Goal: Task Accomplishment & Management: Complete application form

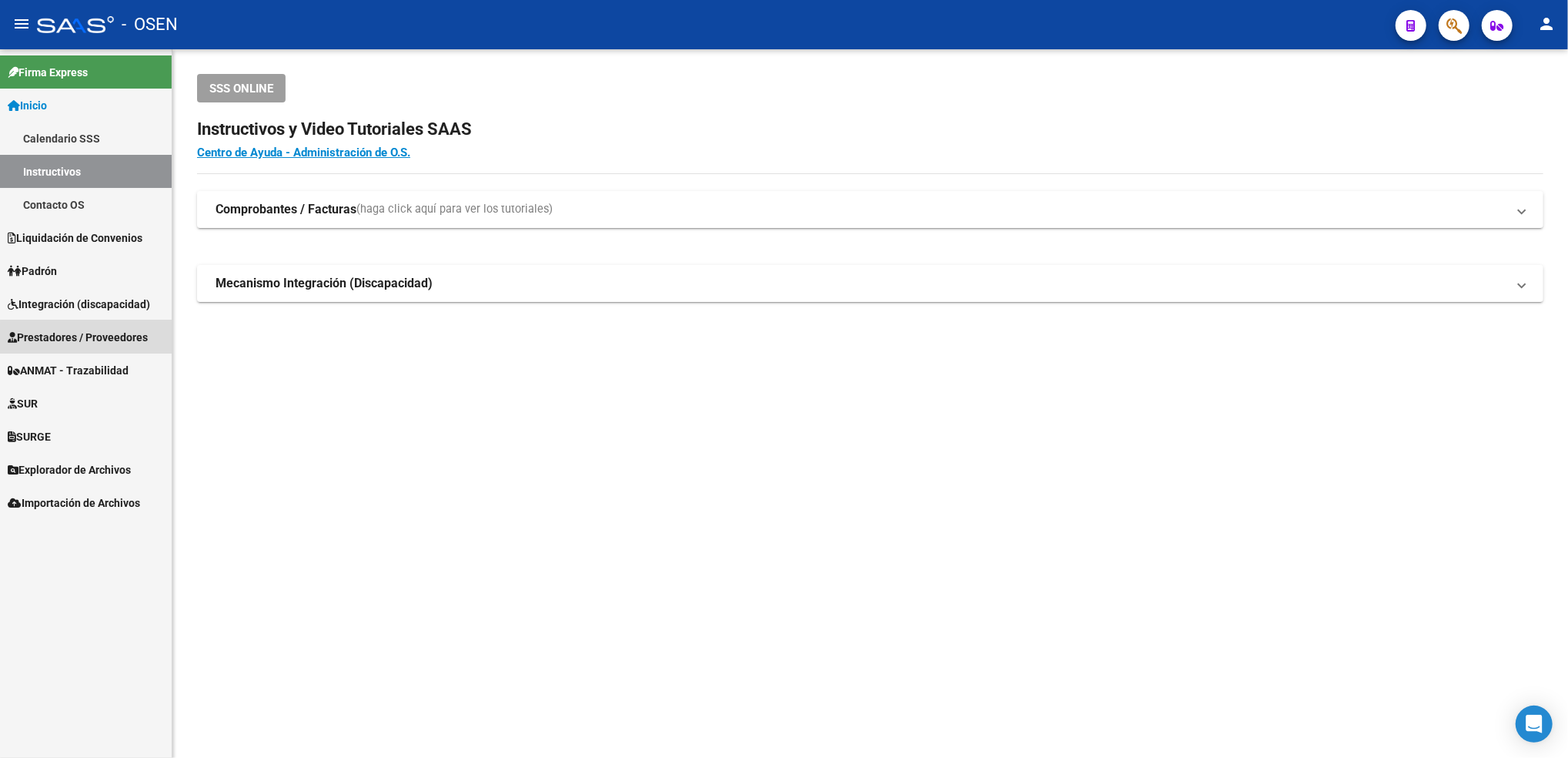
click at [92, 340] on span "Prestadores / Proveedores" at bounding box center [78, 337] width 140 height 17
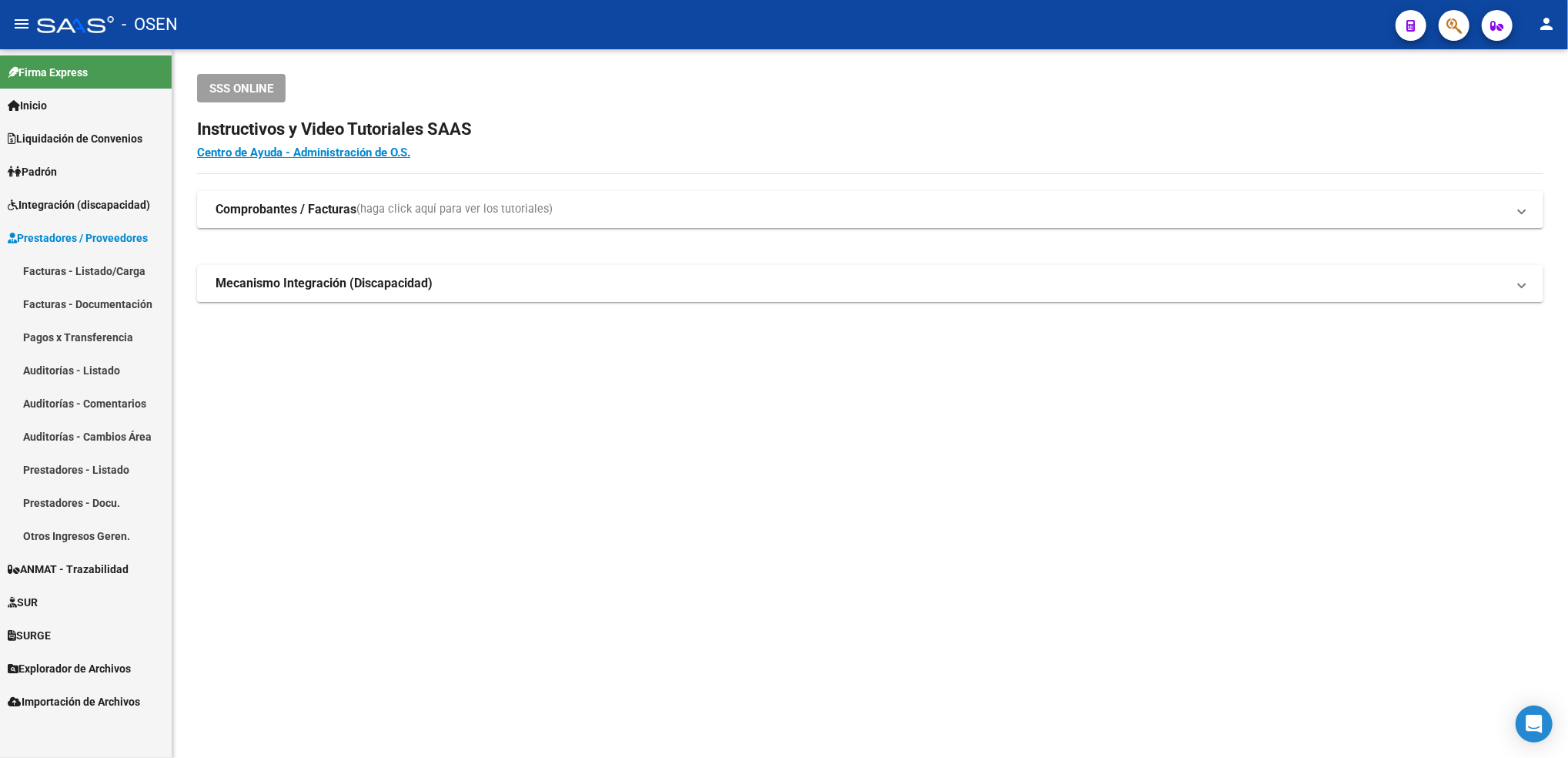
click at [117, 261] on link "Facturas - Listado/Carga" at bounding box center [86, 271] width 171 height 33
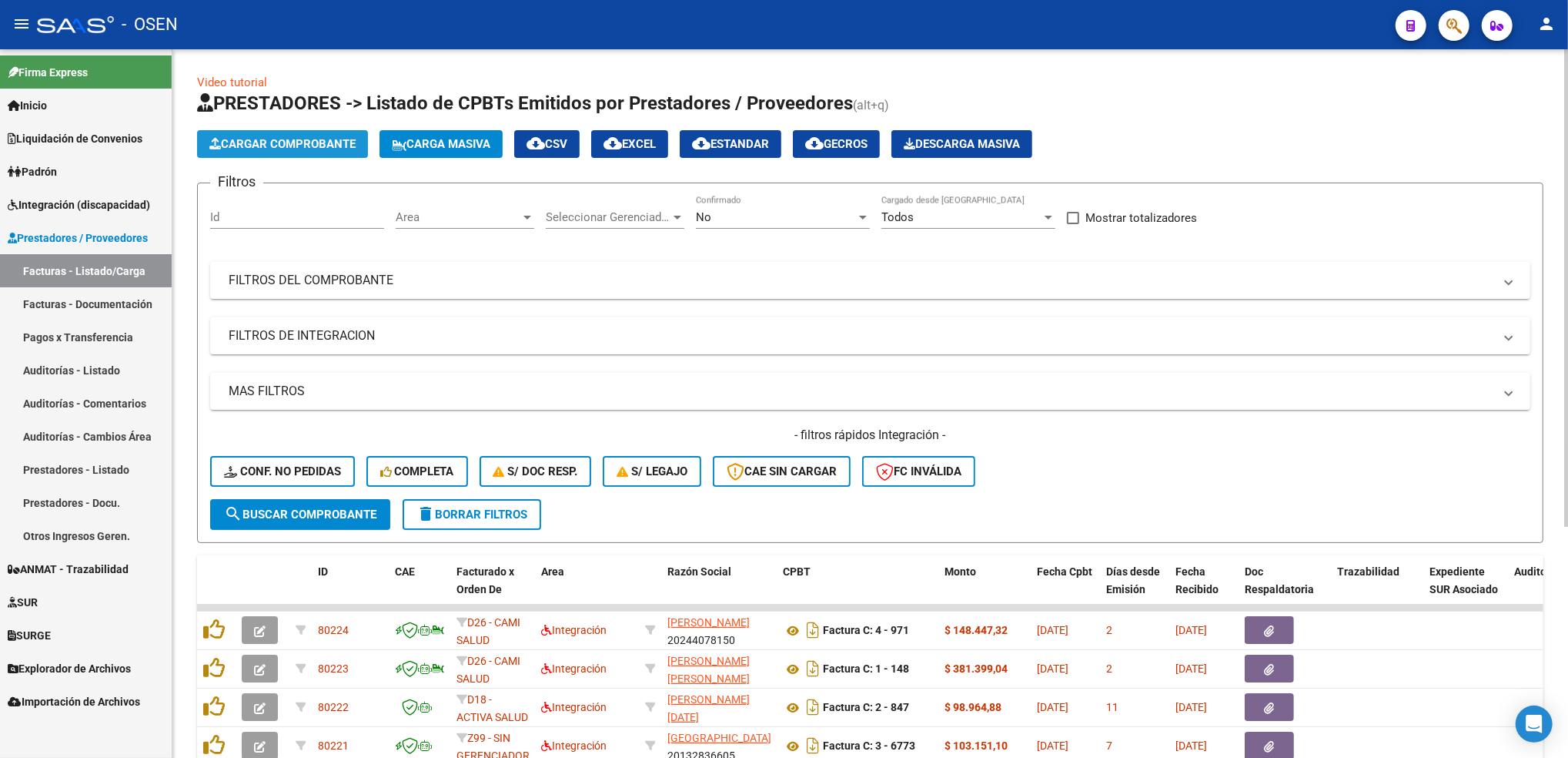
click at [352, 148] on span "Cargar Comprobante" at bounding box center [282, 144] width 146 height 13
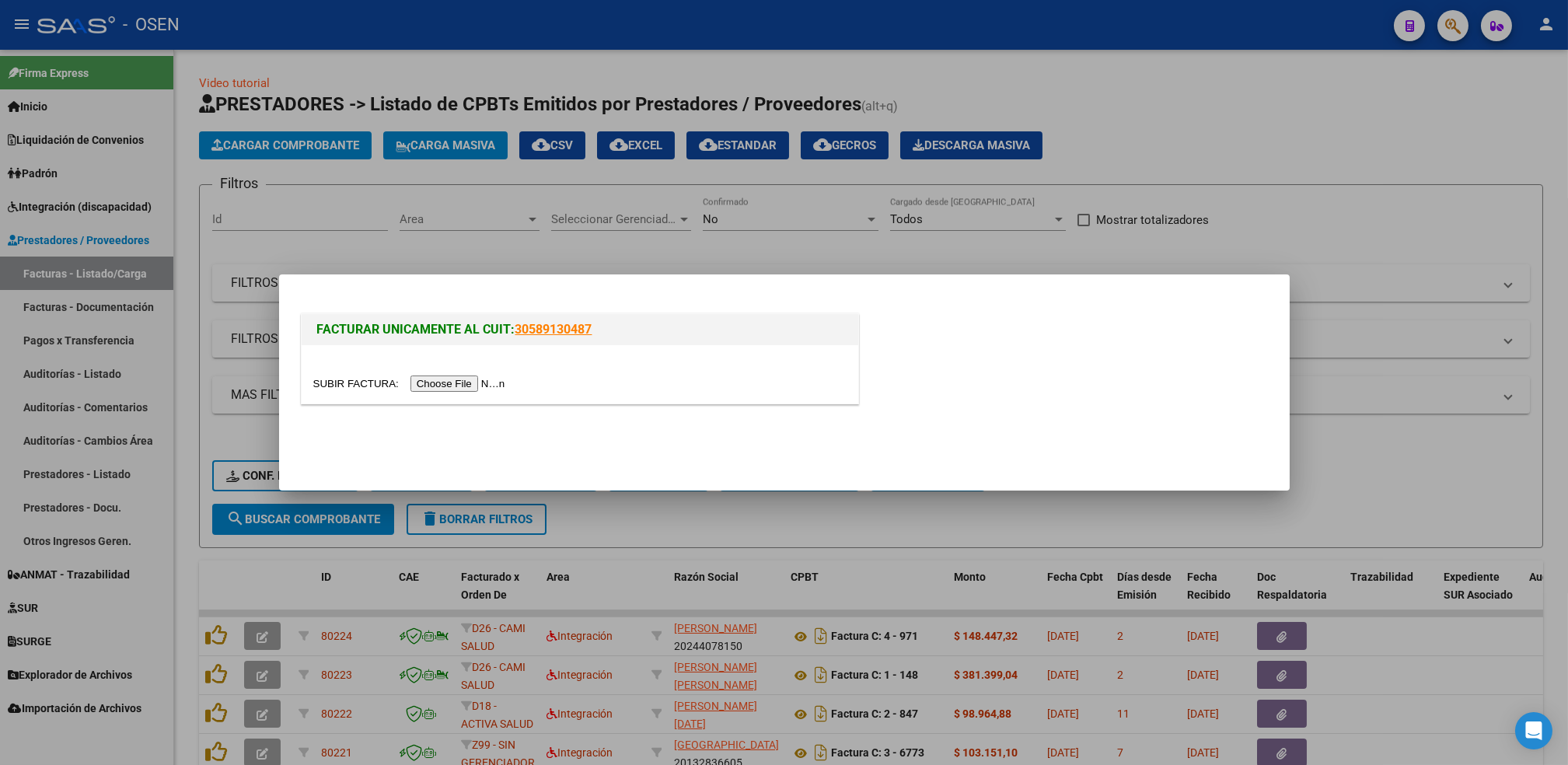
click at [437, 388] on input "file" at bounding box center [411, 384] width 196 height 16
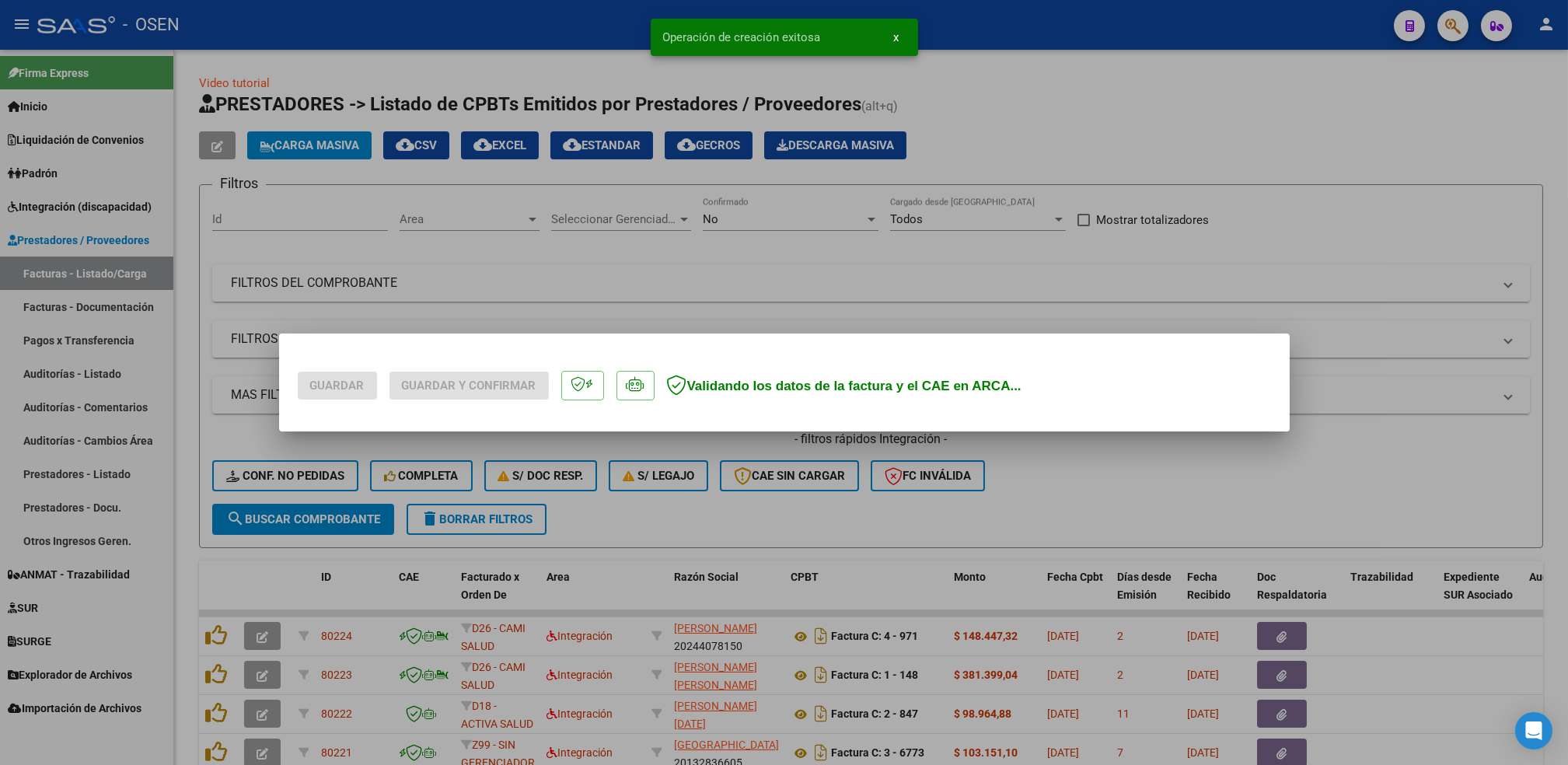
click at [418, 174] on div at bounding box center [784, 382] width 1568 height 765
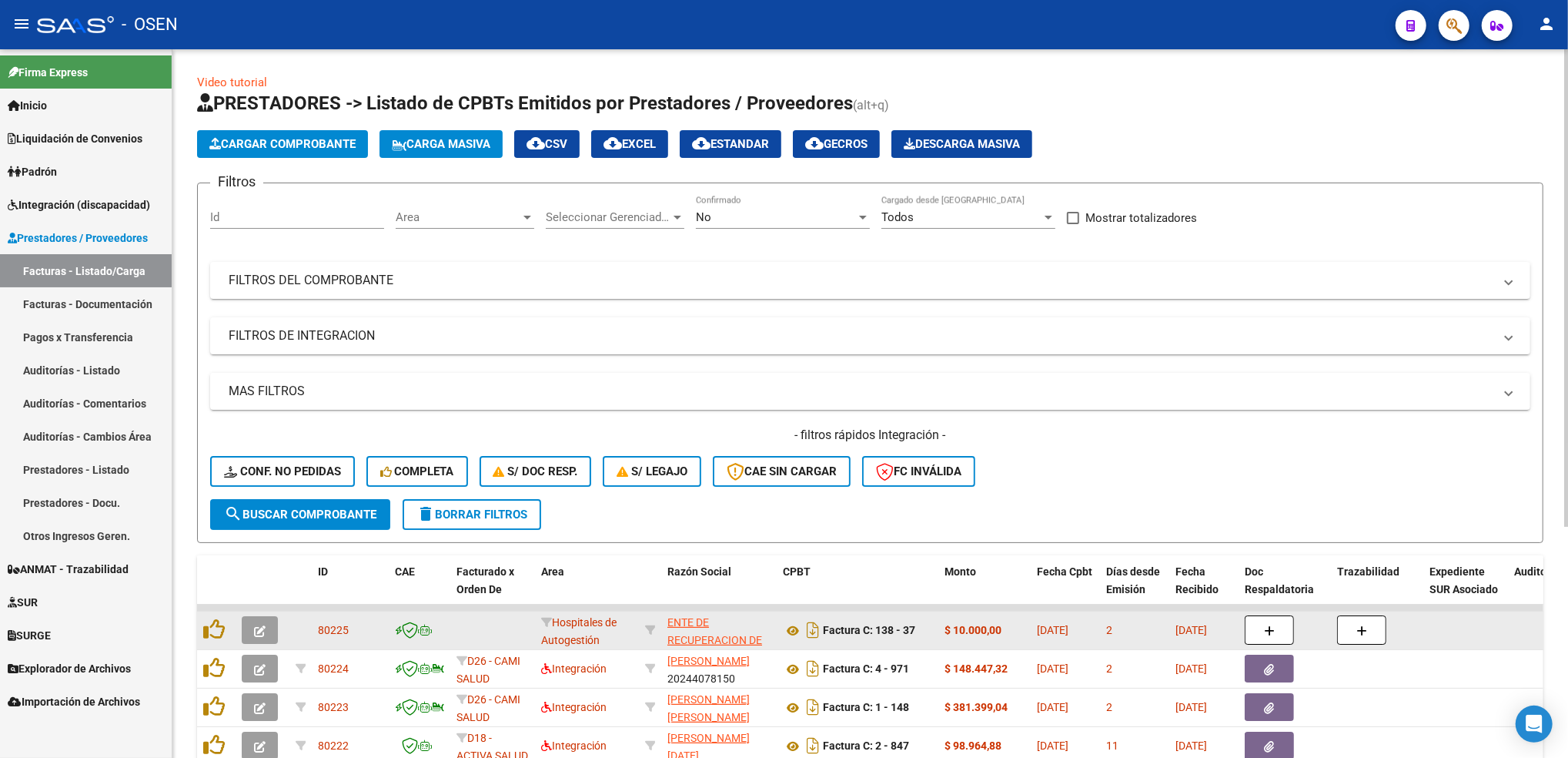
click at [265, 626] on icon "button" at bounding box center [259, 631] width 12 height 12
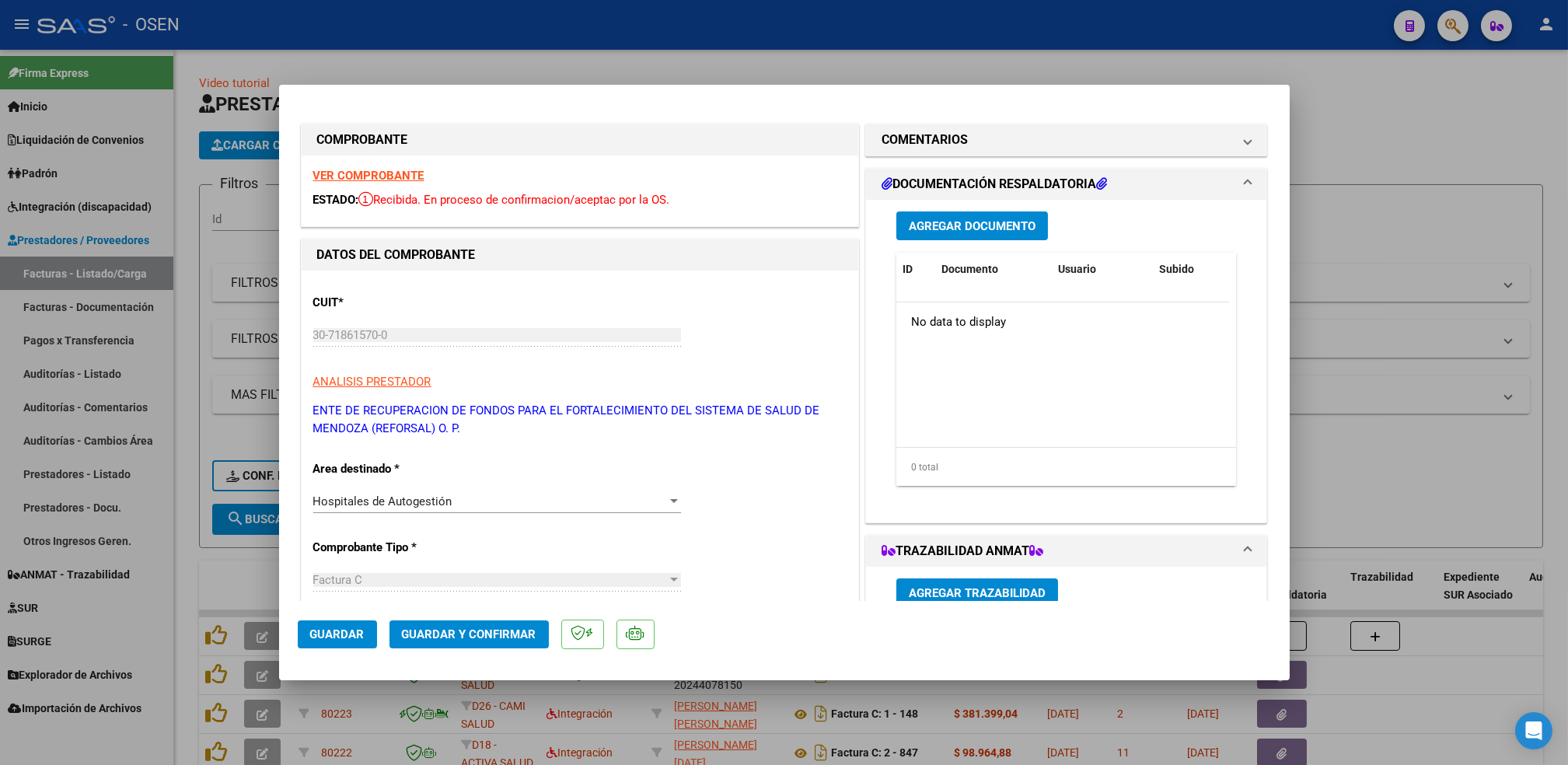
click at [416, 174] on strong "VER COMPROBANTE" at bounding box center [369, 175] width 111 height 14
click at [1036, 223] on button "Agregar Documento" at bounding box center [972, 226] width 151 height 29
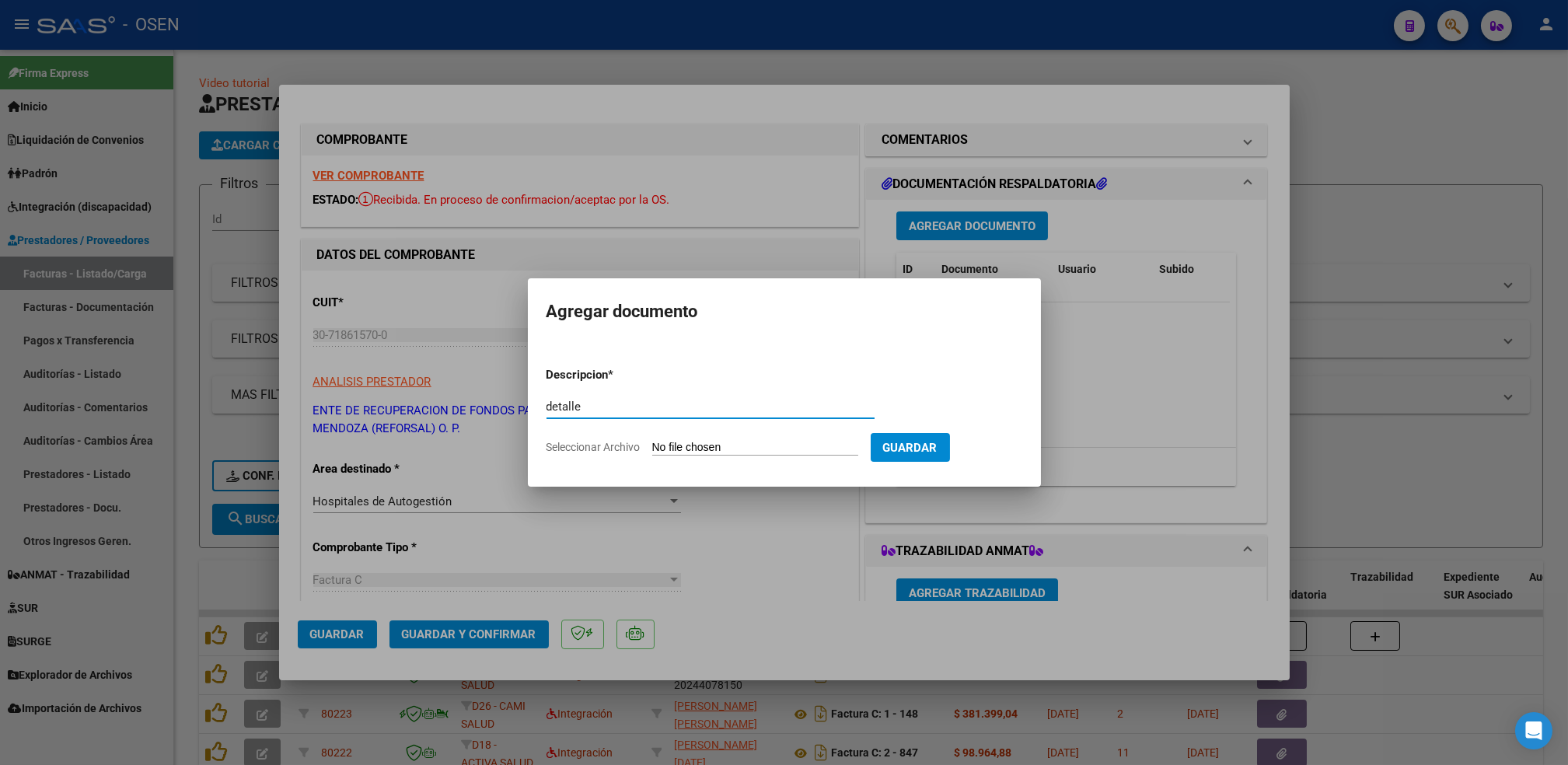
type input "detalle"
click at [652, 441] on input "Seleccionar Archivo" at bounding box center [755, 448] width 206 height 14
type input "C:\fakepath\DetalleDeRemito_Nro.32982_11-09-2025.pdf"
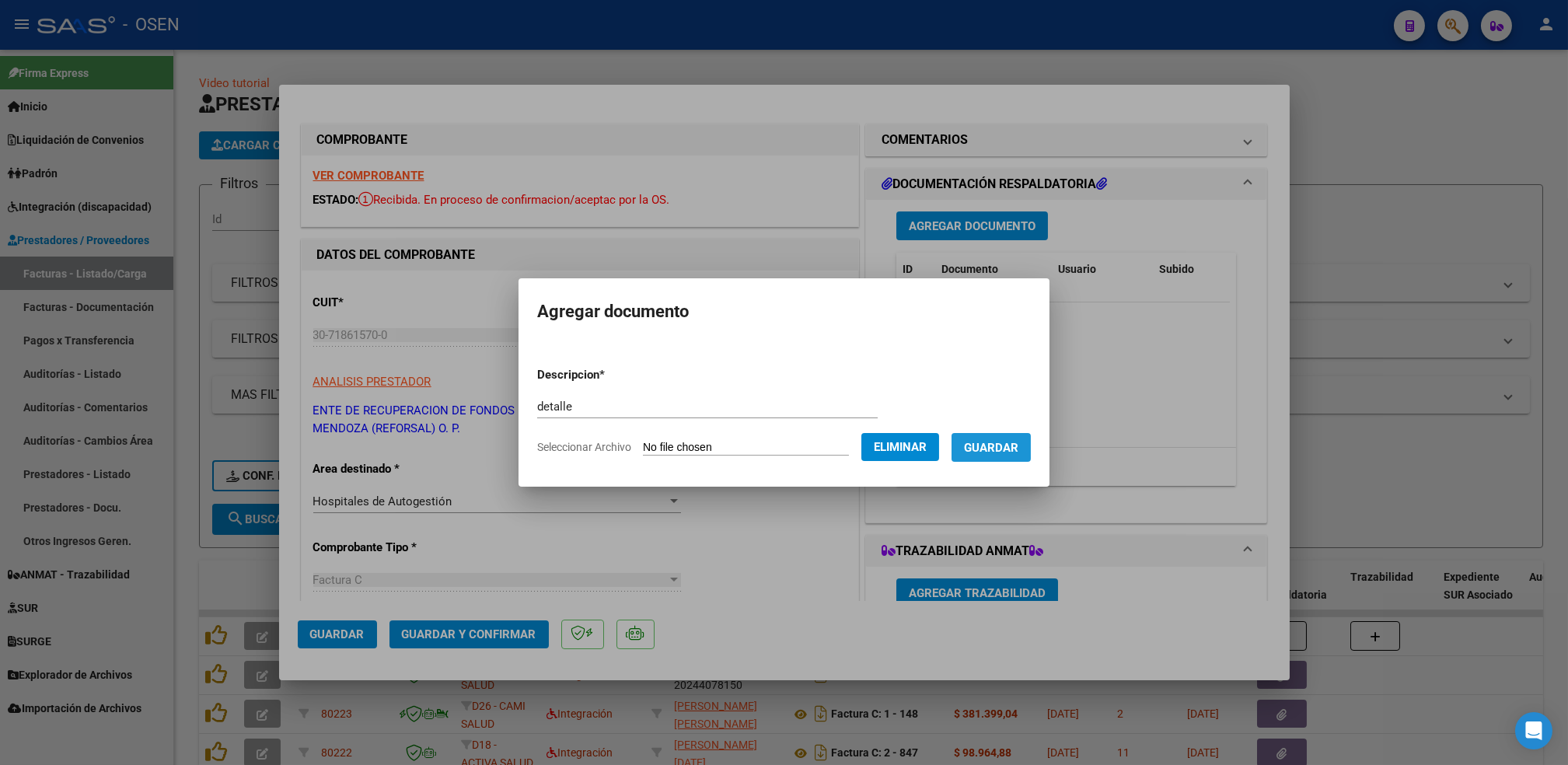
click at [1002, 455] on button "Guardar" at bounding box center [990, 447] width 79 height 29
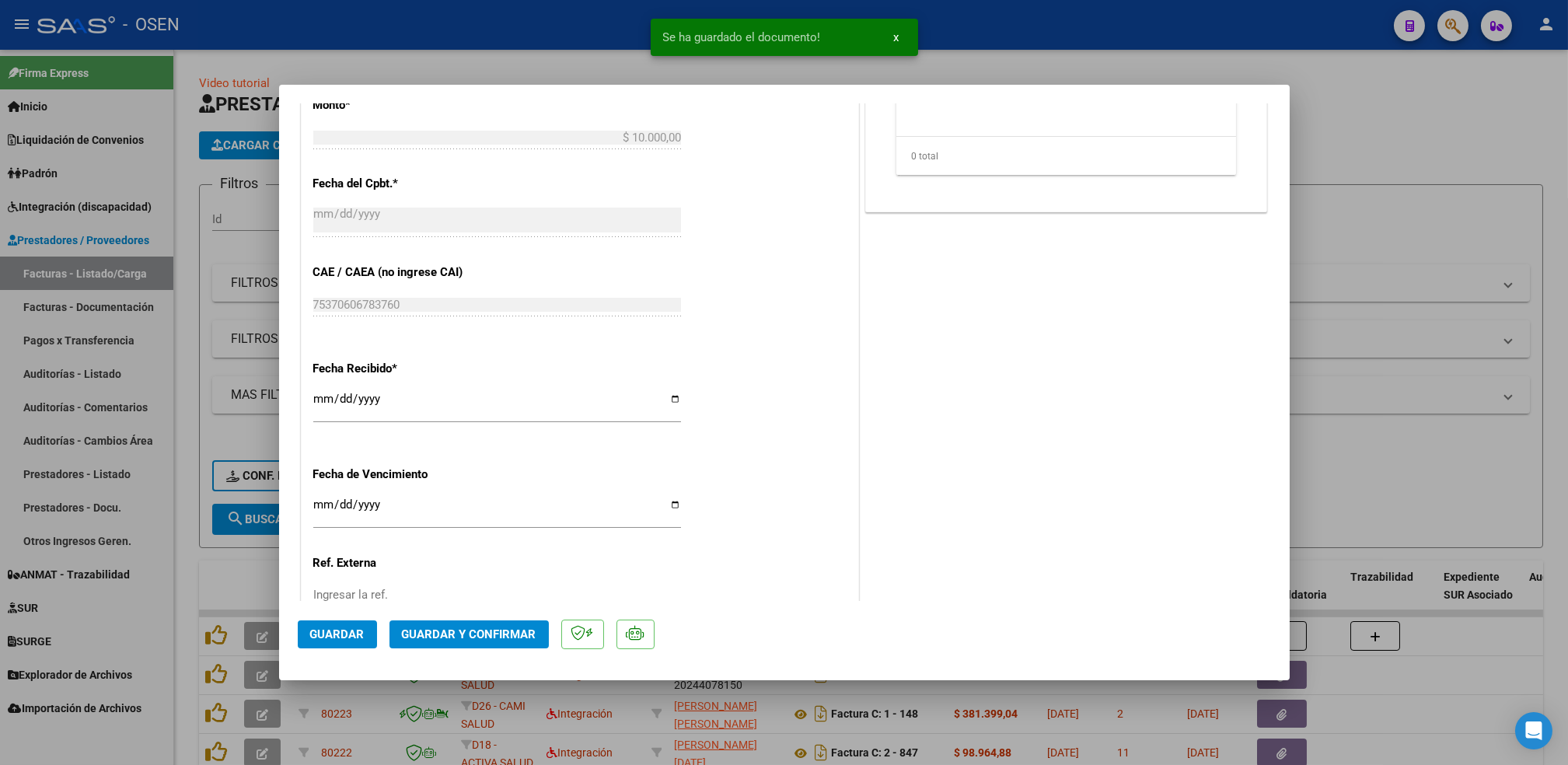
scroll to position [681, 0]
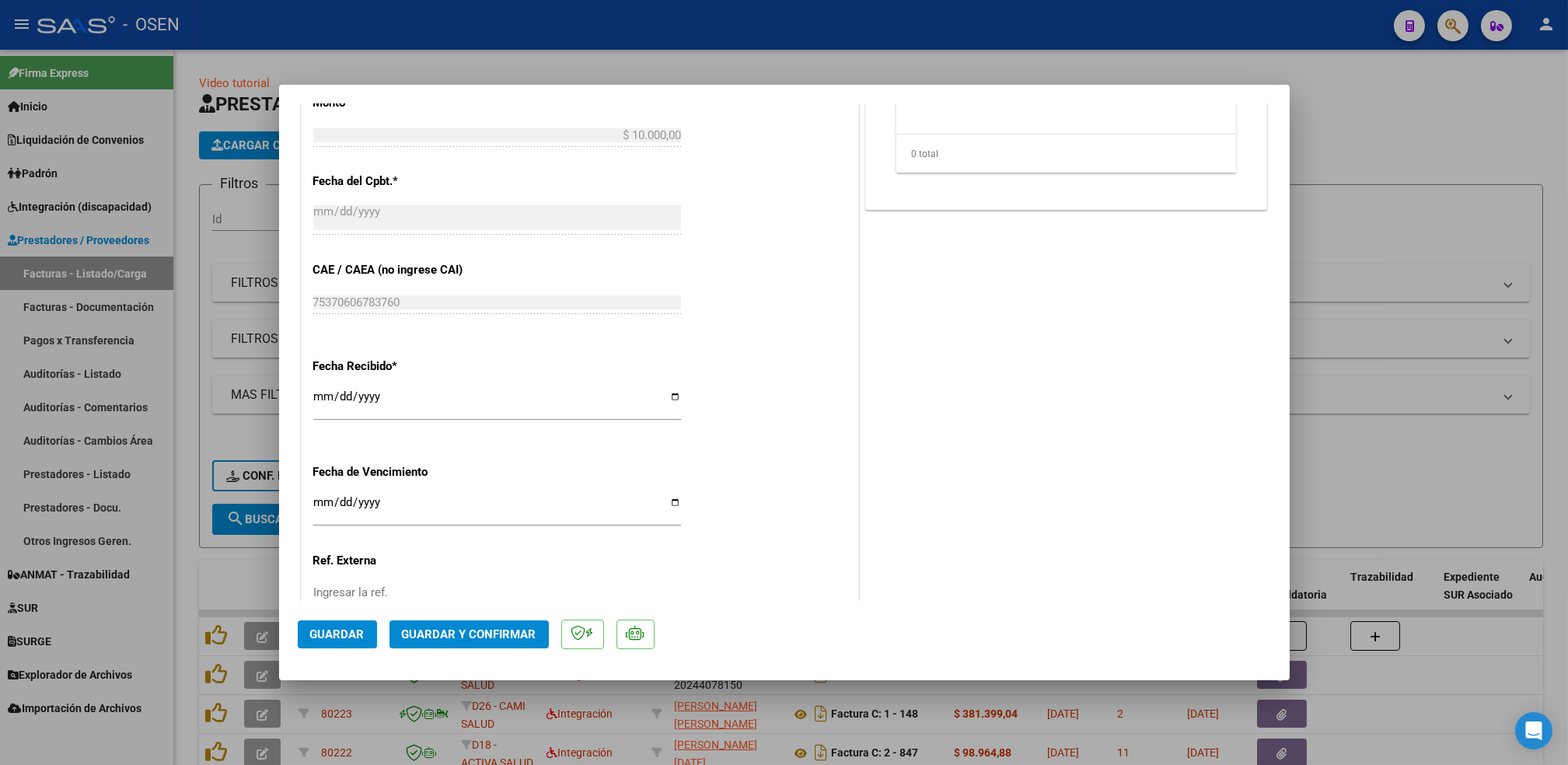
click at [318, 398] on input "[DATE]" at bounding box center [497, 402] width 368 height 25
type input "[DATE]"
click at [352, 630] on span "Guardar" at bounding box center [337, 634] width 54 height 14
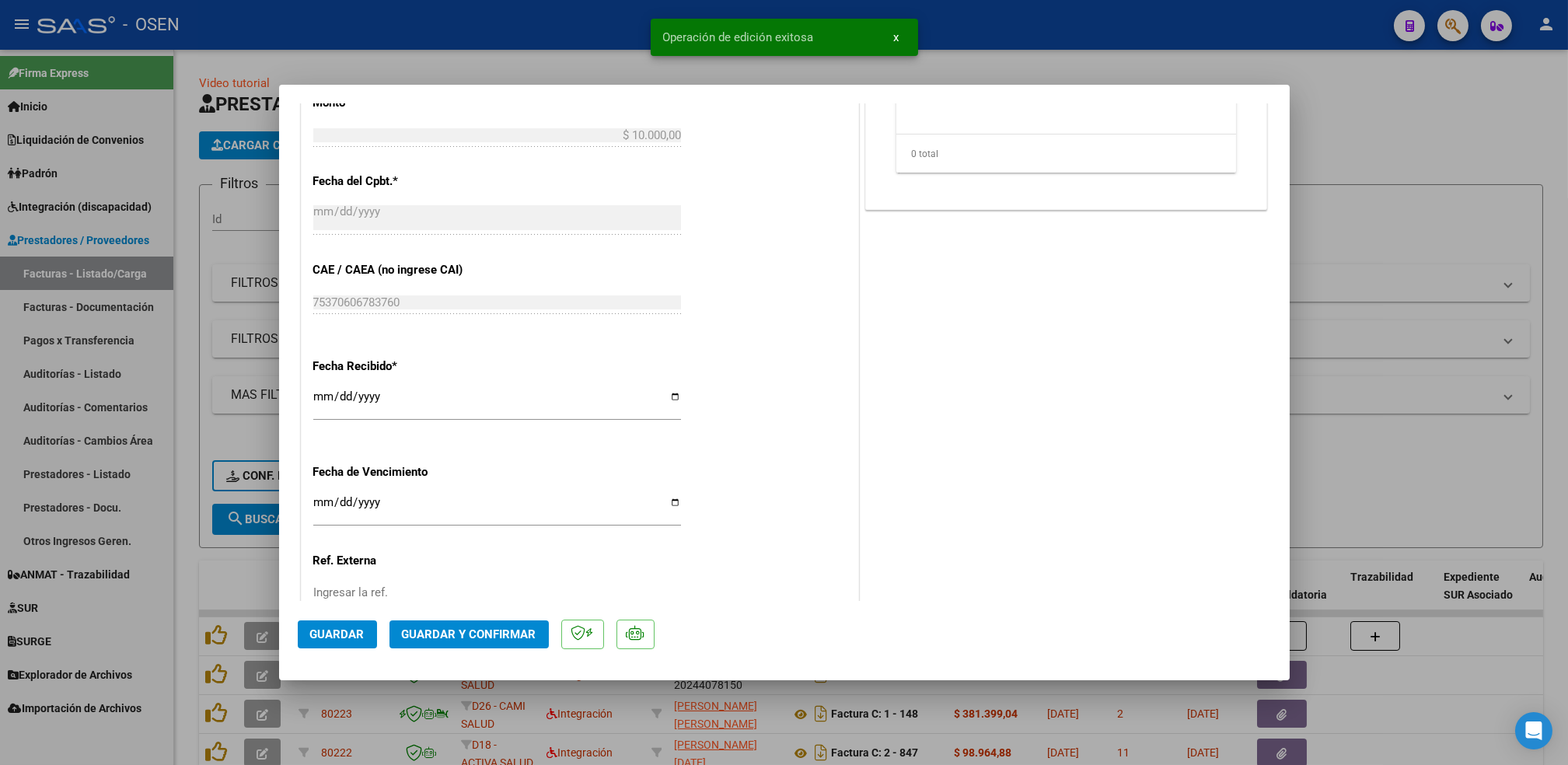
click at [189, 563] on div at bounding box center [784, 382] width 1568 height 765
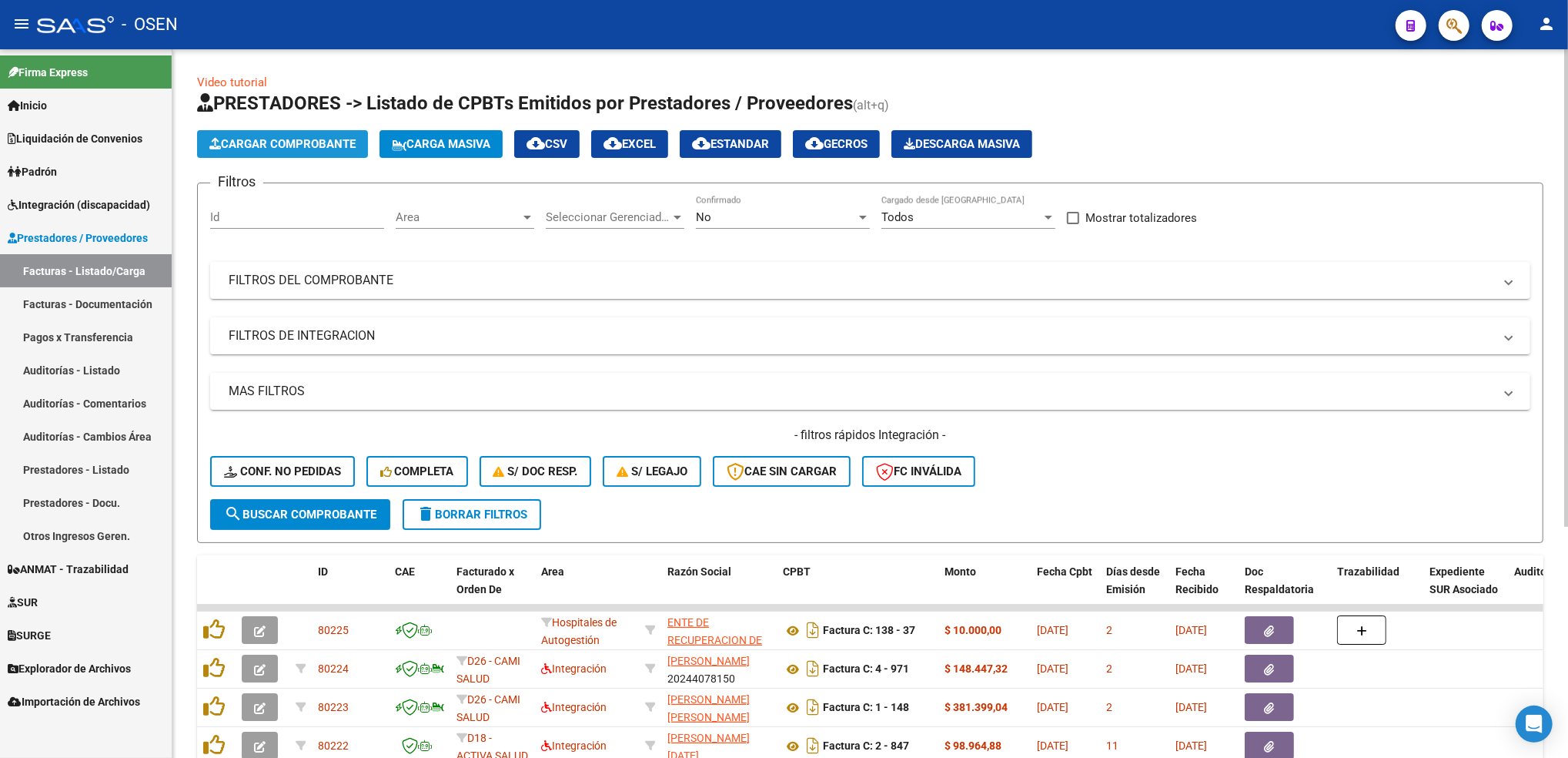
click at [339, 146] on span "Cargar Comprobante" at bounding box center [282, 144] width 146 height 13
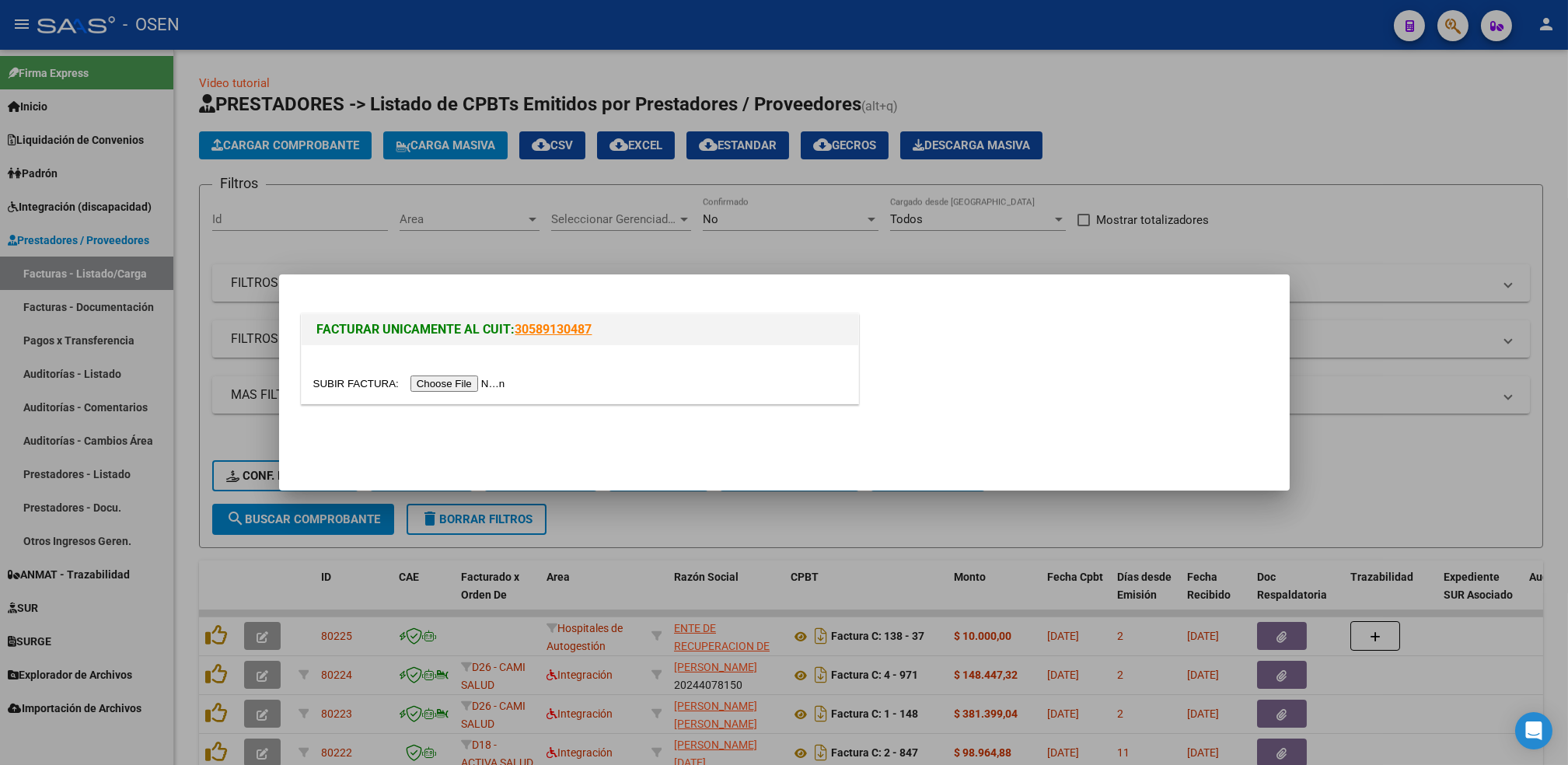
click at [462, 382] on input "file" at bounding box center [411, 384] width 196 height 16
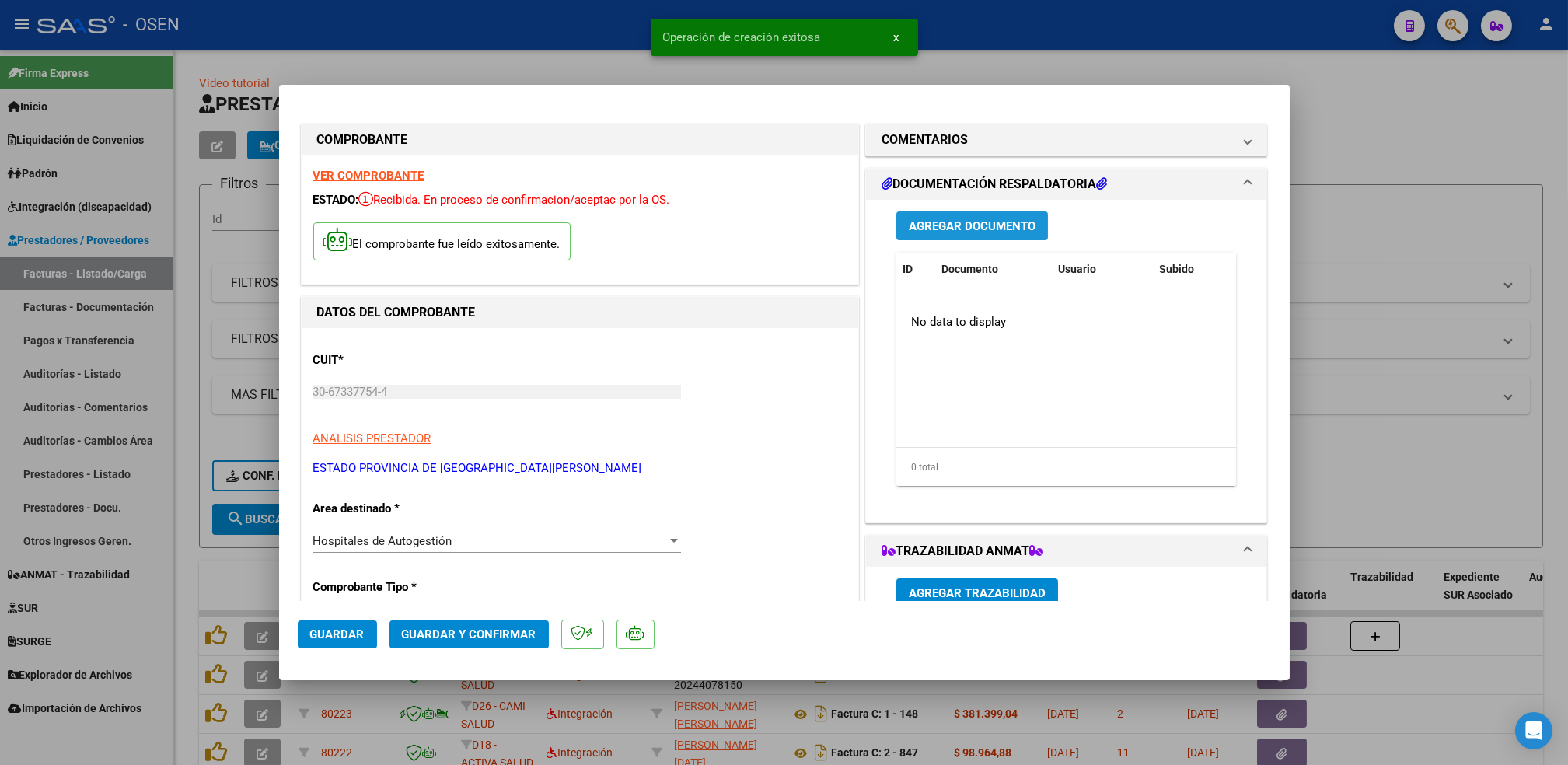
click at [926, 225] on span "Agregar Documento" at bounding box center [972, 226] width 127 height 14
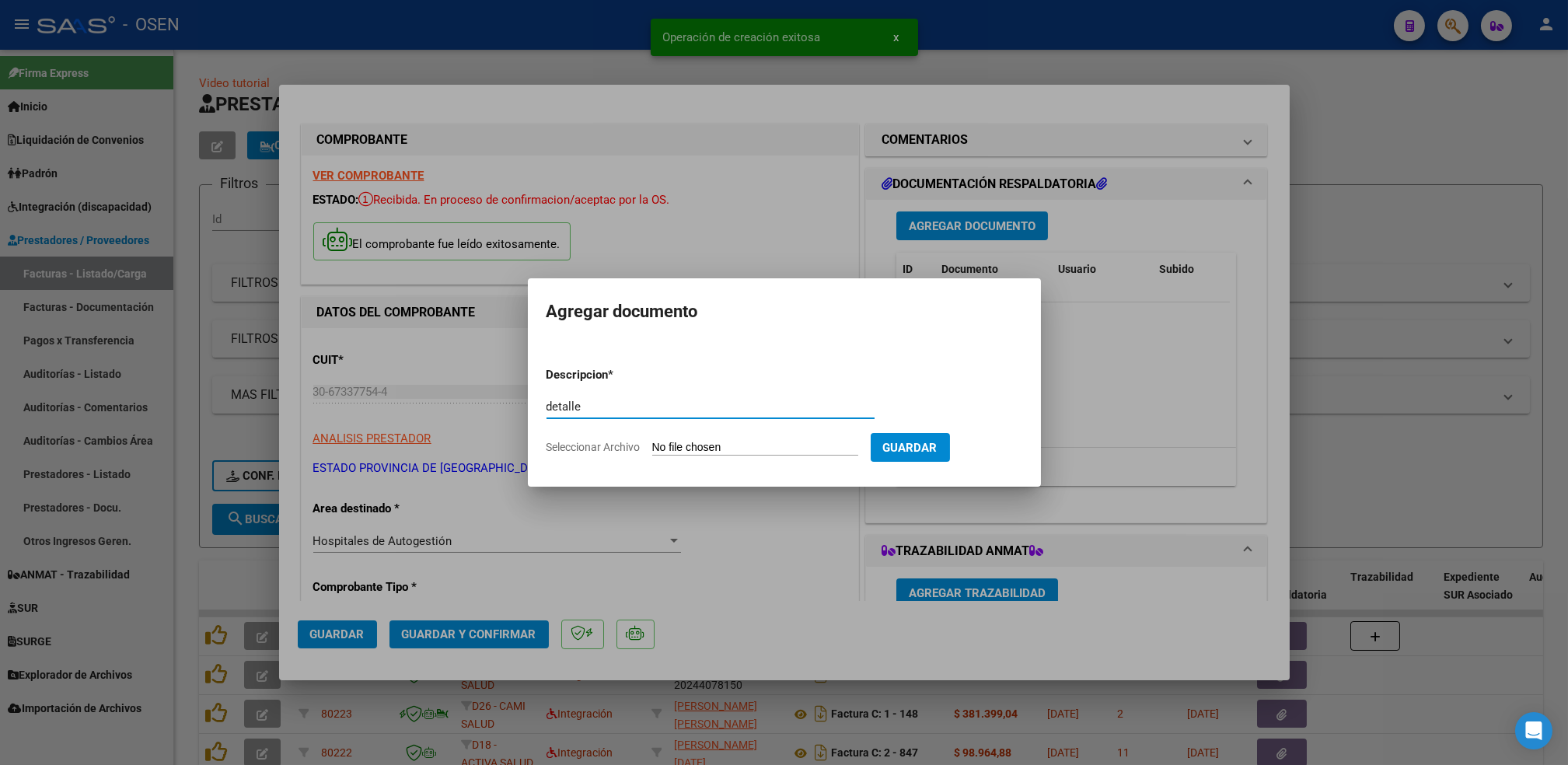
type input "detalle"
click at [652, 441] on input "Seleccionar Archivo" at bounding box center [755, 448] width 206 height 14
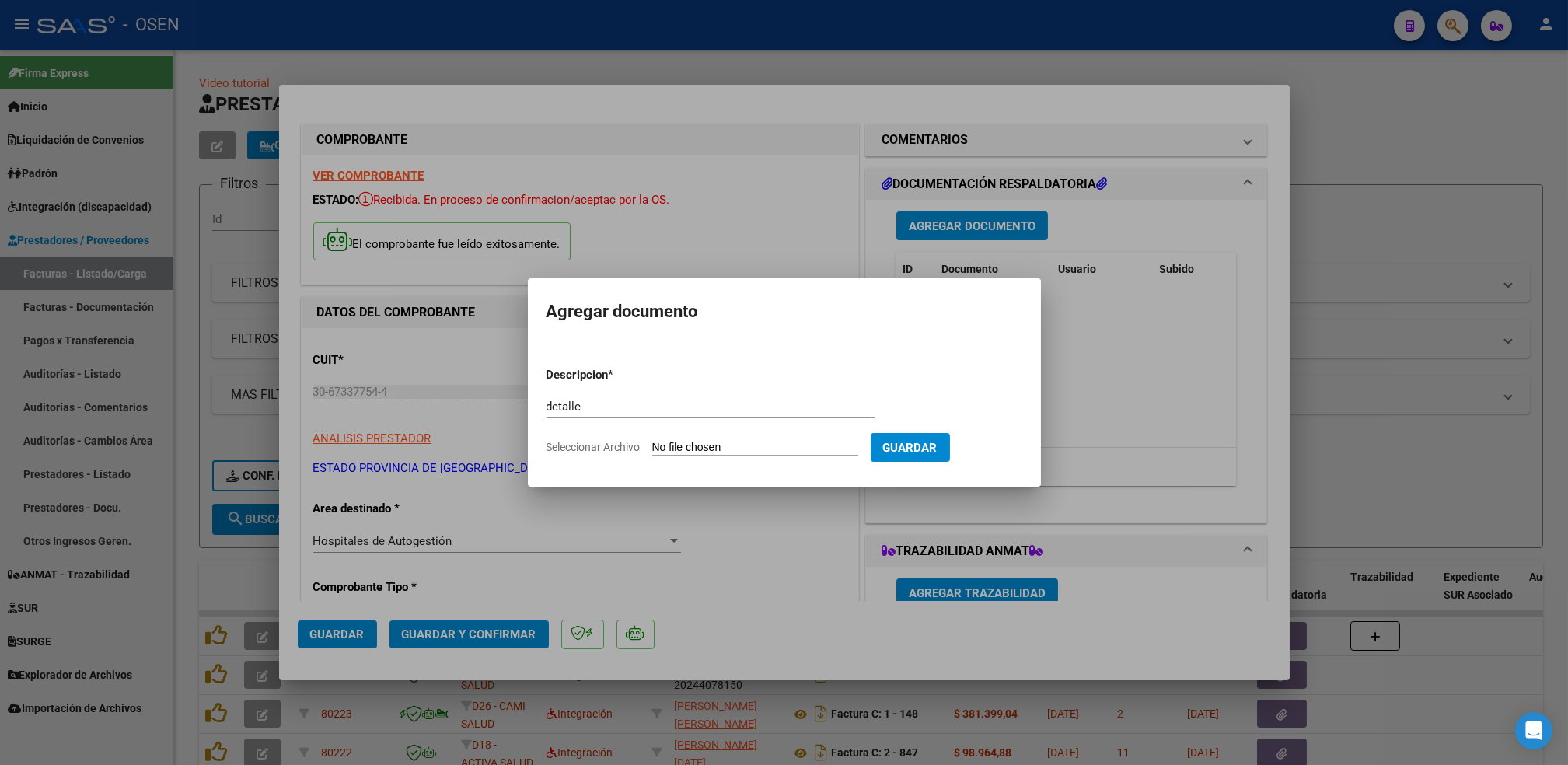
type input "C:\fakepath\742 detalle.png"
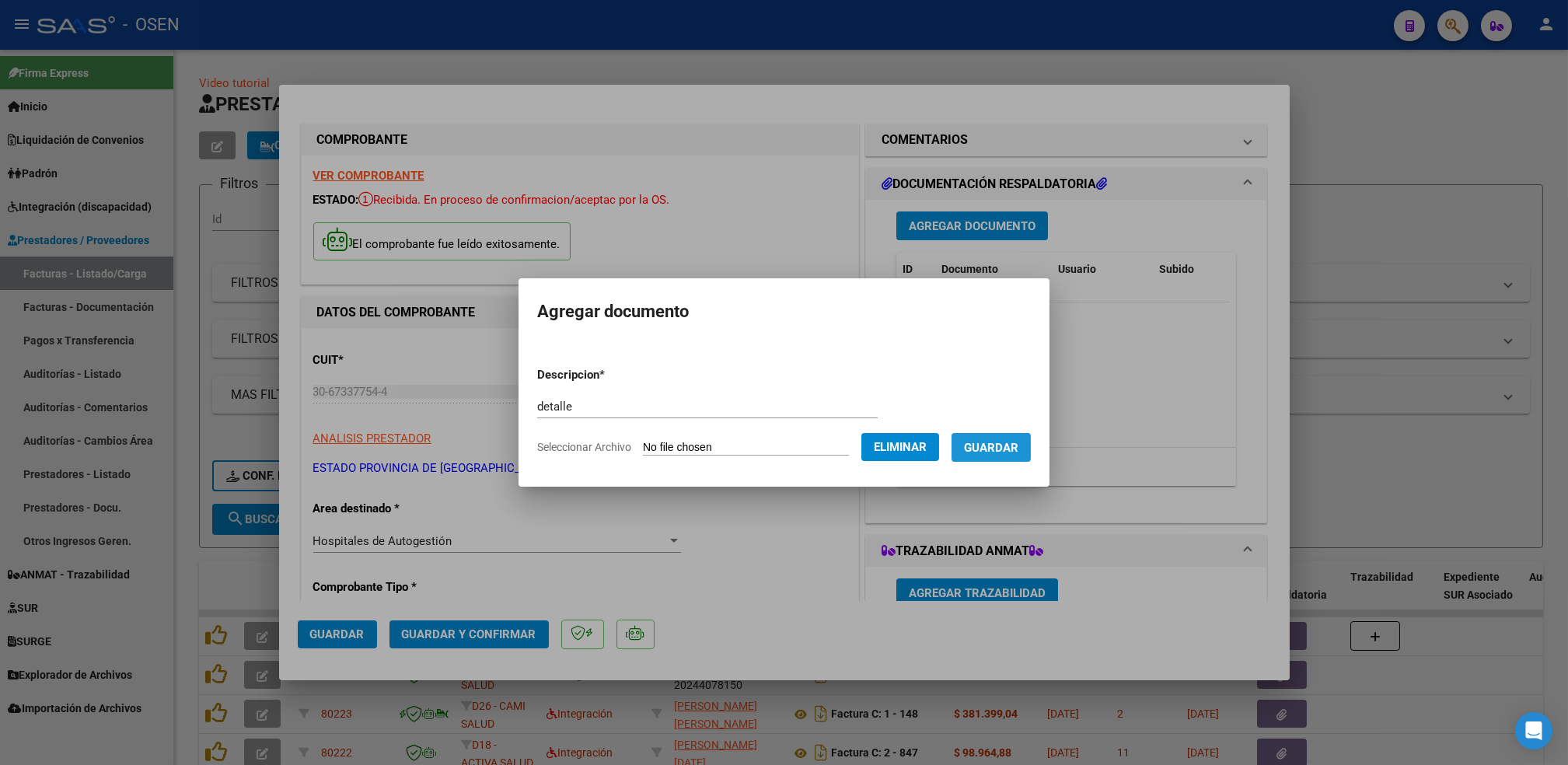
click at [1024, 445] on button "Guardar" at bounding box center [990, 447] width 79 height 29
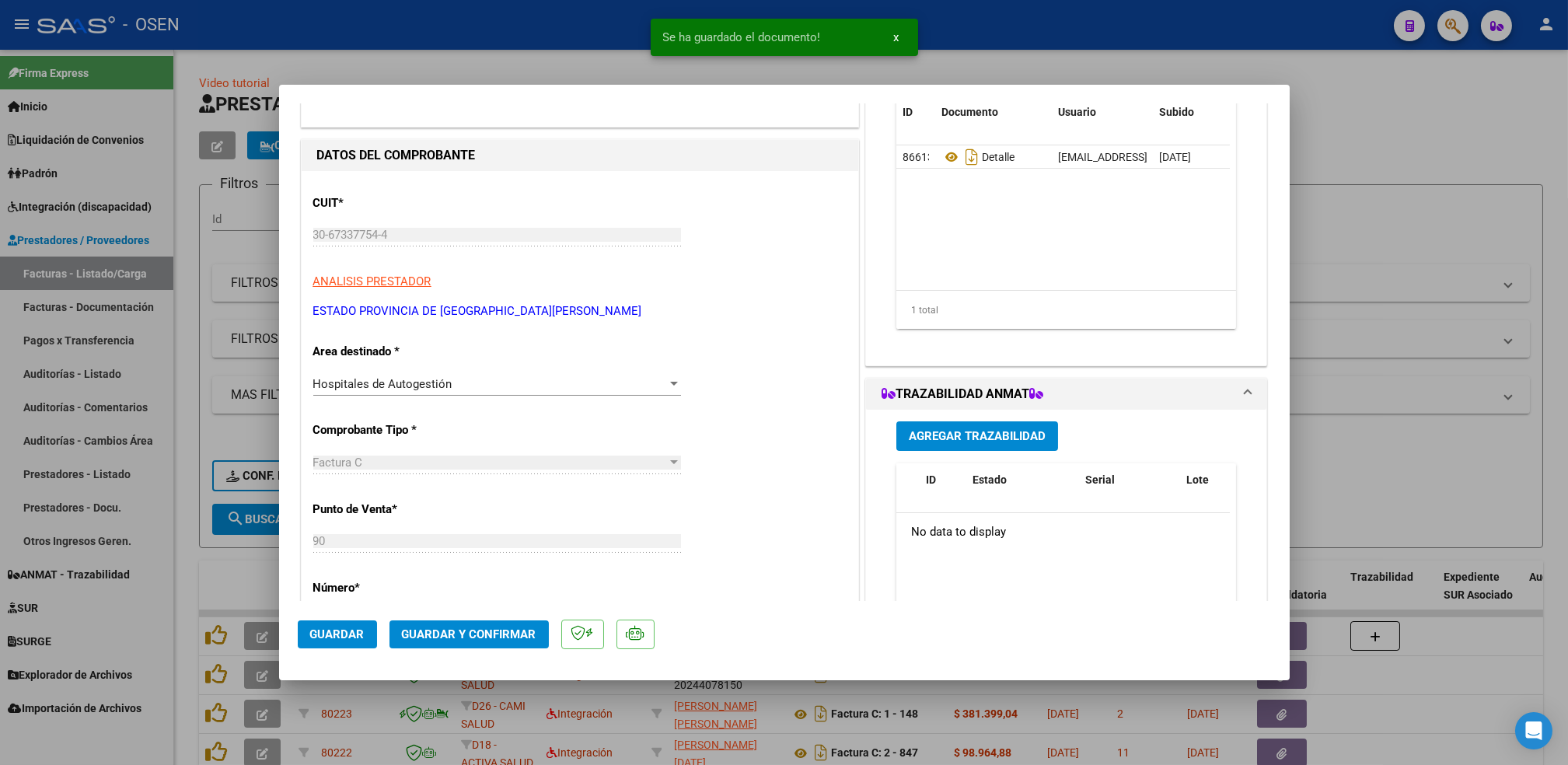
scroll to position [0, 0]
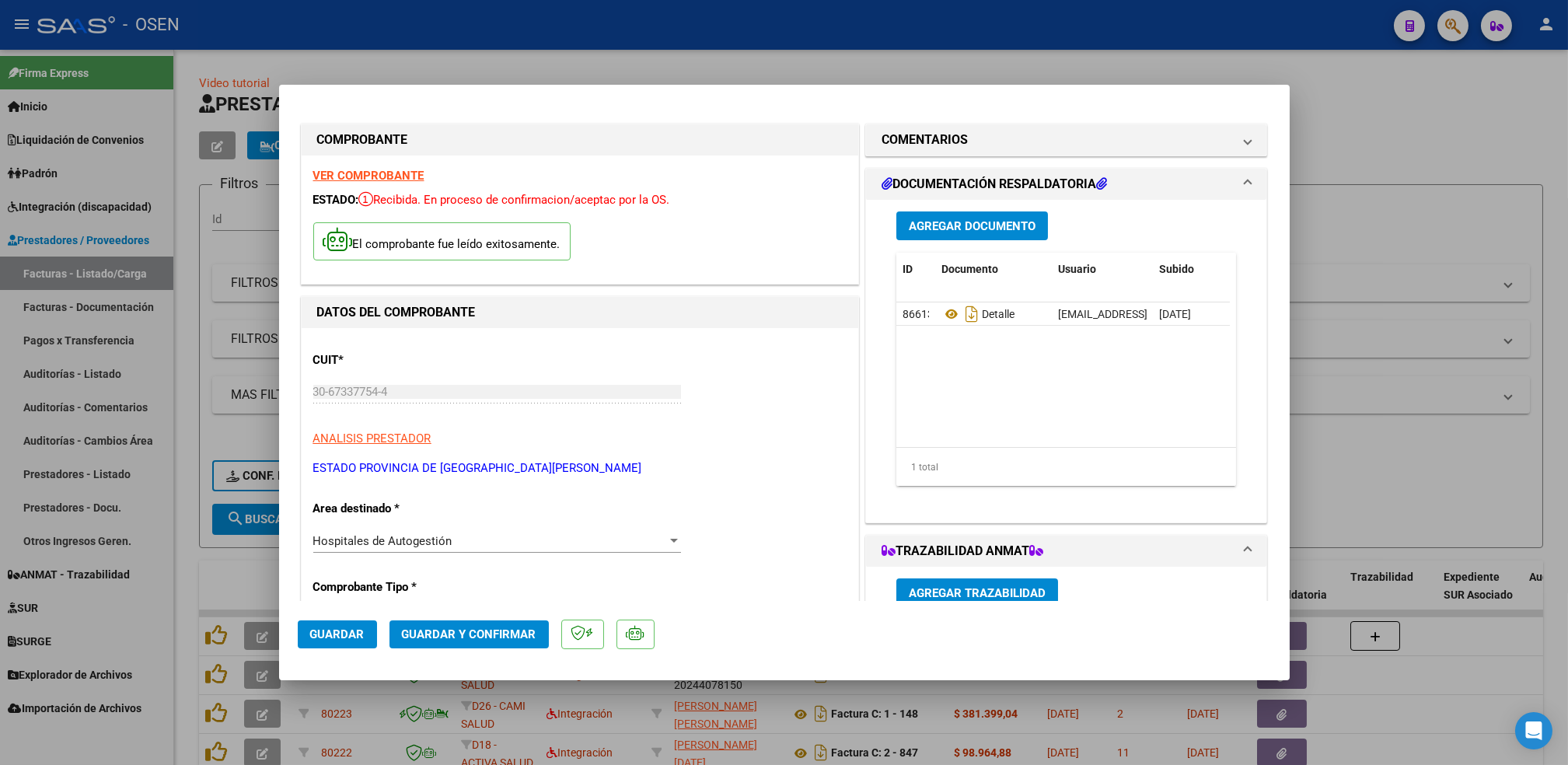
click at [350, 627] on span "Guardar" at bounding box center [337, 634] width 54 height 14
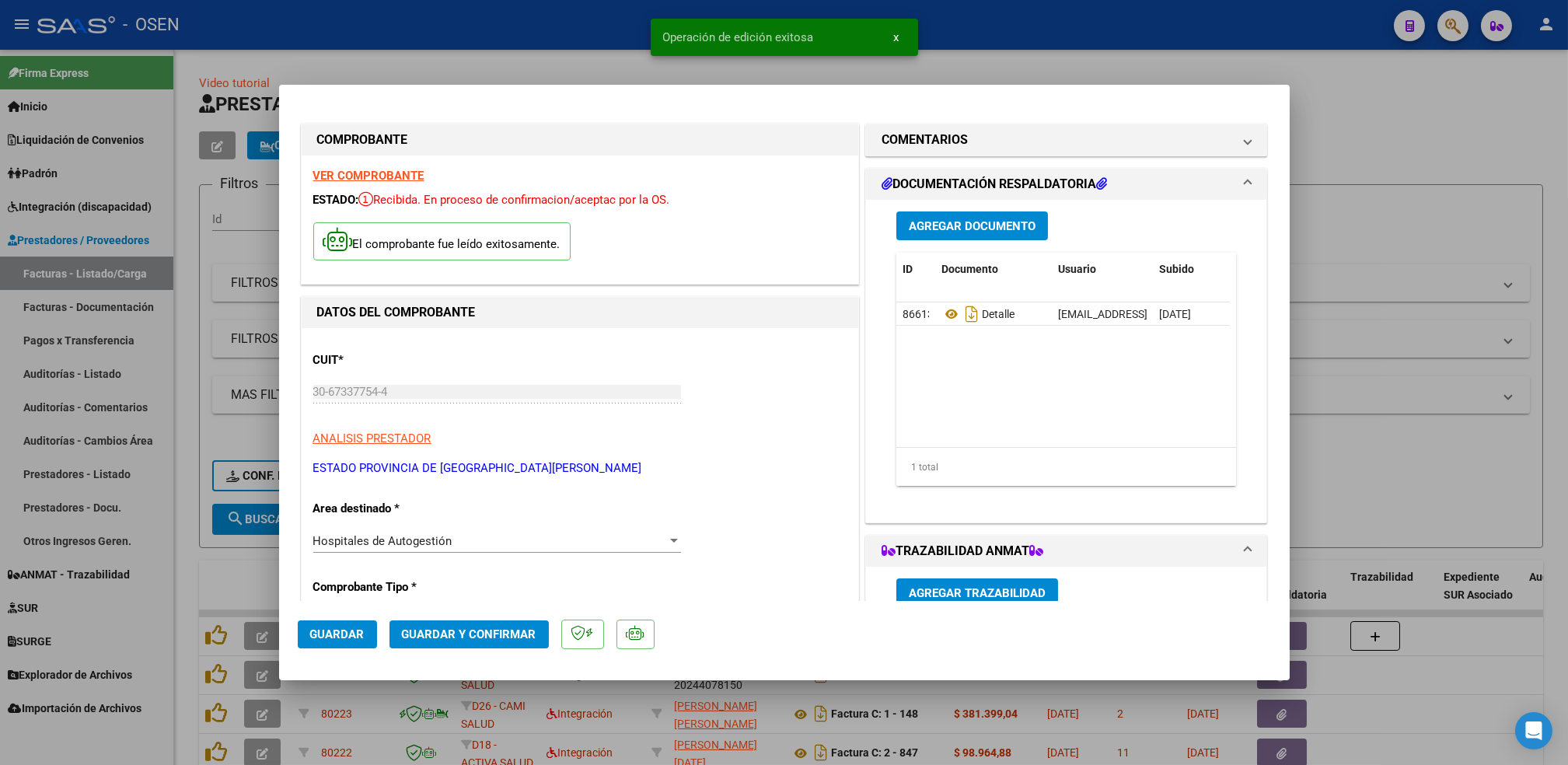
click at [190, 574] on div at bounding box center [784, 382] width 1568 height 765
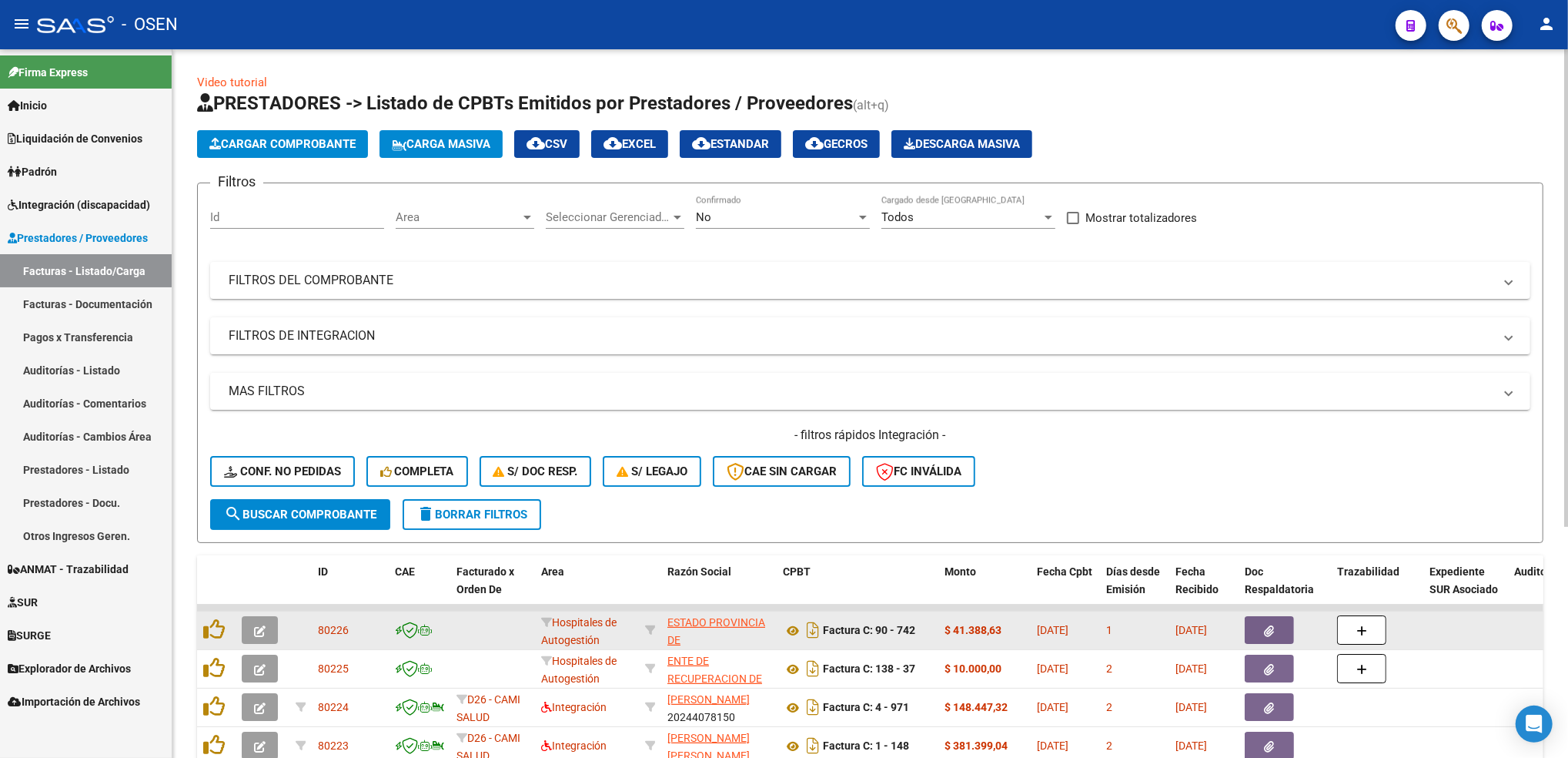
click at [264, 625] on icon "button" at bounding box center [259, 631] width 12 height 12
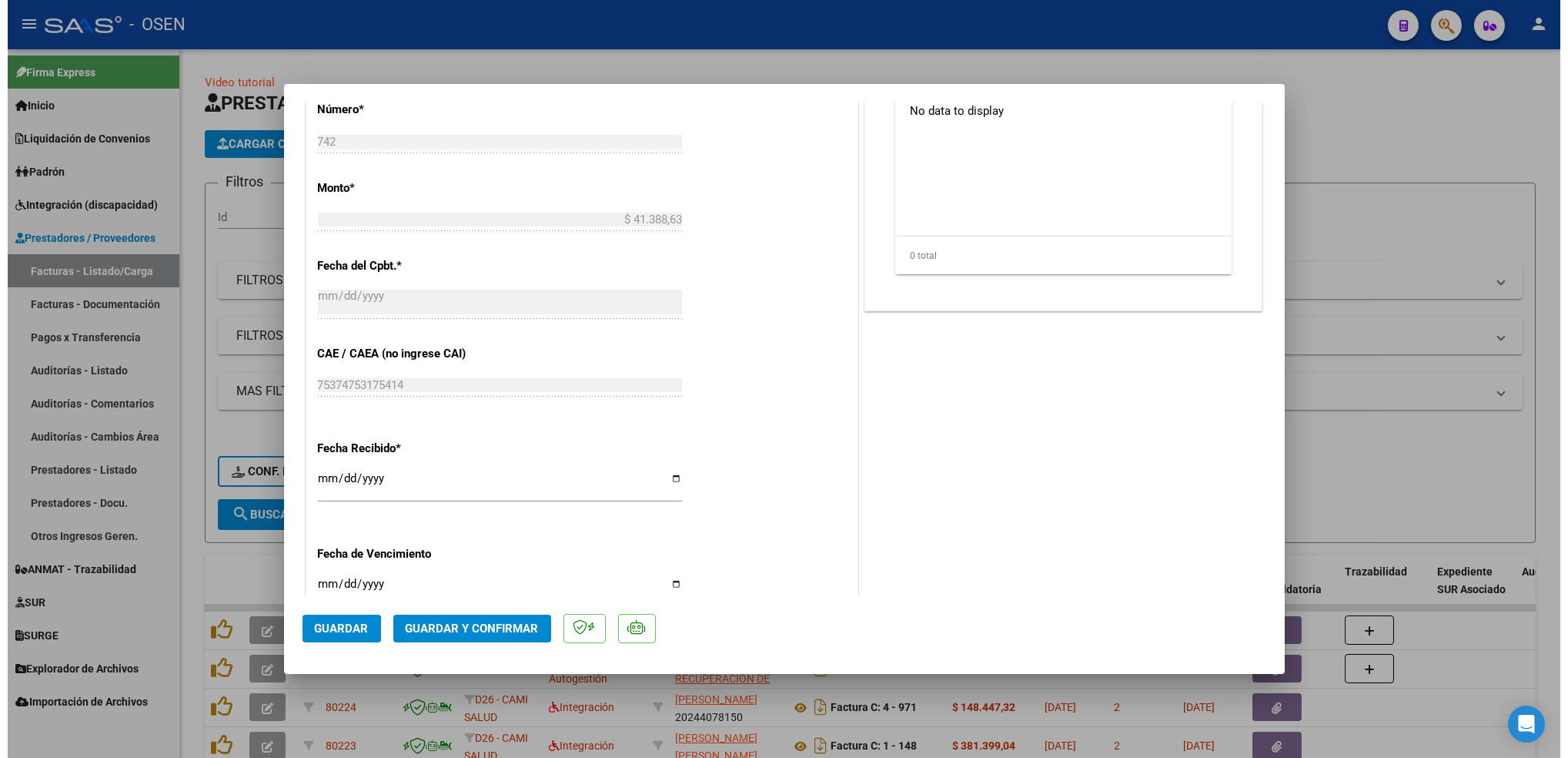
scroll to position [644, 0]
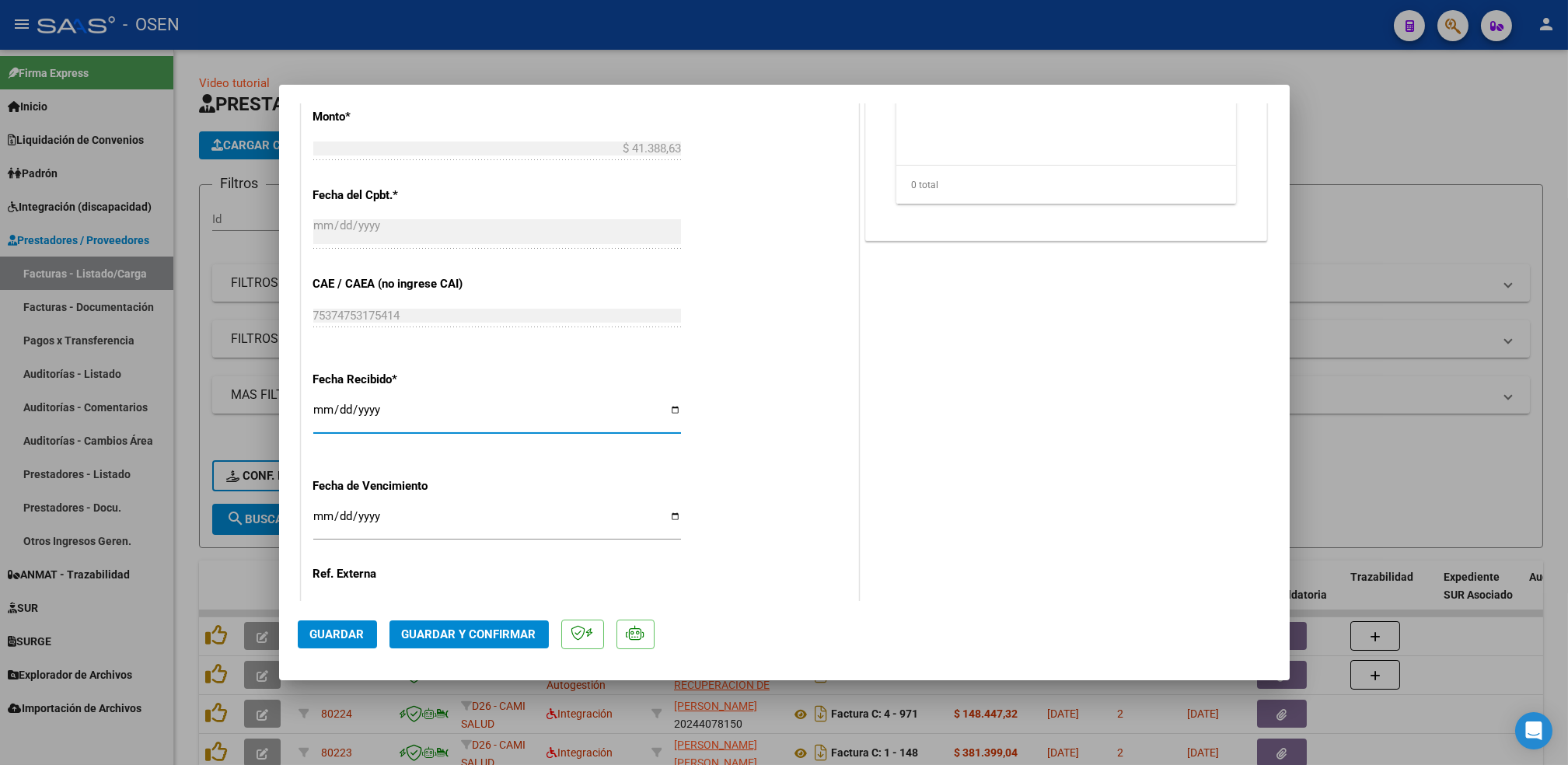
click at [321, 409] on input "[DATE]" at bounding box center [497, 415] width 368 height 25
type input "[DATE]"
click at [365, 630] on button "Guardar" at bounding box center [337, 634] width 79 height 28
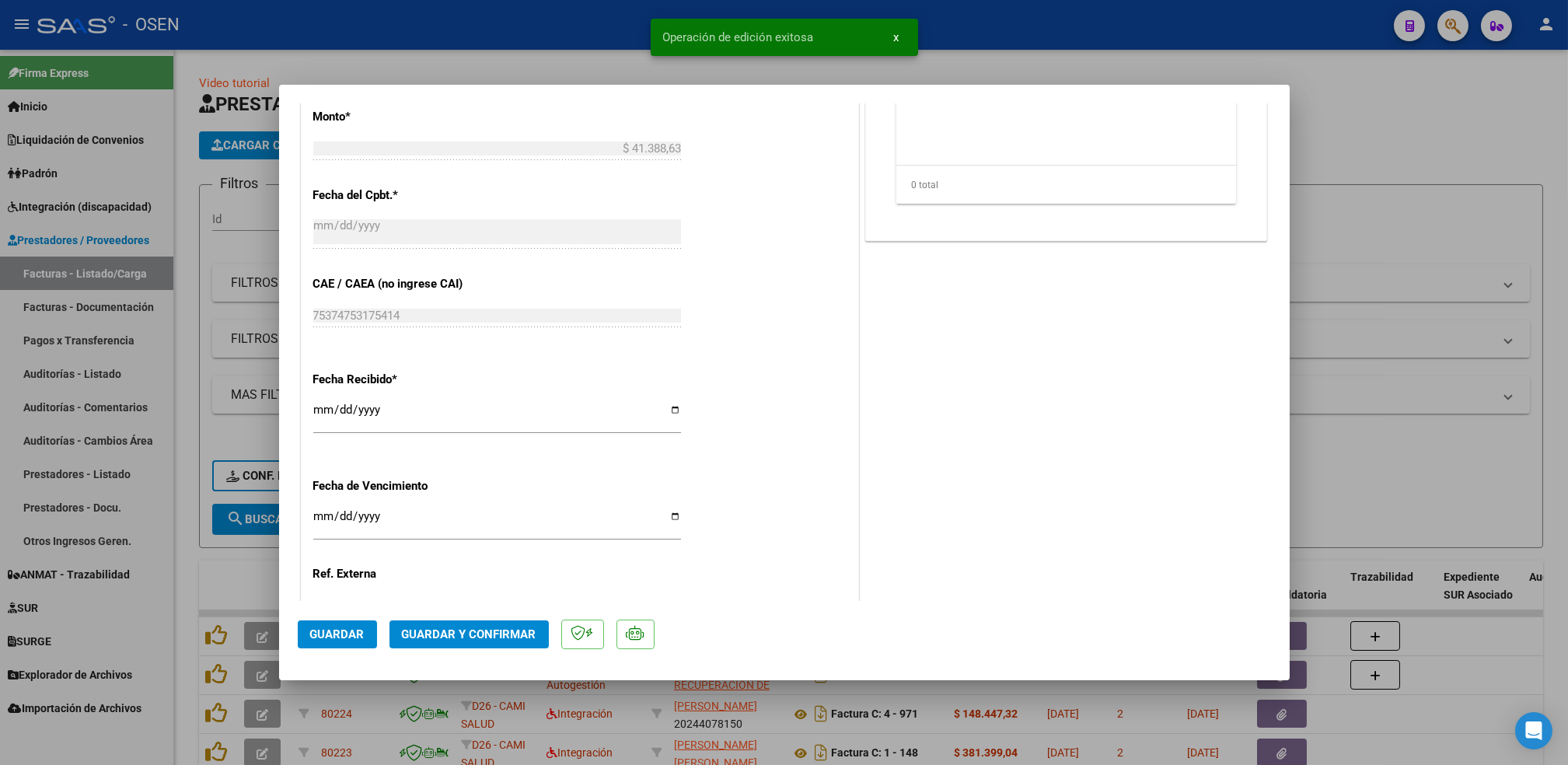
click at [191, 598] on div at bounding box center [784, 382] width 1568 height 765
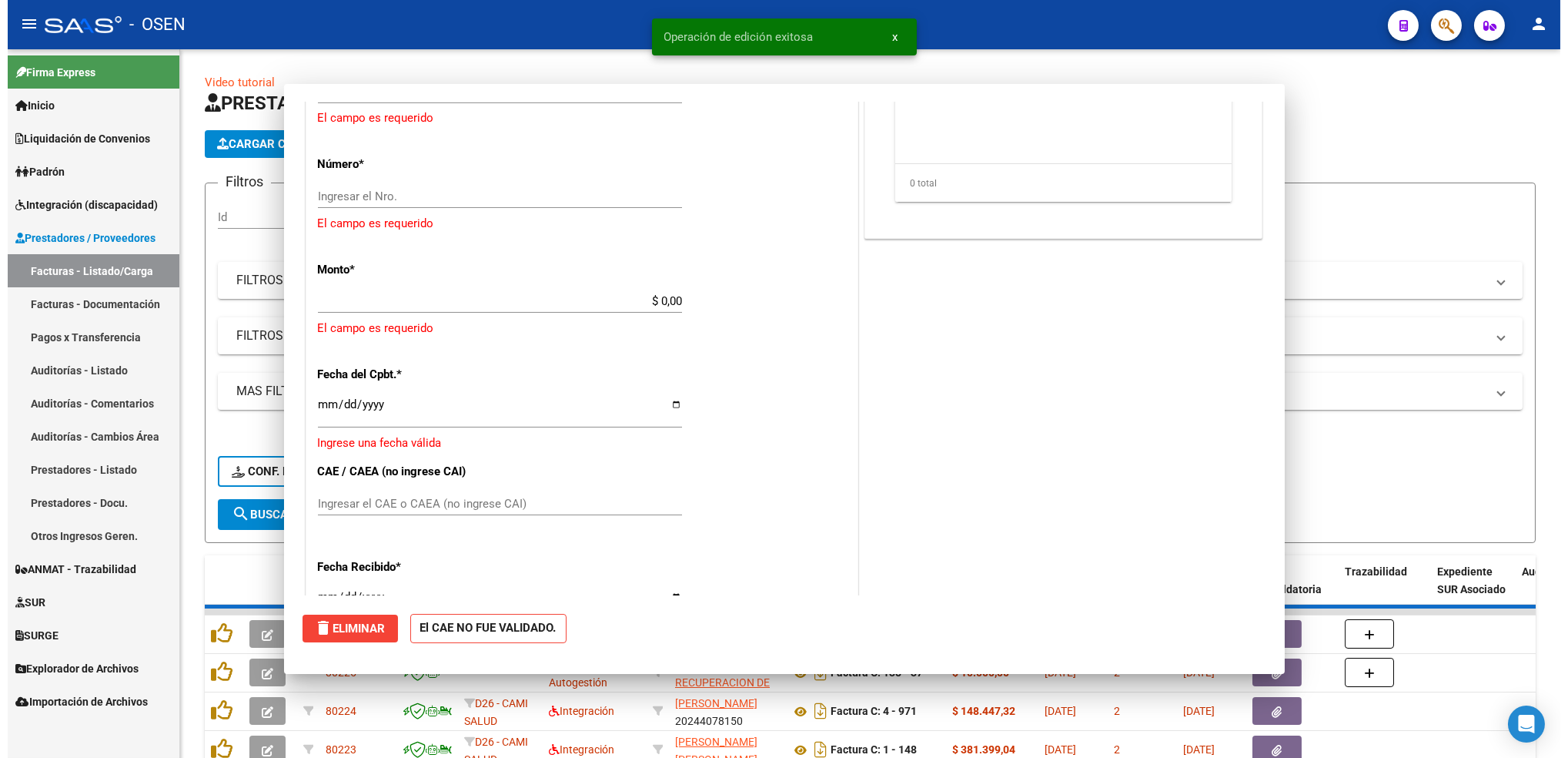
scroll to position [0, 0]
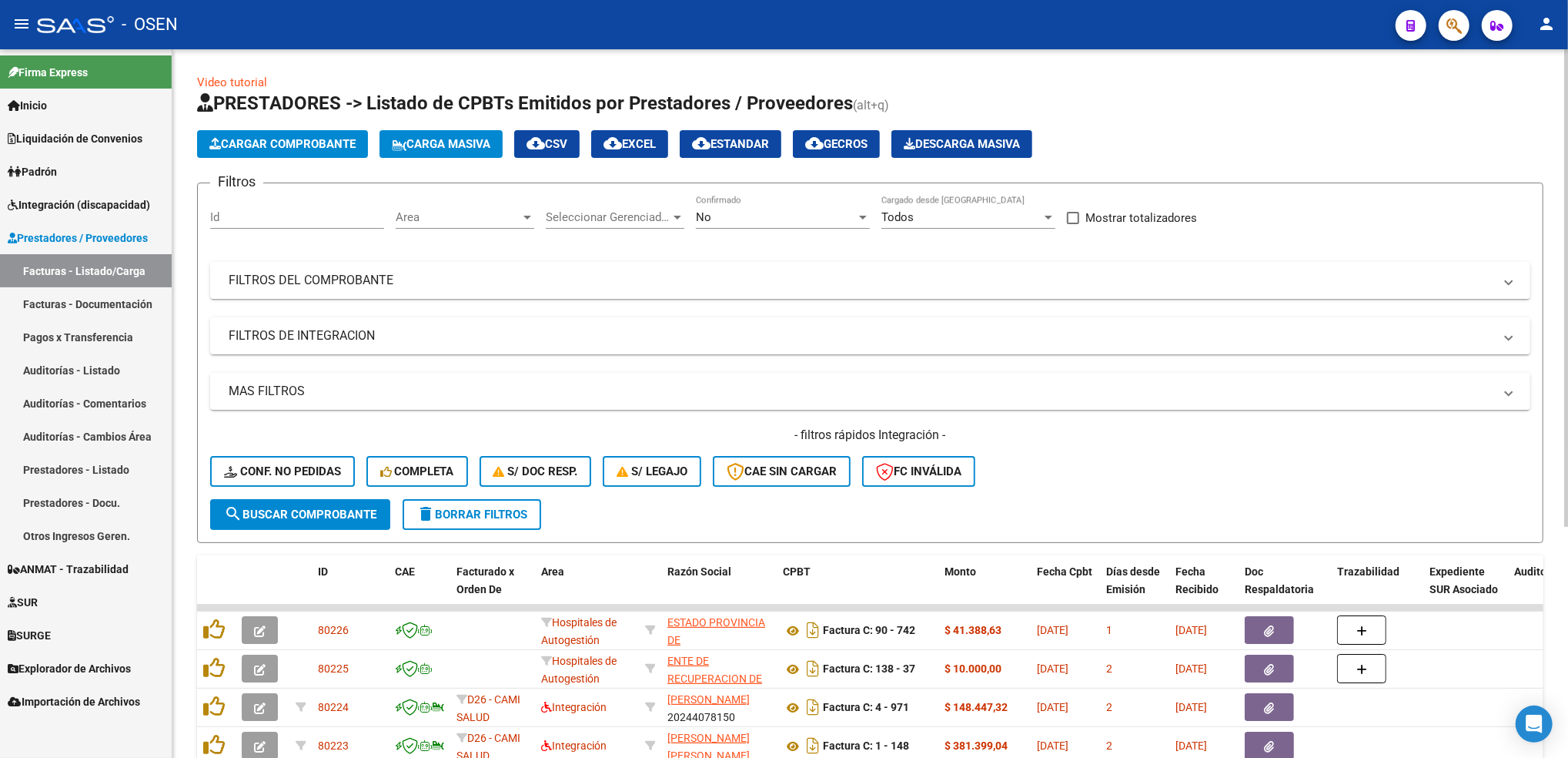
click at [315, 149] on span "Cargar Comprobante" at bounding box center [282, 144] width 146 height 13
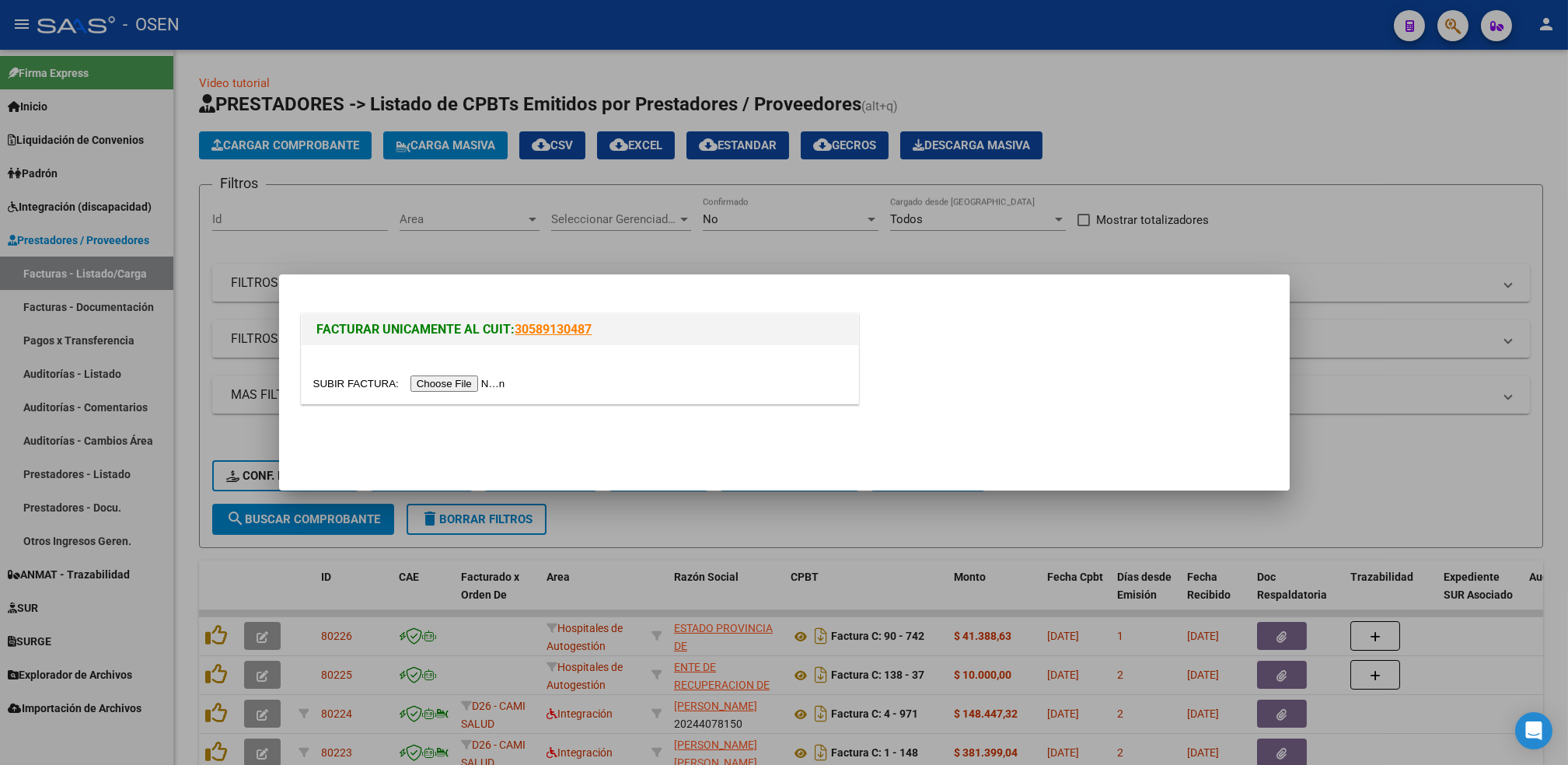
click at [440, 386] on input "file" at bounding box center [411, 384] width 196 height 16
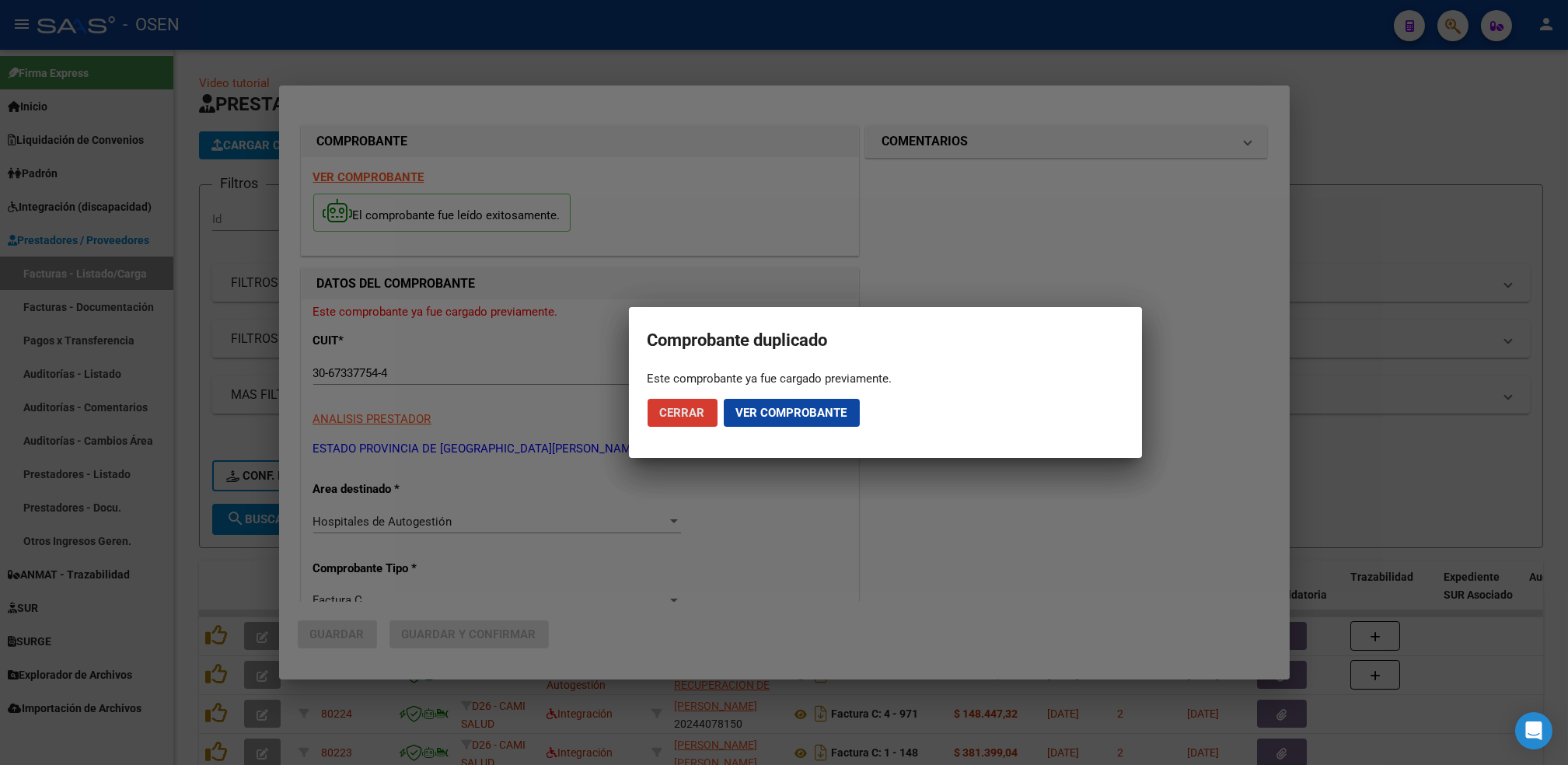
click at [693, 409] on span "Cerrar" at bounding box center [683, 412] width 45 height 14
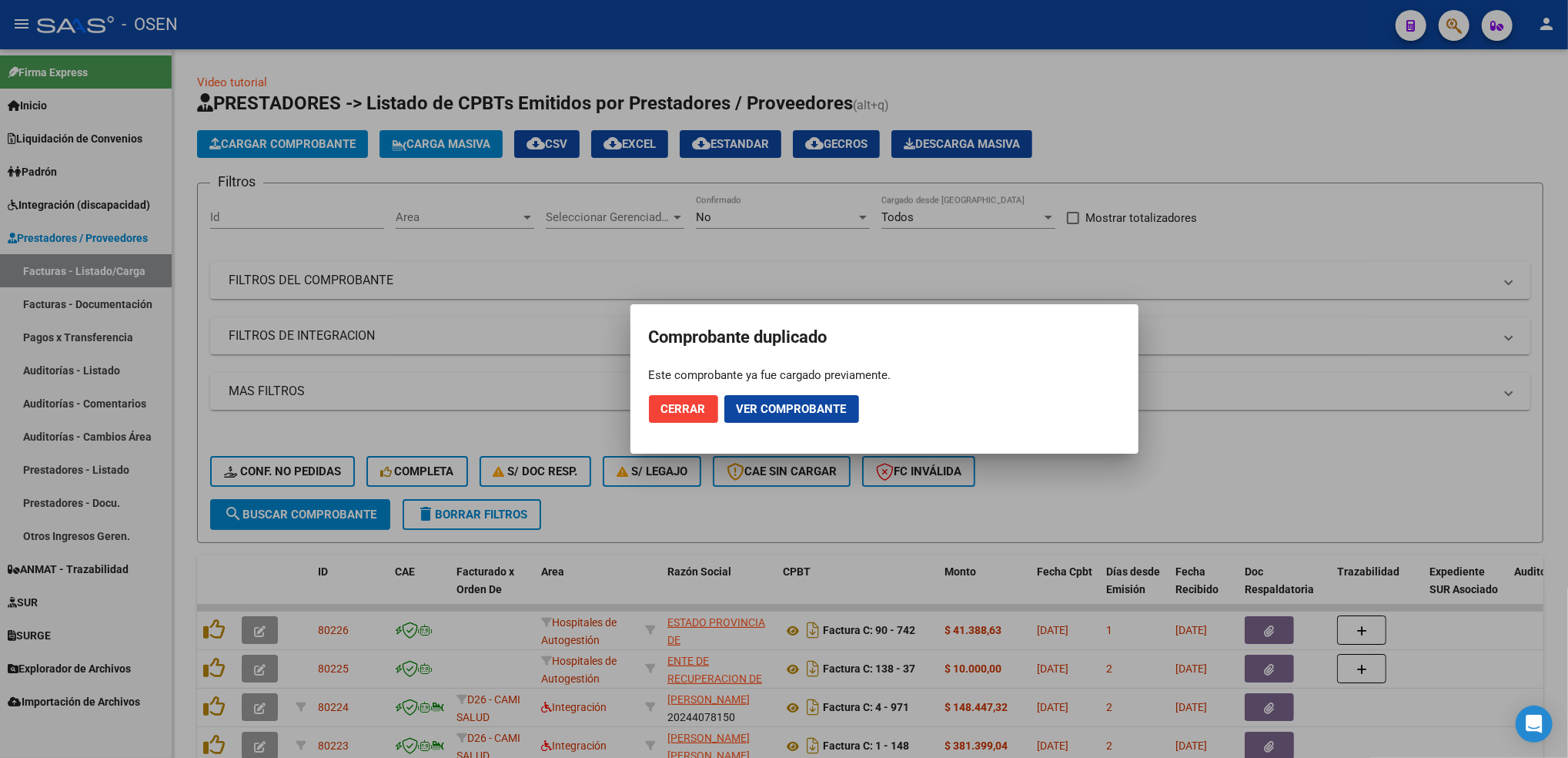
click at [675, 404] on span "Cerrar" at bounding box center [683, 408] width 44 height 13
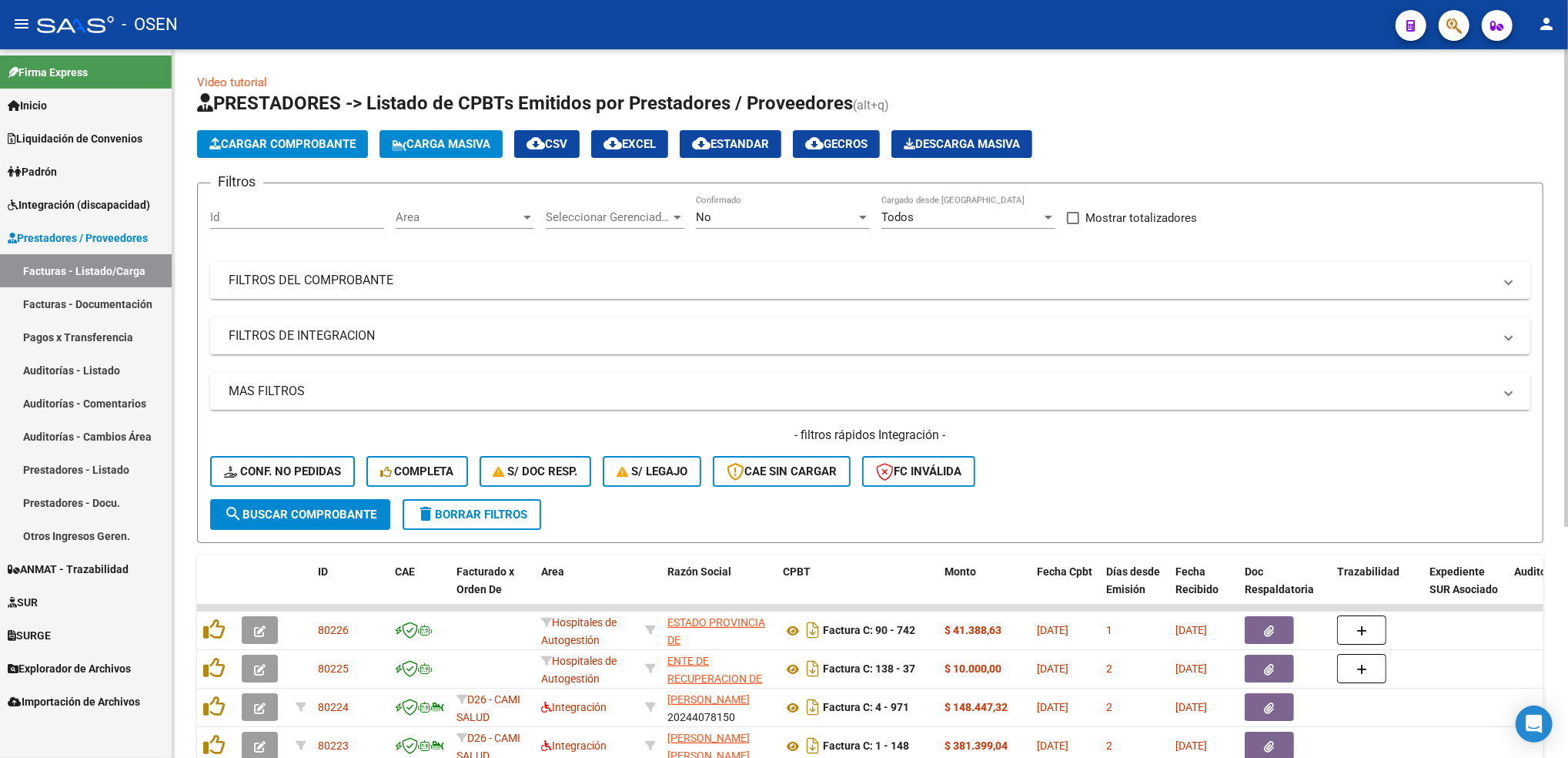
click at [598, 282] on mat-panel-title "FILTROS DEL COMPROBANTE" at bounding box center [861, 279] width 1265 height 17
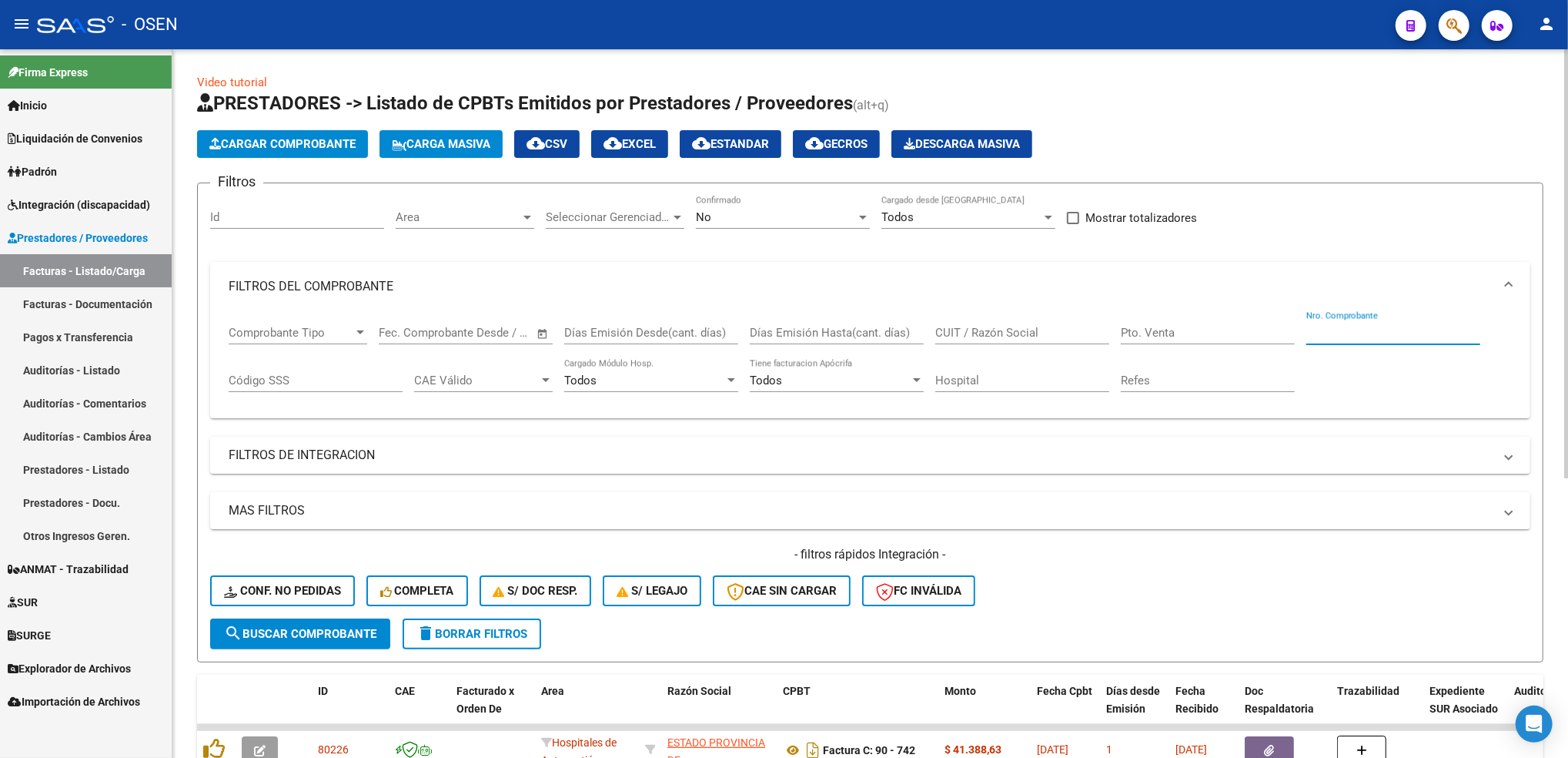
click at [1316, 330] on input "Nro. Comprobante" at bounding box center [1393, 332] width 174 height 13
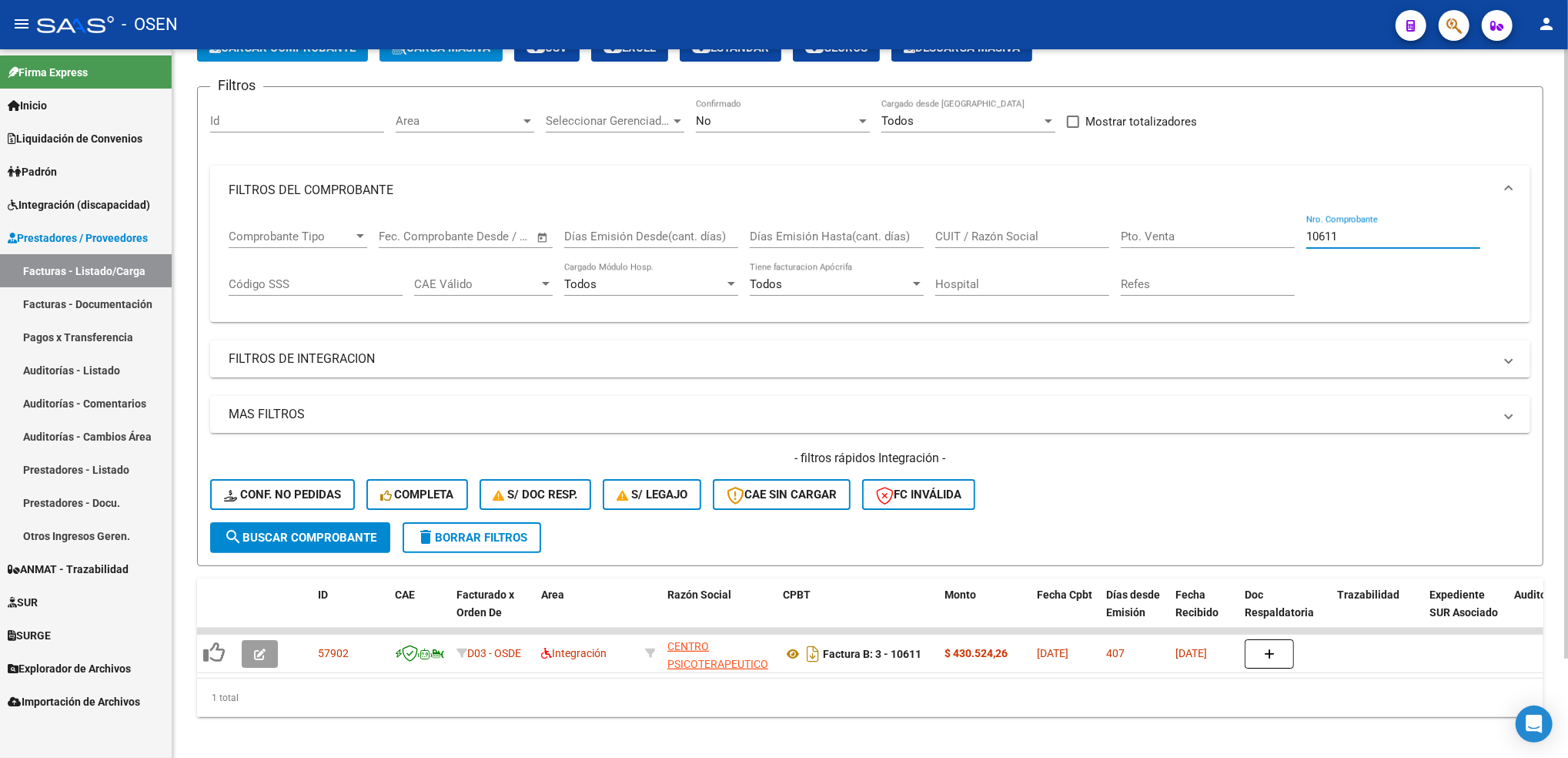
scroll to position [117, 0]
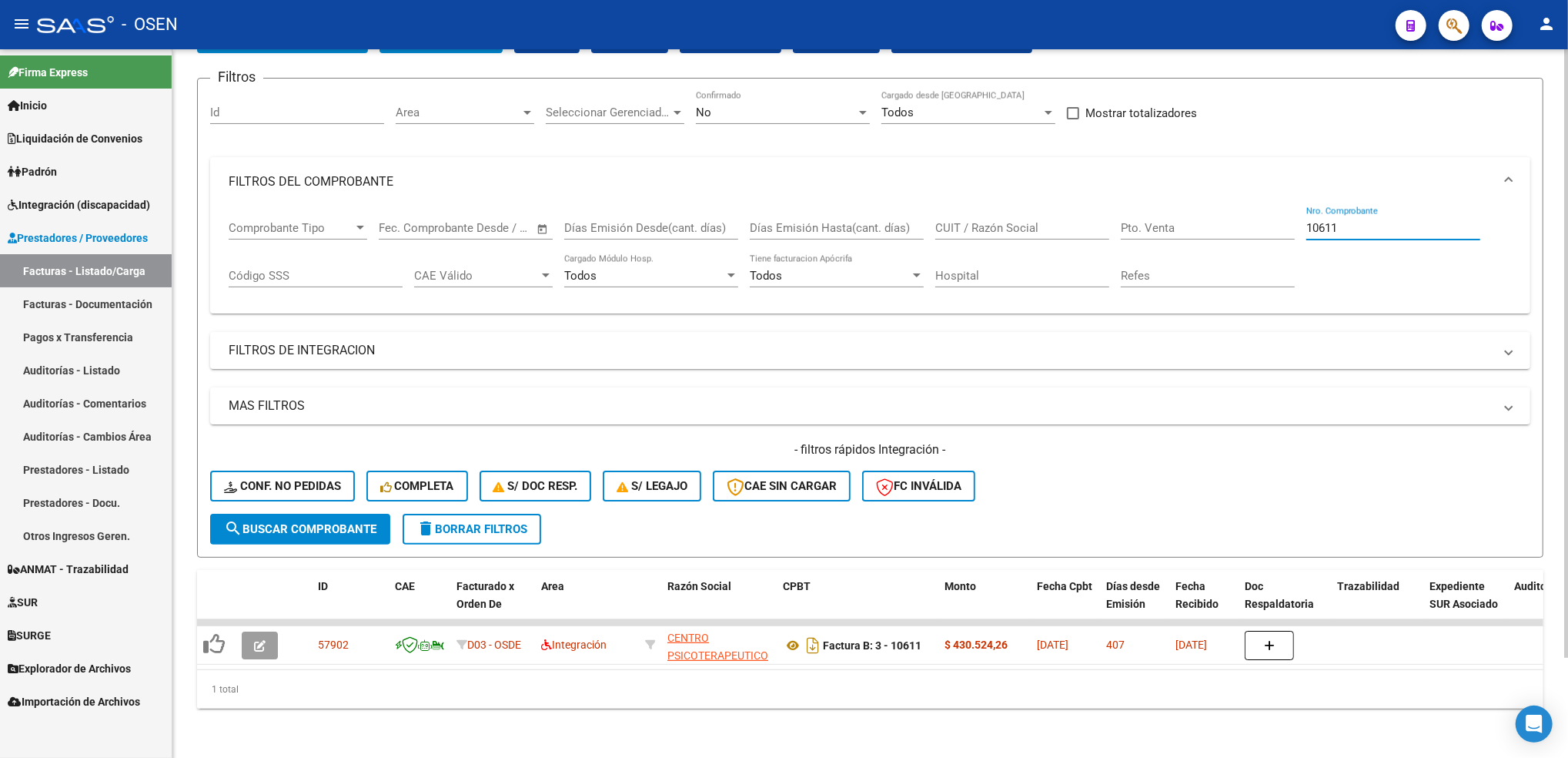
click at [1567, 346] on html "menu - OSEN person Firma Express Inicio Calendario SSS Instructivos Contacto OS…" at bounding box center [784, 379] width 1568 height 758
type input "10611"
click at [836, 106] on div "No" at bounding box center [776, 112] width 160 height 13
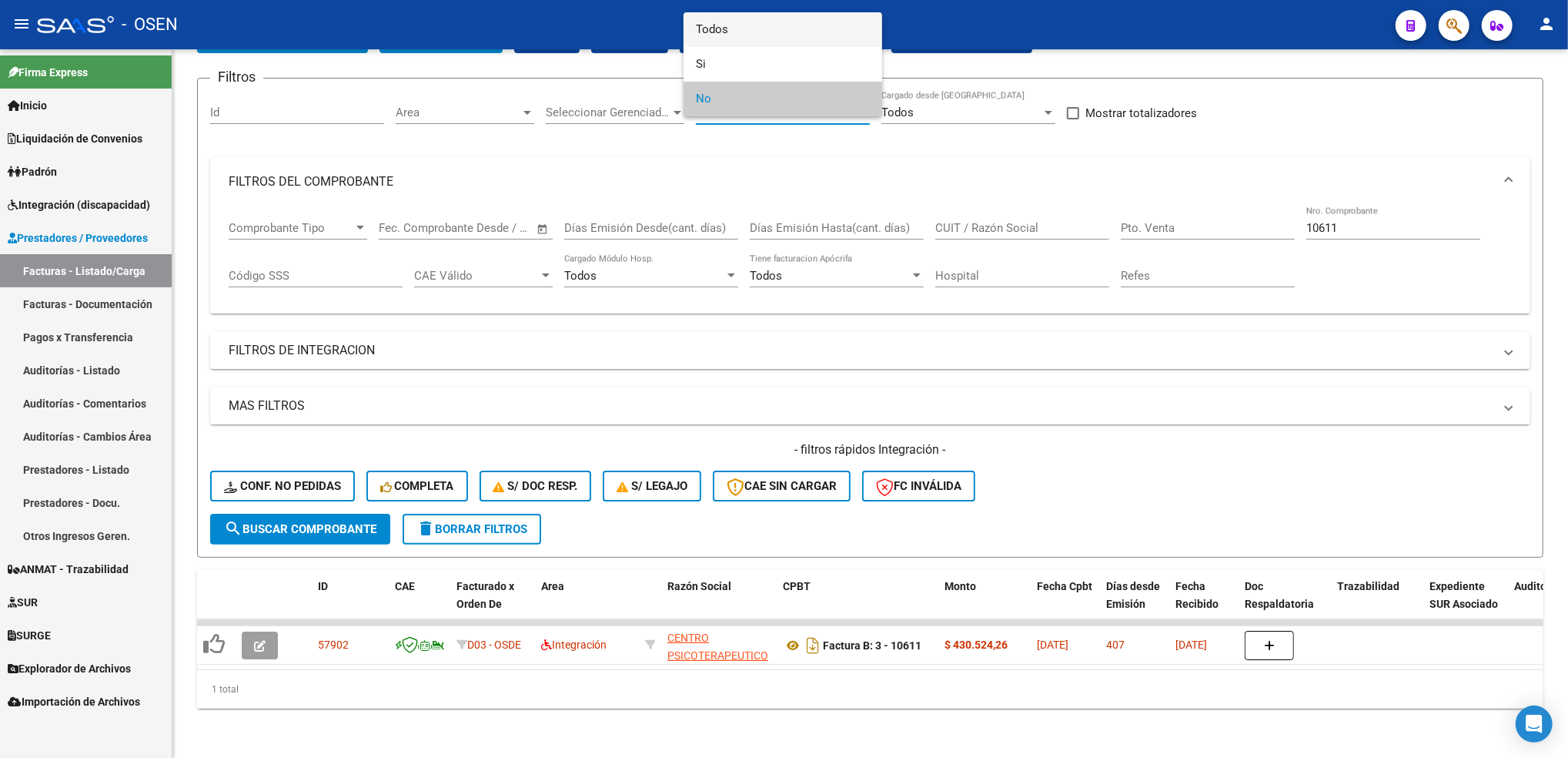
click at [786, 28] on span "Todos" at bounding box center [782, 30] width 174 height 35
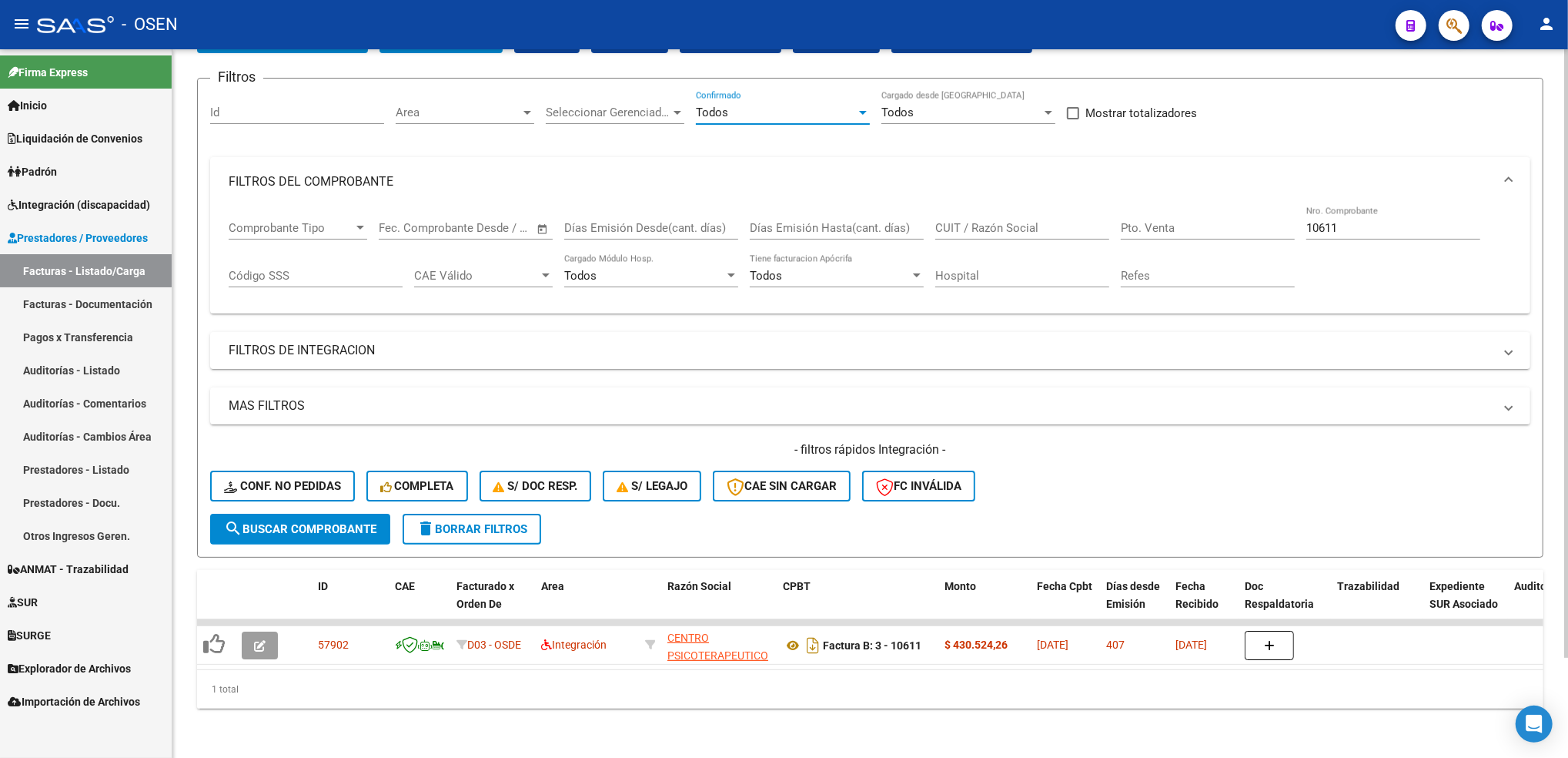
click at [374, 514] on button "search Buscar Comprobante" at bounding box center [300, 529] width 180 height 31
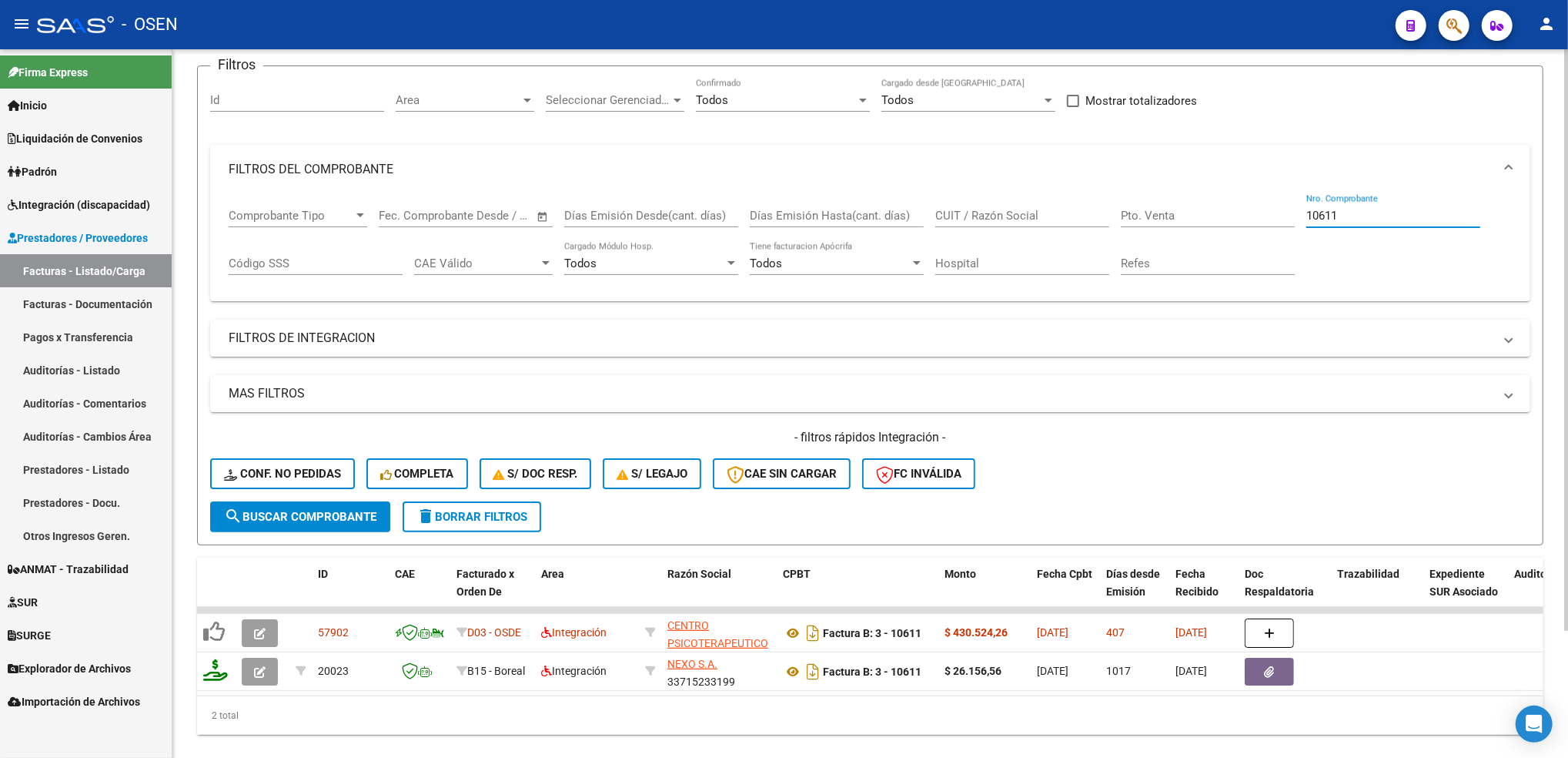
drag, startPoint x: 1335, startPoint y: 211, endPoint x: 1147, endPoint y: 233, distance: 189.3
click at [1147, 233] on div "Comprobante Tipo Comprobante Tipo Fecha inicio – Fecha fin Fec. Comprobante Des…" at bounding box center [870, 241] width 1283 height 95
click at [1011, 218] on input "CUIT / Razón Social" at bounding box center [1022, 215] width 174 height 13
paste input "30-54568150-8"
click at [1007, 217] on input "30-54568150-8" at bounding box center [1022, 215] width 174 height 13
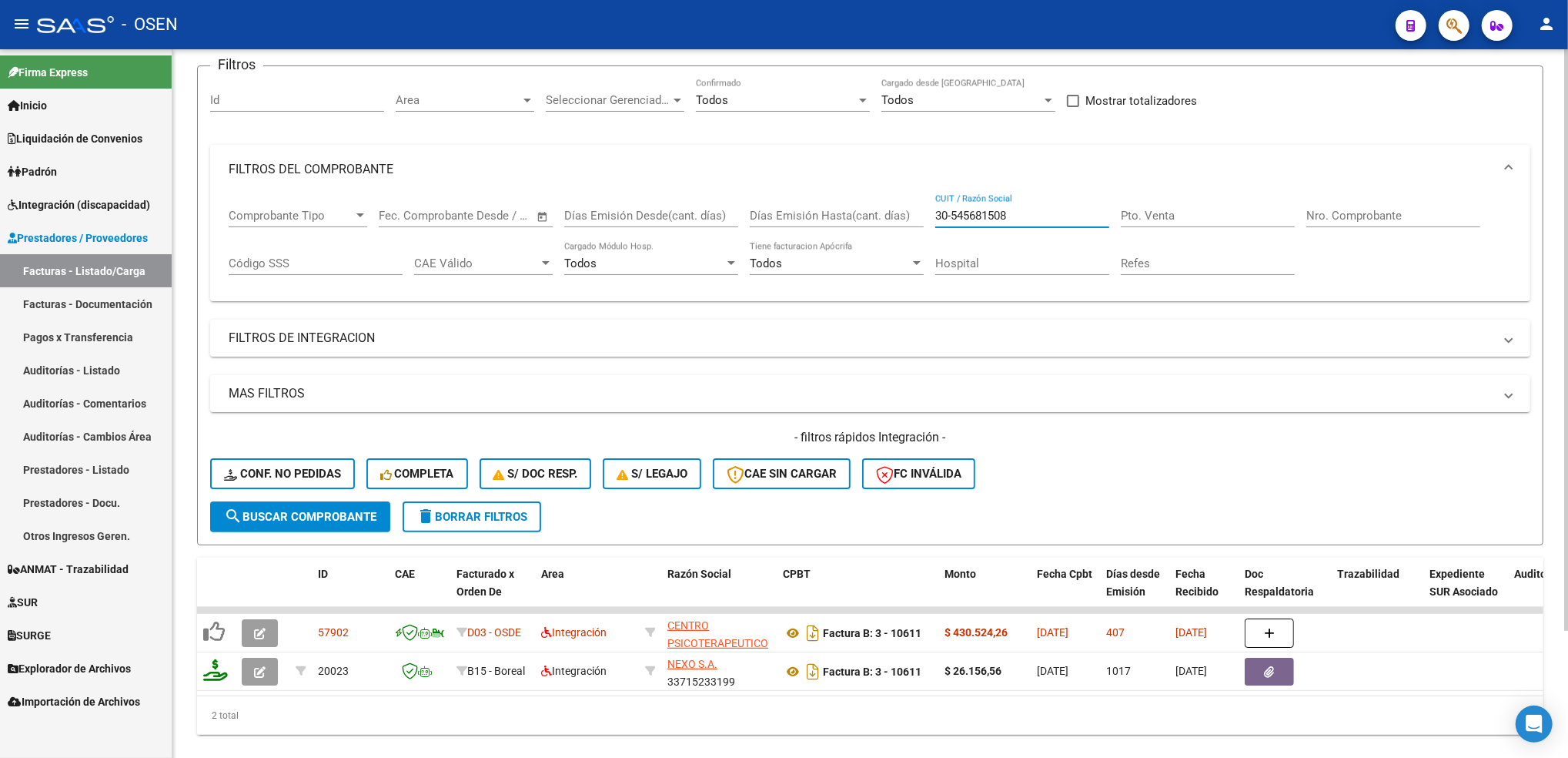
click at [952, 212] on input "30-545681508" at bounding box center [1022, 215] width 174 height 13
type input "30545681508"
click at [290, 513] on span "search Buscar Comprobante" at bounding box center [300, 516] width 152 height 13
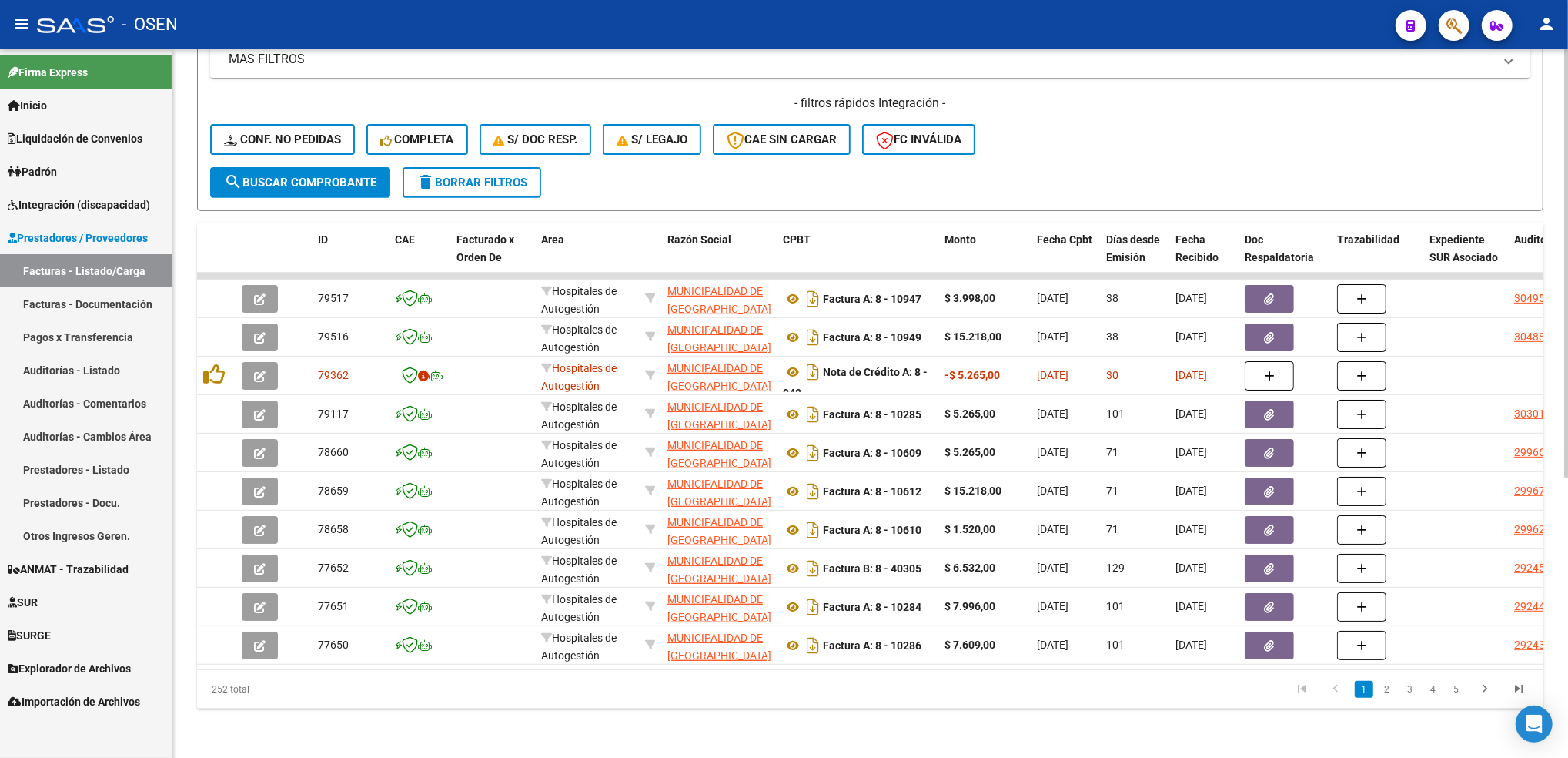
scroll to position [463, 0]
click at [1567, 417] on html "menu - OSEN person Firma Express Inicio Calendario SSS Instructivos Contacto OS…" at bounding box center [784, 379] width 1568 height 758
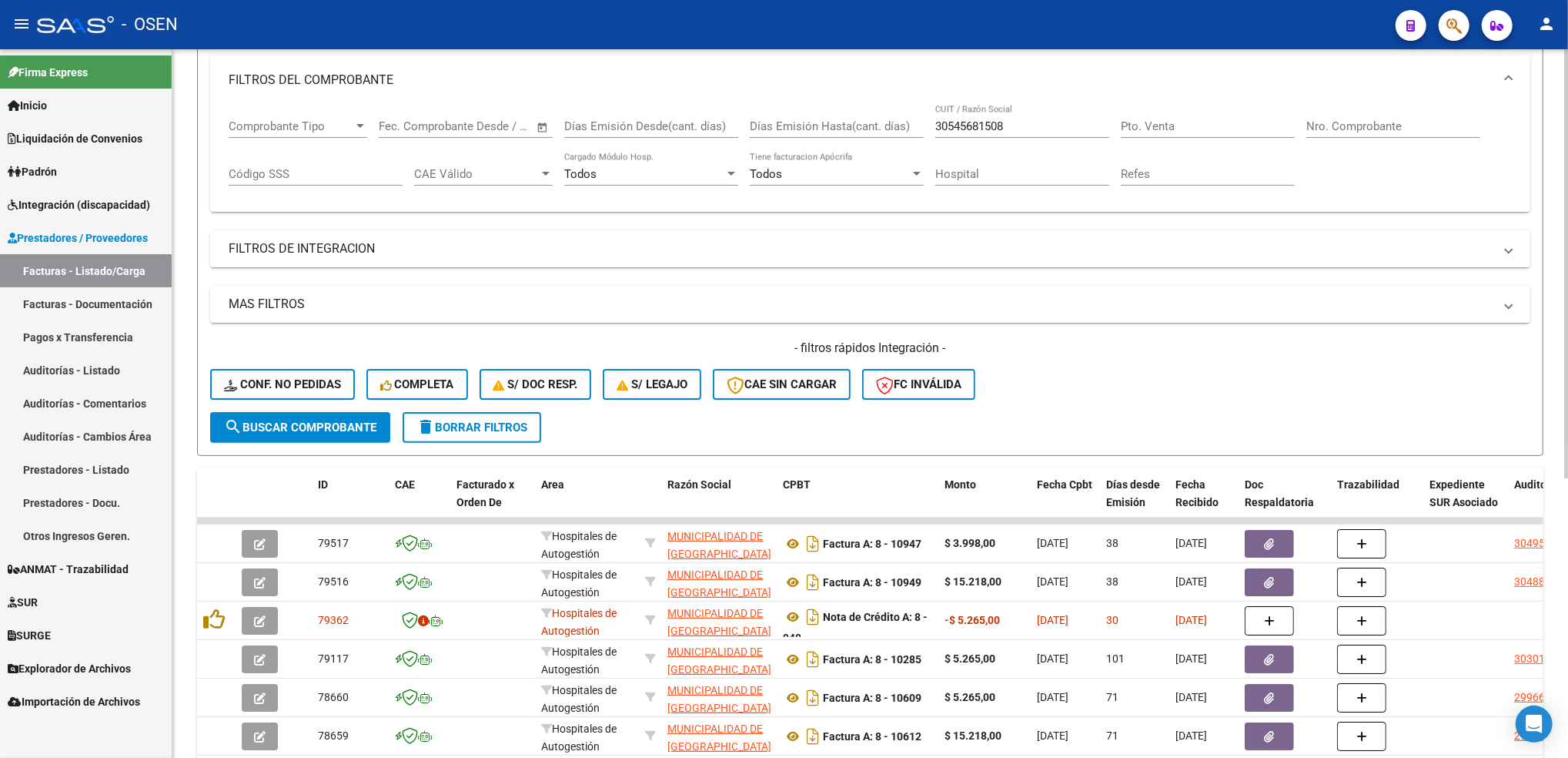
scroll to position [192, 0]
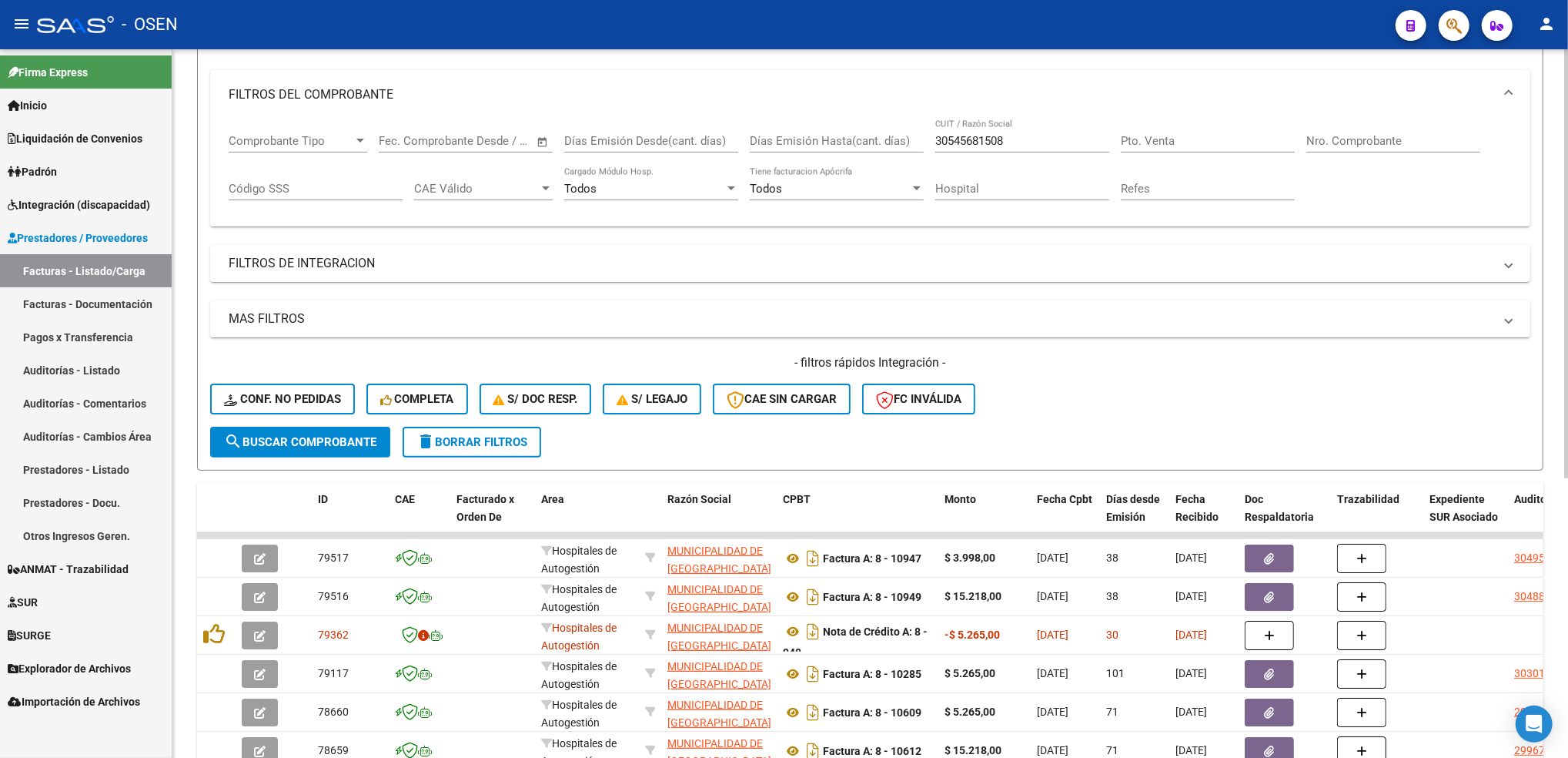
click at [1564, 256] on div at bounding box center [1566, 383] width 4 height 429
click at [1179, 130] on div "Pto. Venta" at bounding box center [1207, 136] width 174 height 33
type input "8"
click at [1355, 130] on div "Nro. Comprobante" at bounding box center [1393, 136] width 174 height 33
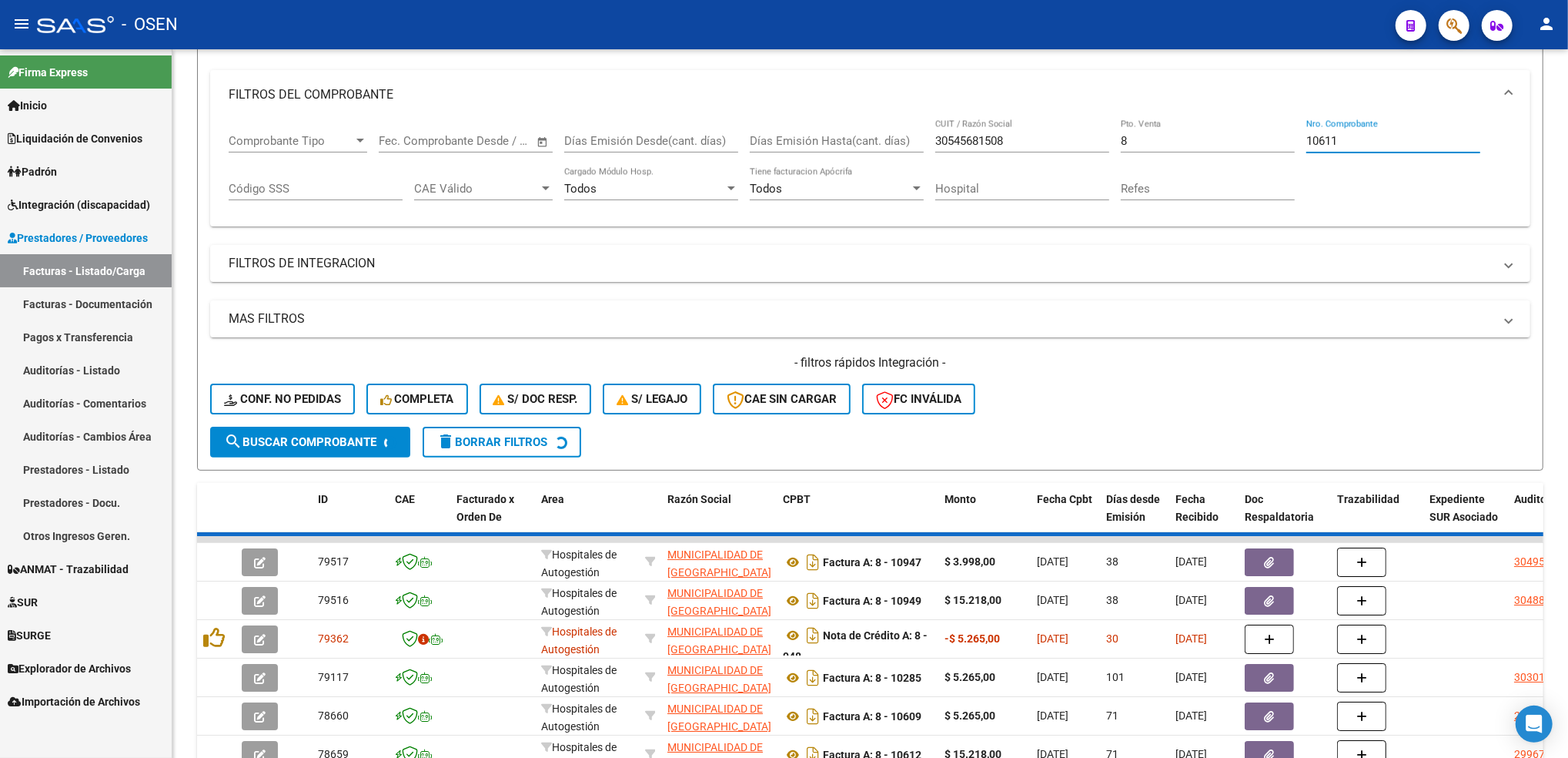
scroll to position [89, 0]
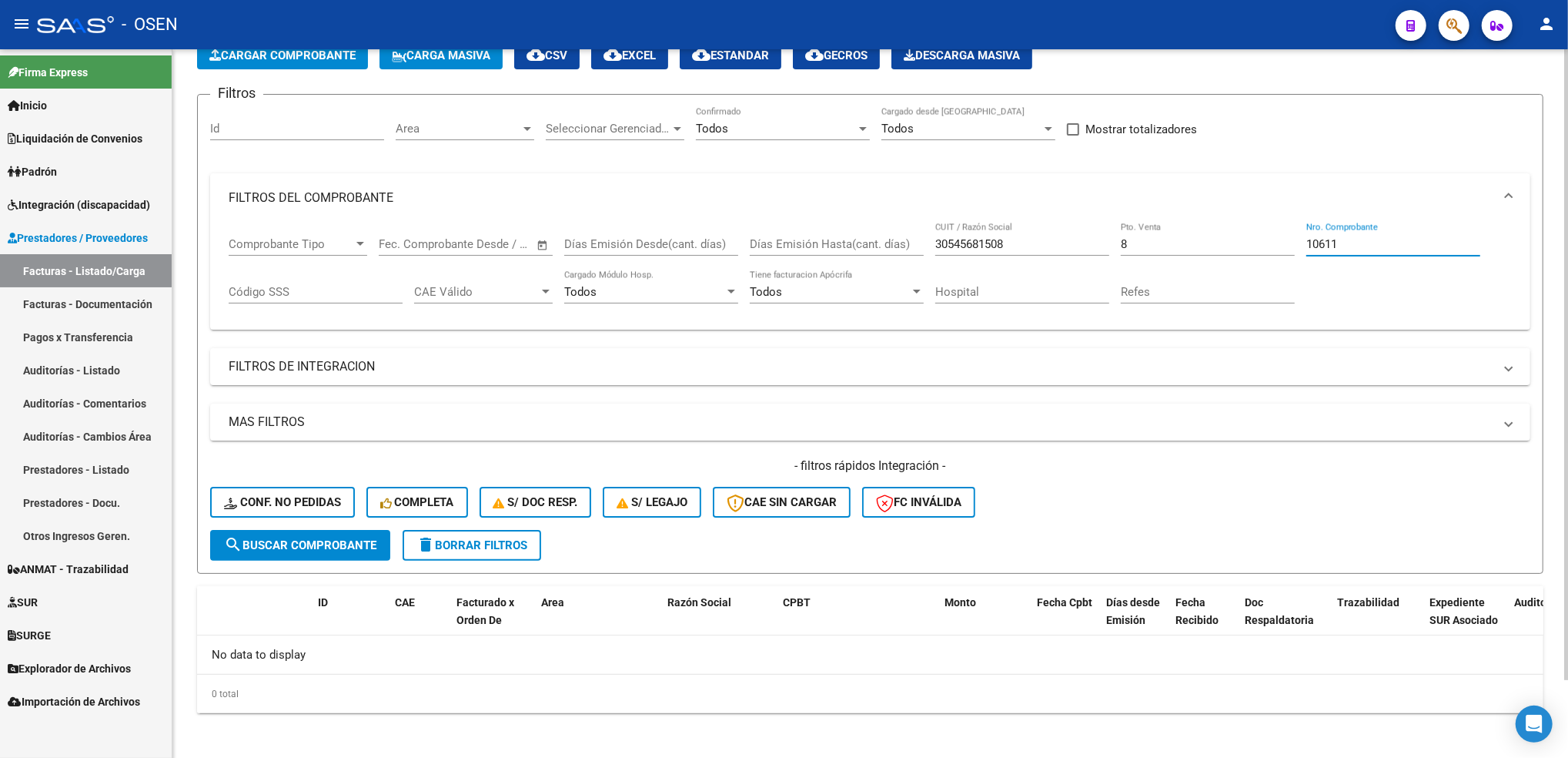
type input "10611"
click at [491, 544] on span "delete Borrar Filtros" at bounding box center [472, 544] width 111 height 13
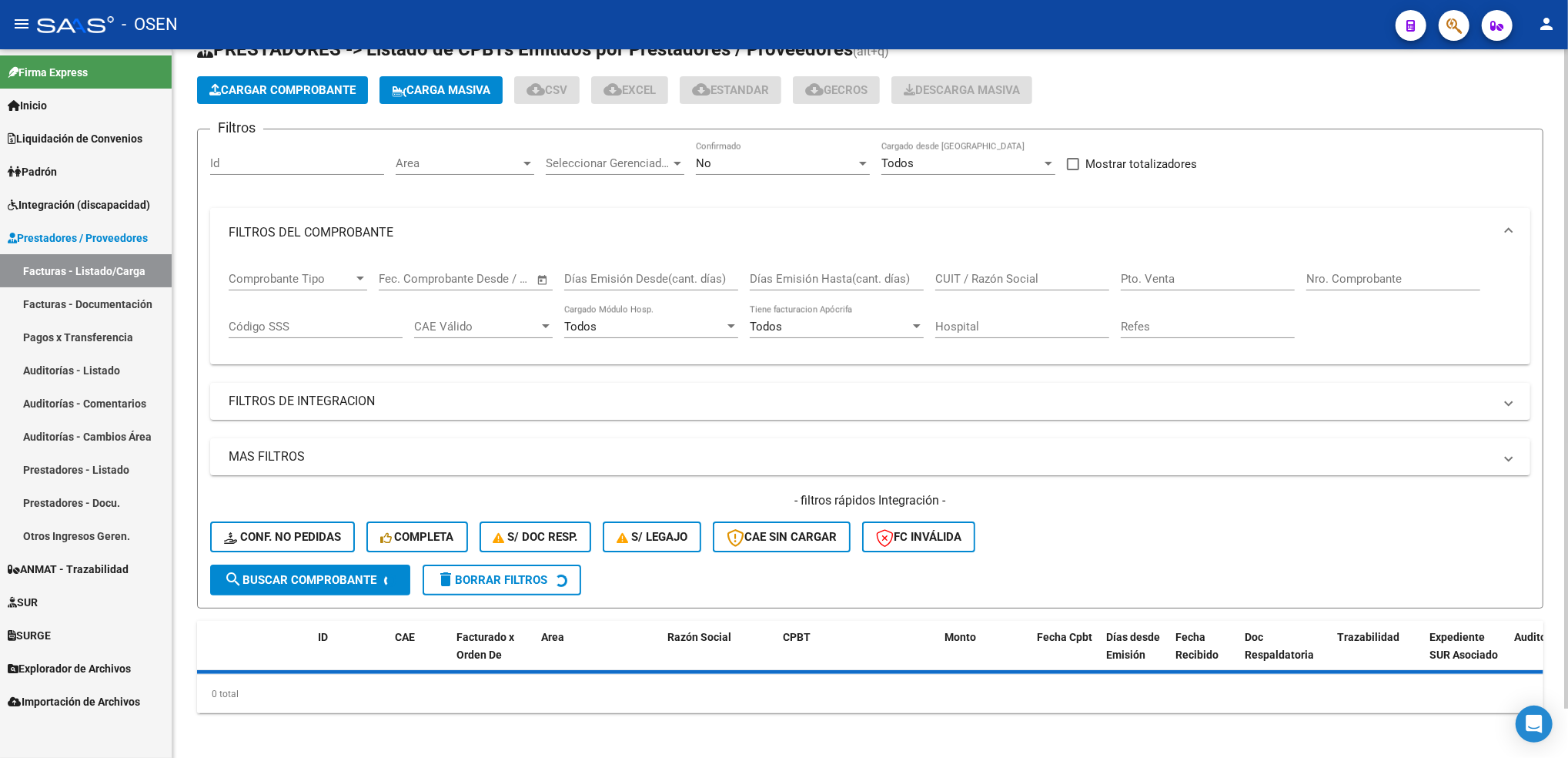
click at [353, 216] on mat-expansion-panel-header "FILTROS DEL COMPROBANTE" at bounding box center [870, 233] width 1320 height 49
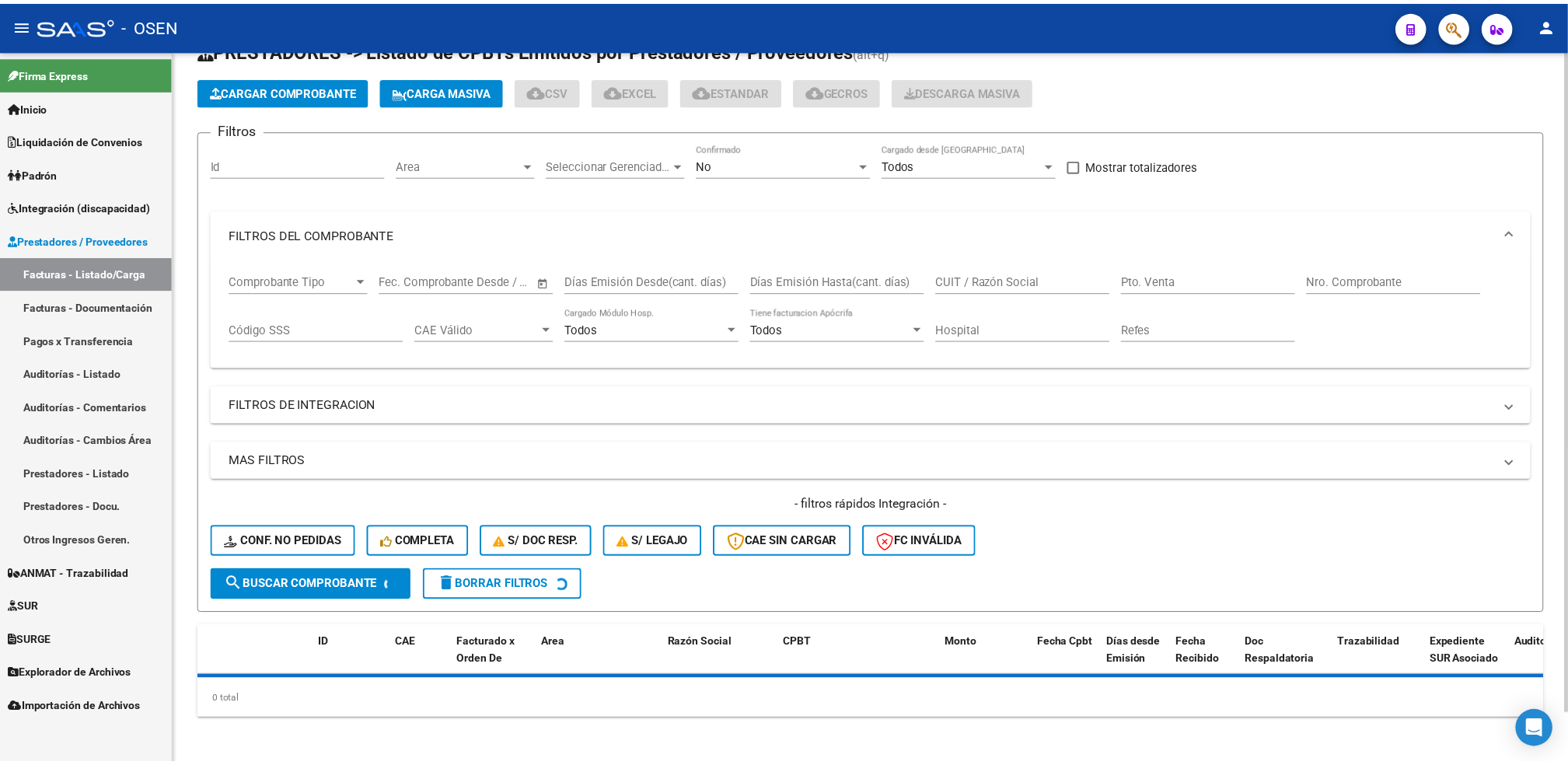
scroll to position [0, 0]
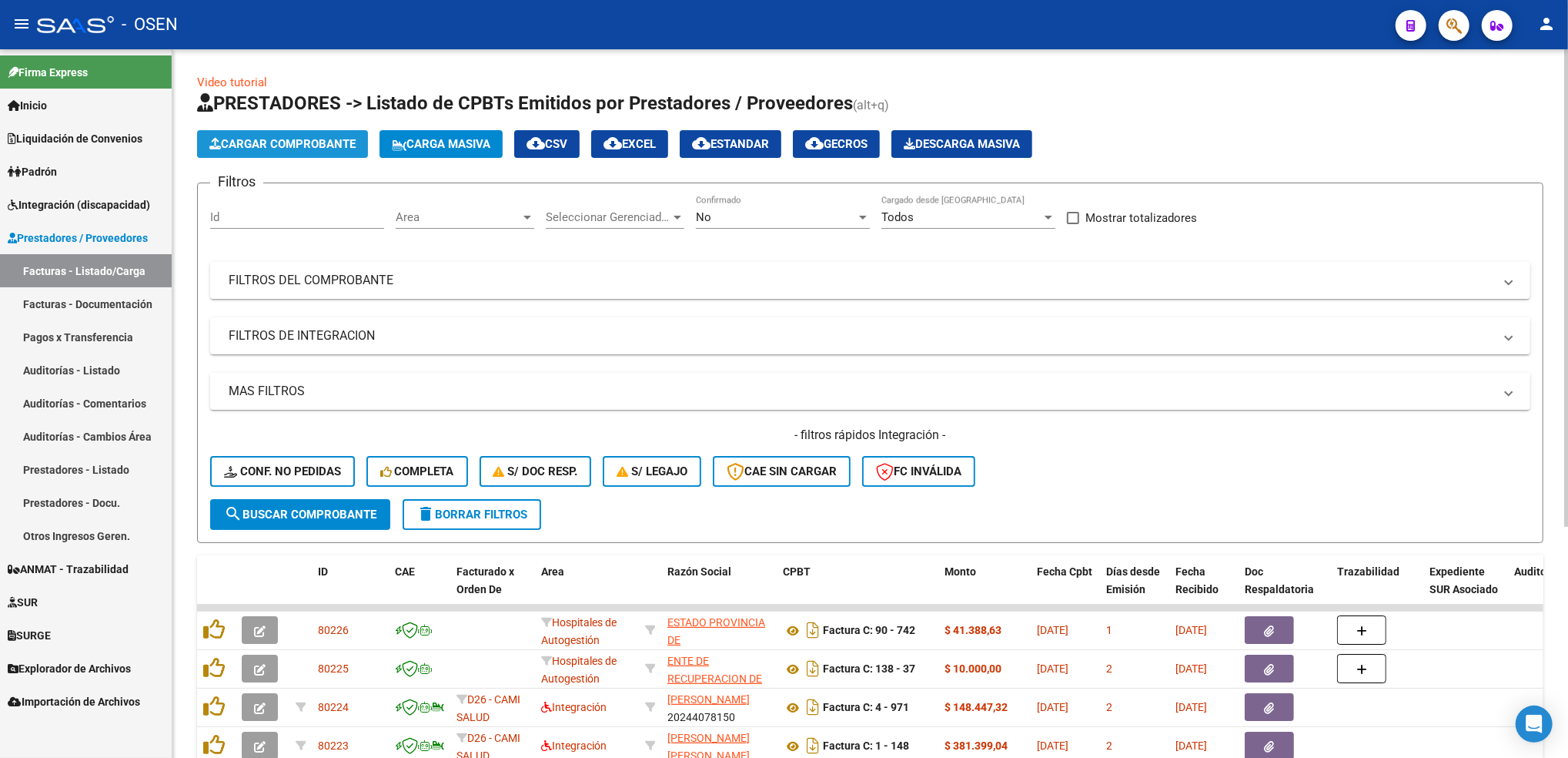
click at [341, 137] on span "Cargar Comprobante" at bounding box center [282, 144] width 146 height 13
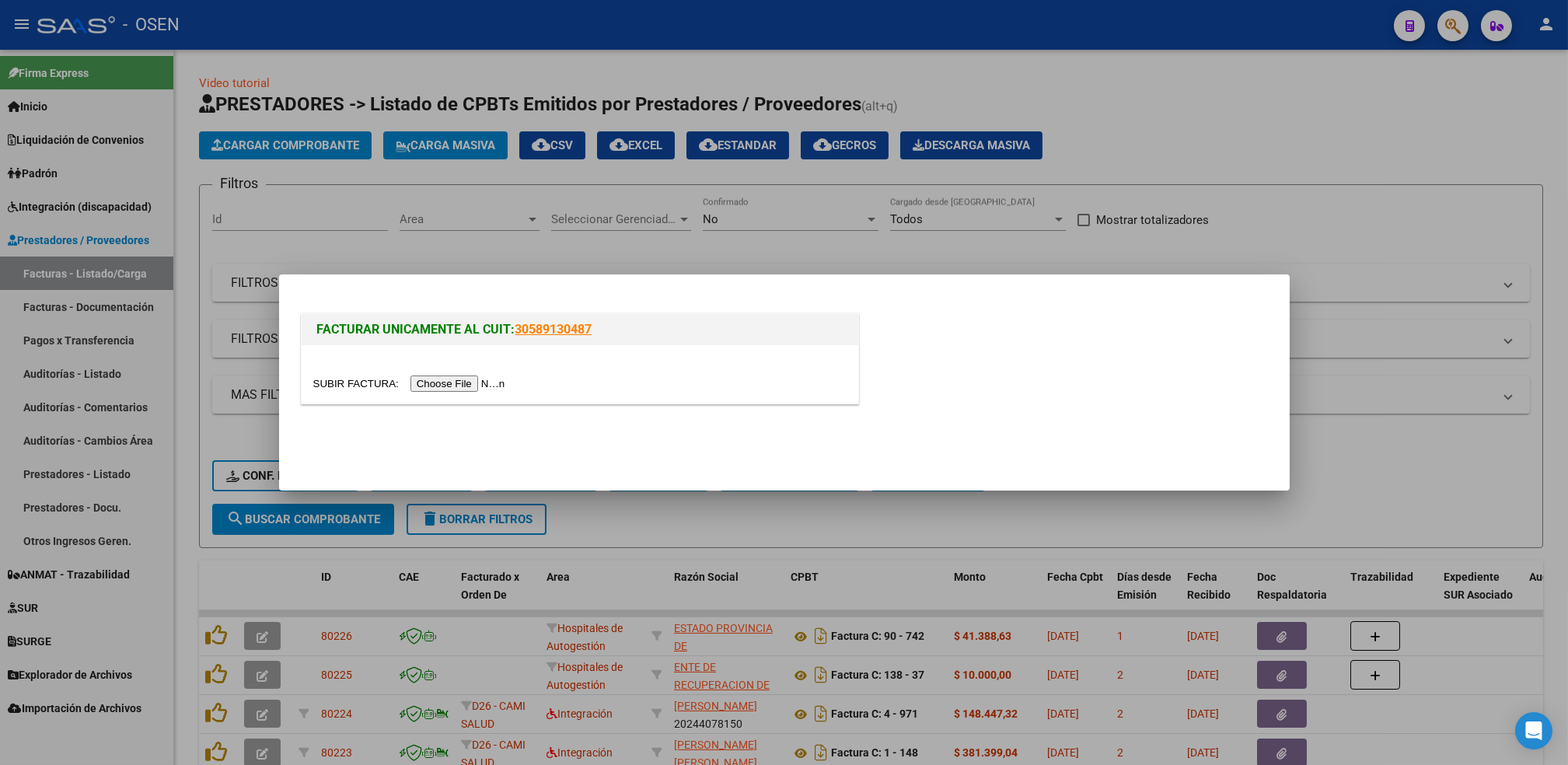
click at [474, 383] on input "file" at bounding box center [411, 384] width 196 height 16
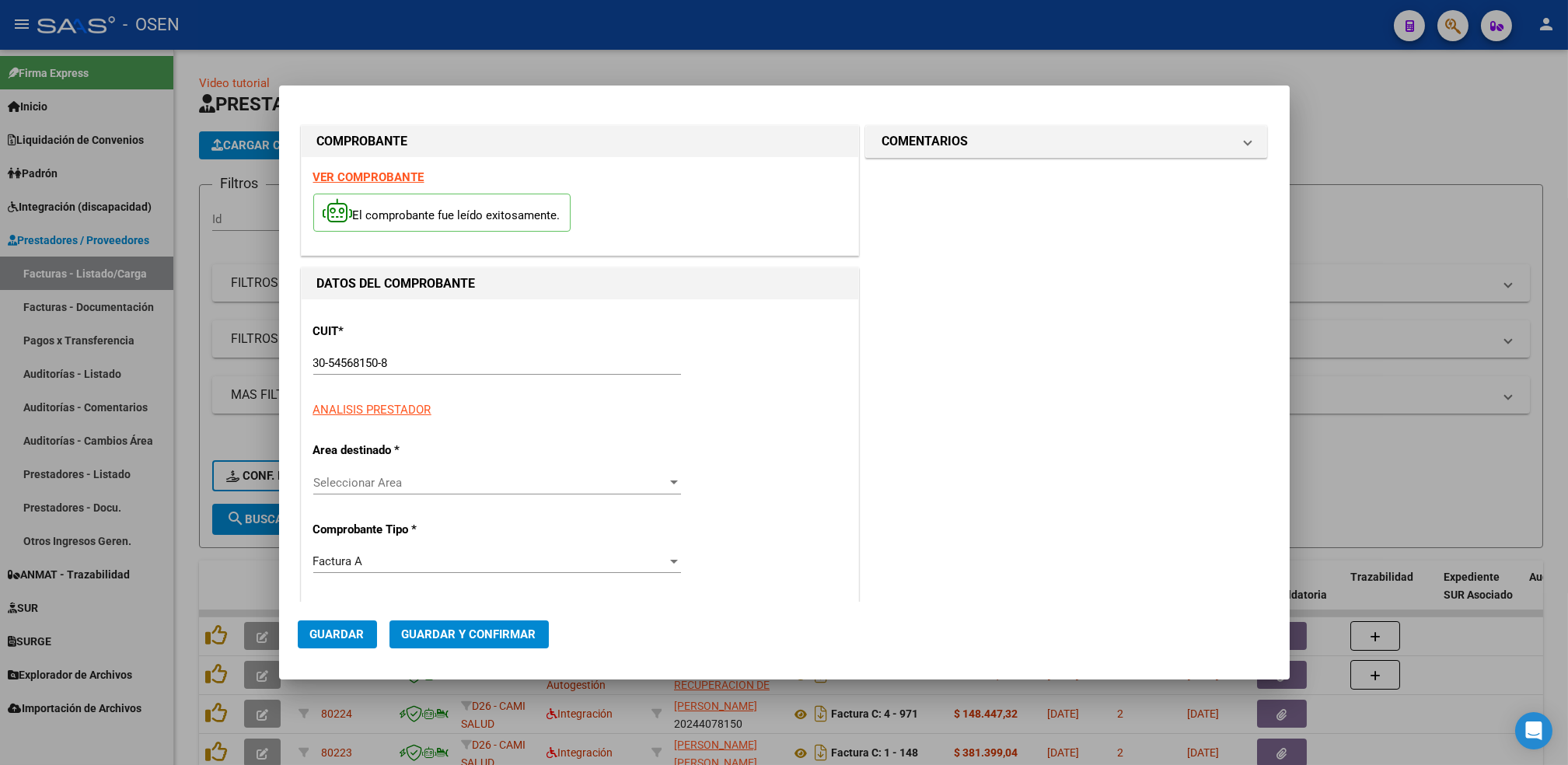
type input "$ 12.273,00"
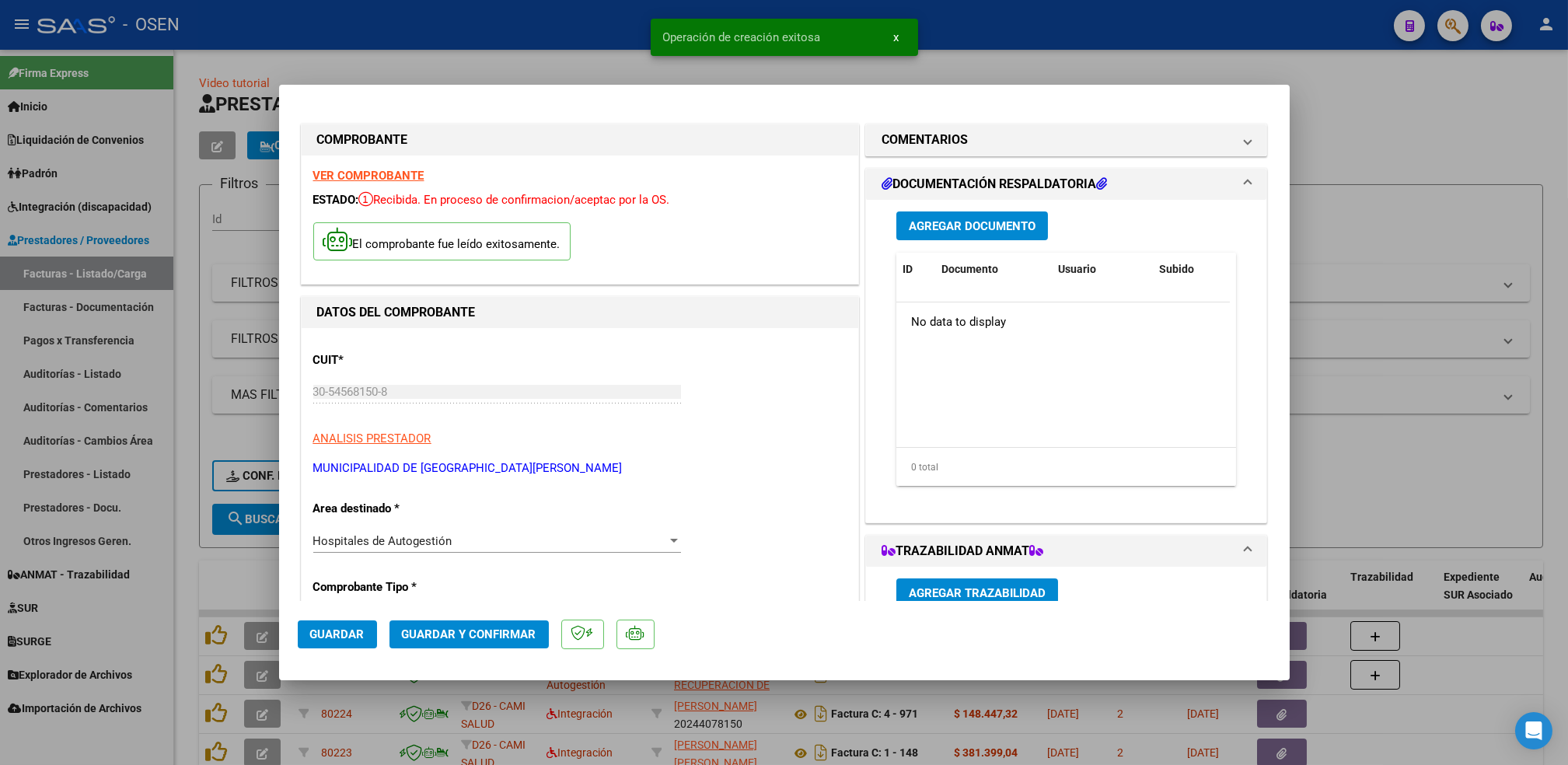
click at [992, 225] on span "Agregar Documento" at bounding box center [972, 226] width 127 height 14
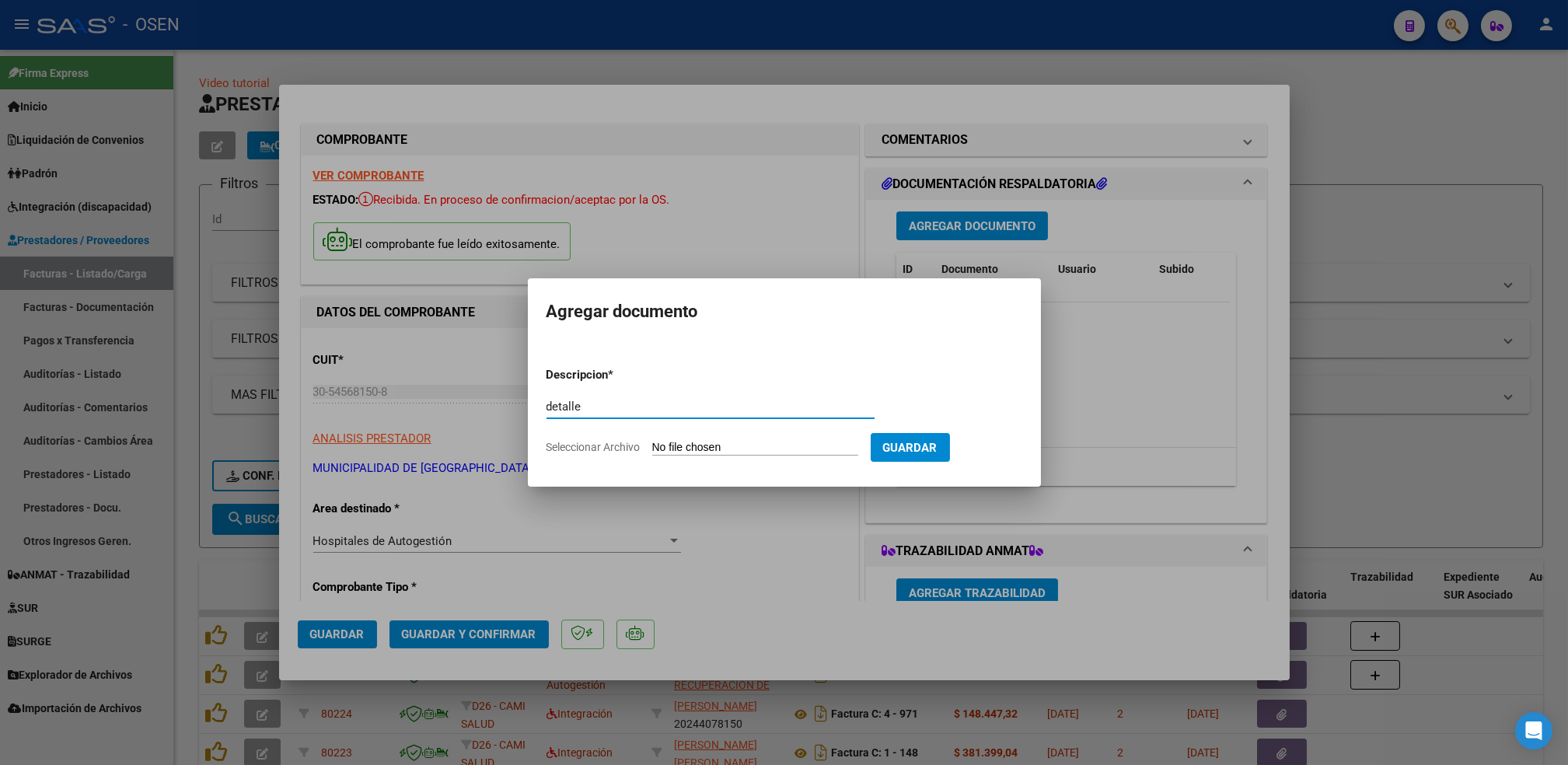
type input "detalle"
click at [652, 441] on input "Seleccionar Archivo" at bounding box center [755, 448] width 206 height 14
type input "C:\fakepath\FAC A000800010611_Detalle.XLS"
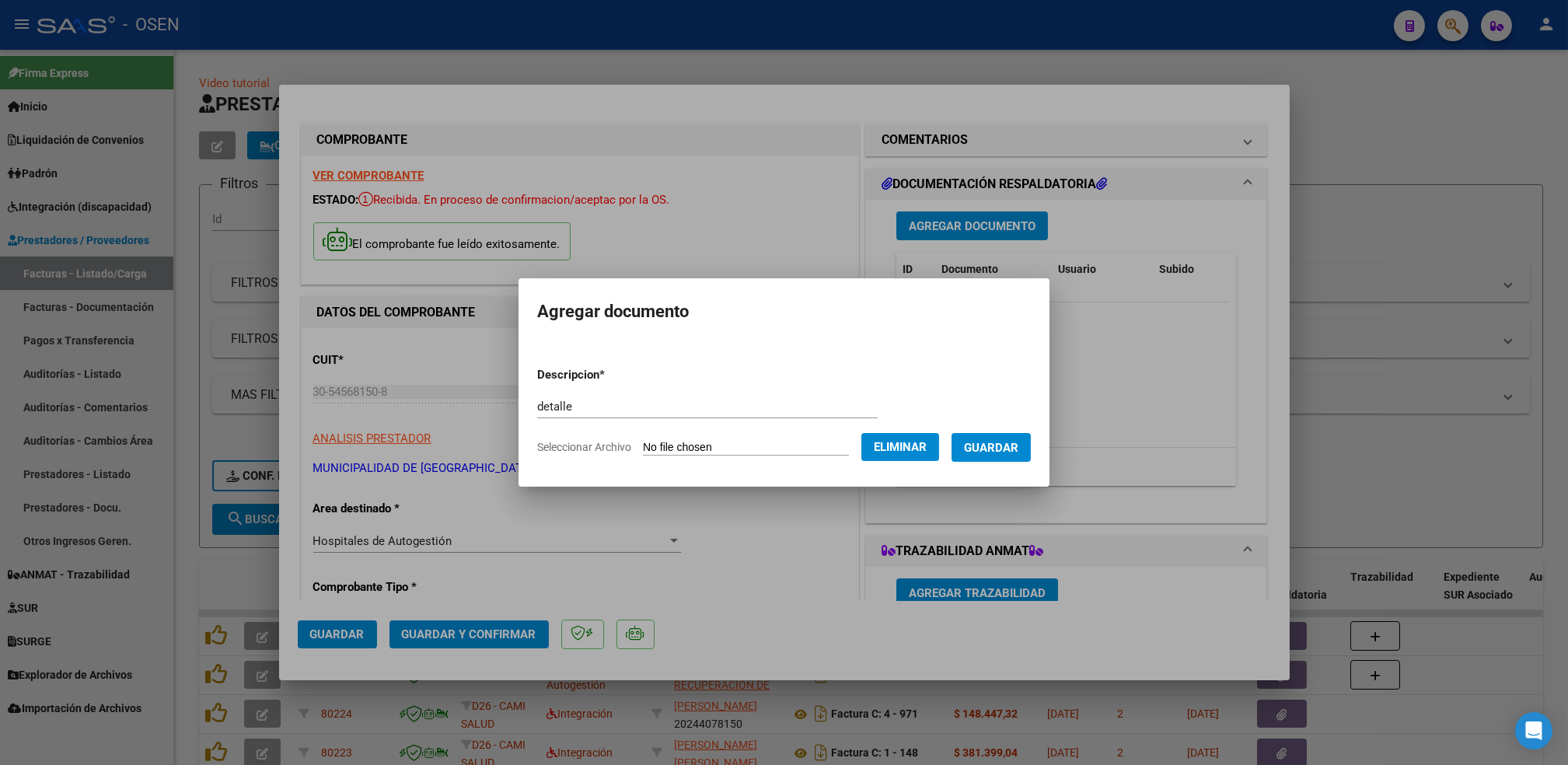
click at [1017, 456] on button "Guardar" at bounding box center [990, 447] width 79 height 29
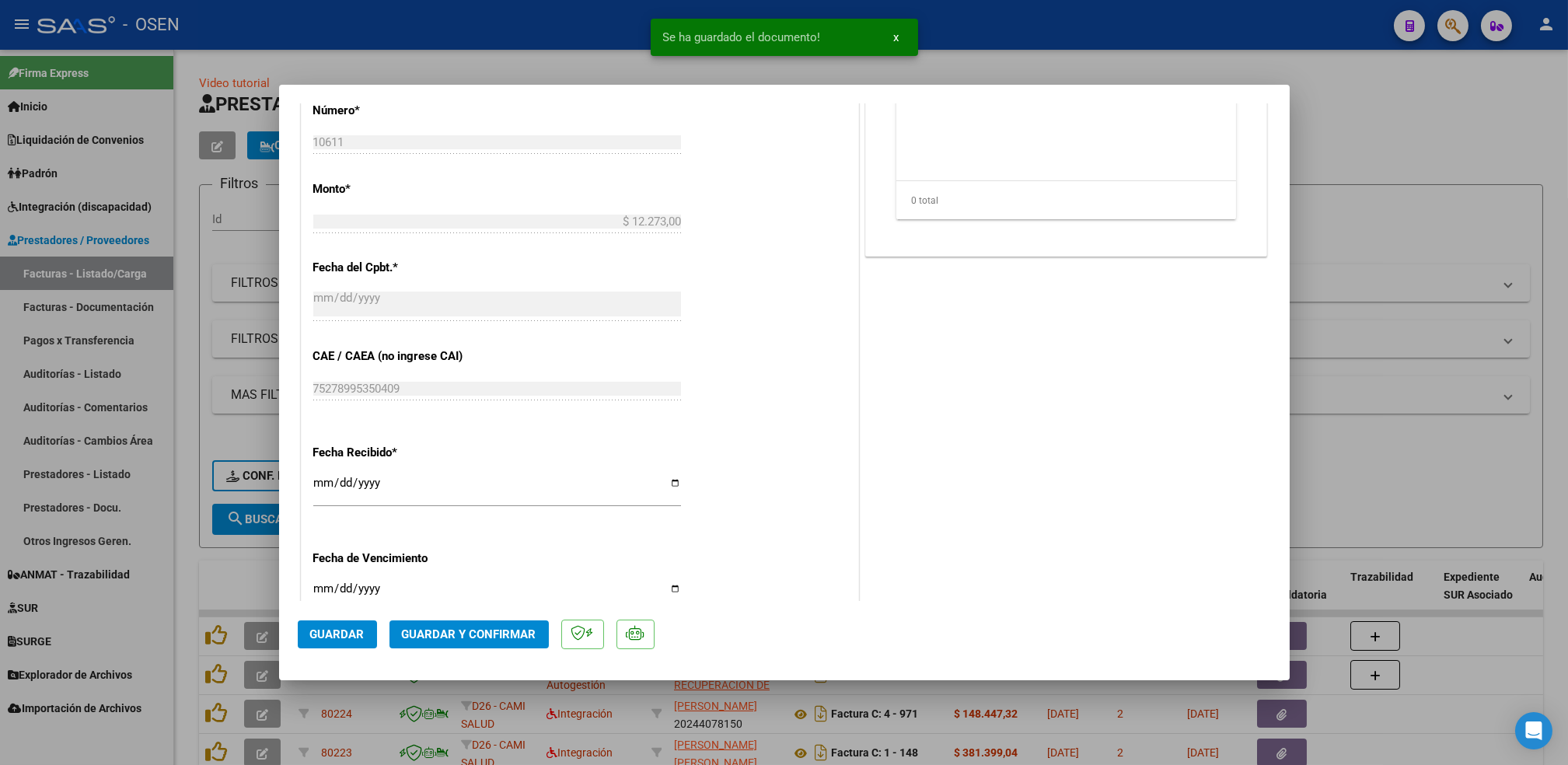
scroll to position [641, 0]
click at [324, 469] on input "[DATE]" at bounding box center [497, 481] width 368 height 25
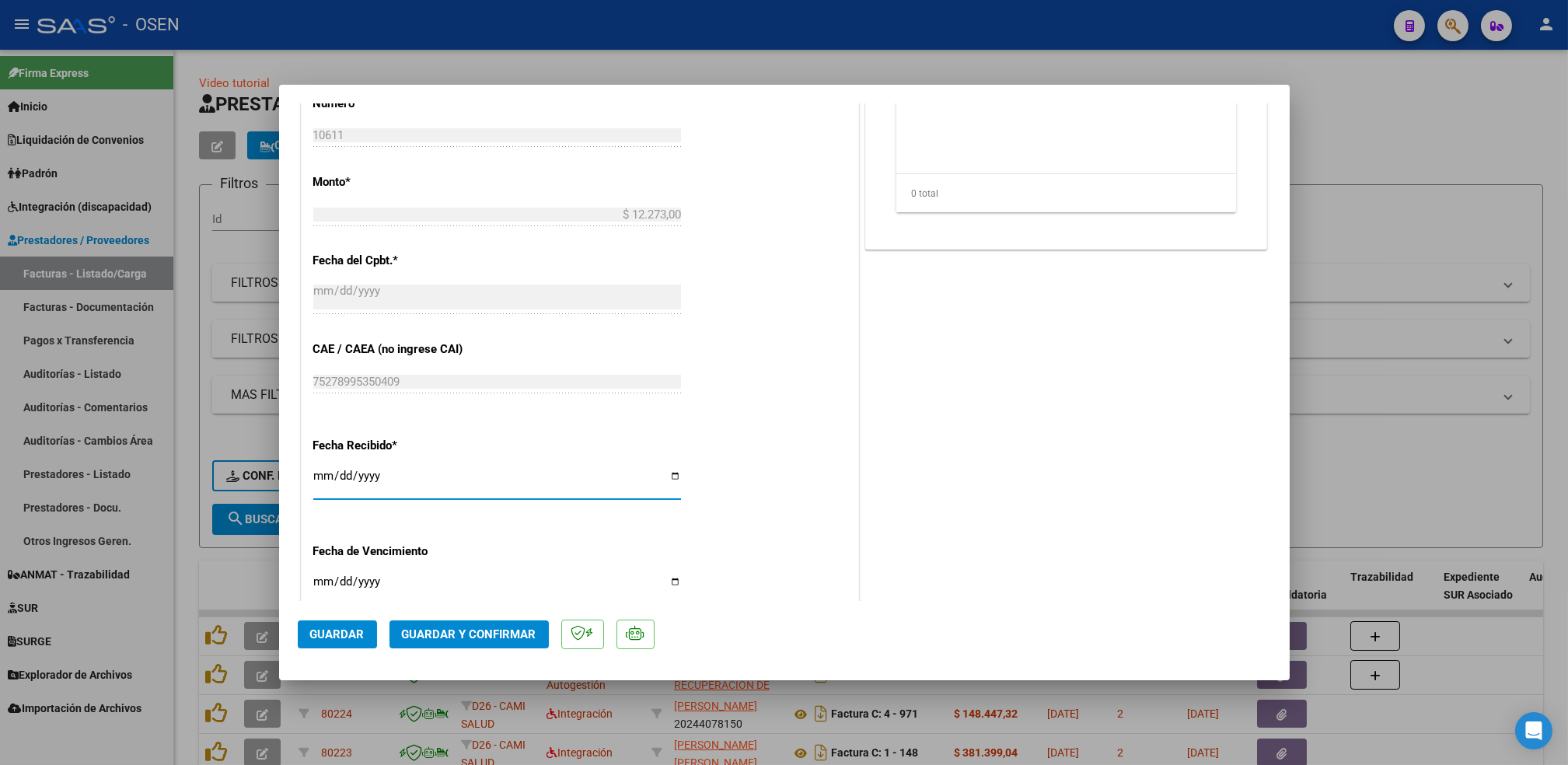
type input "[DATE]"
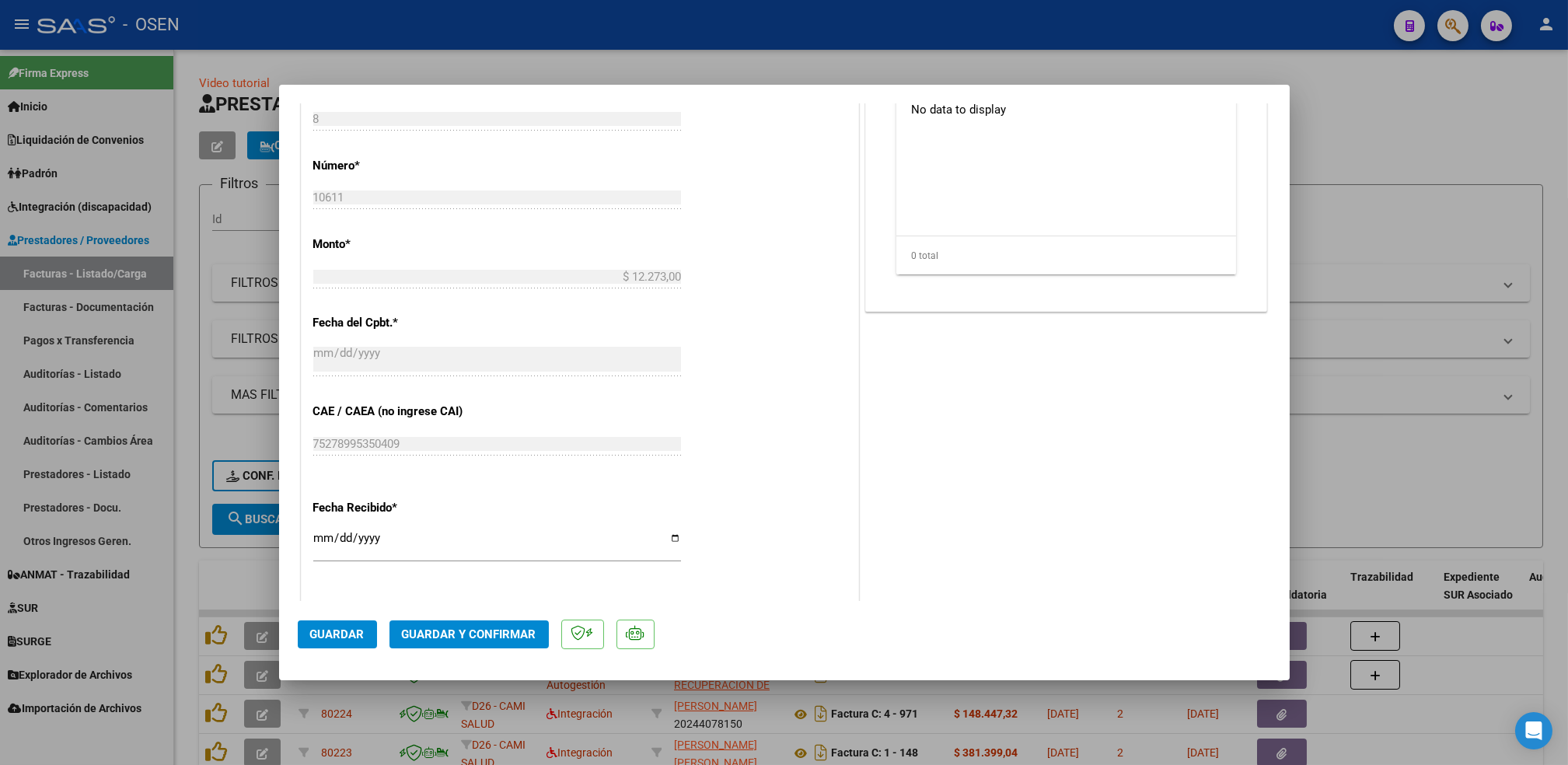
scroll to position [628, 0]
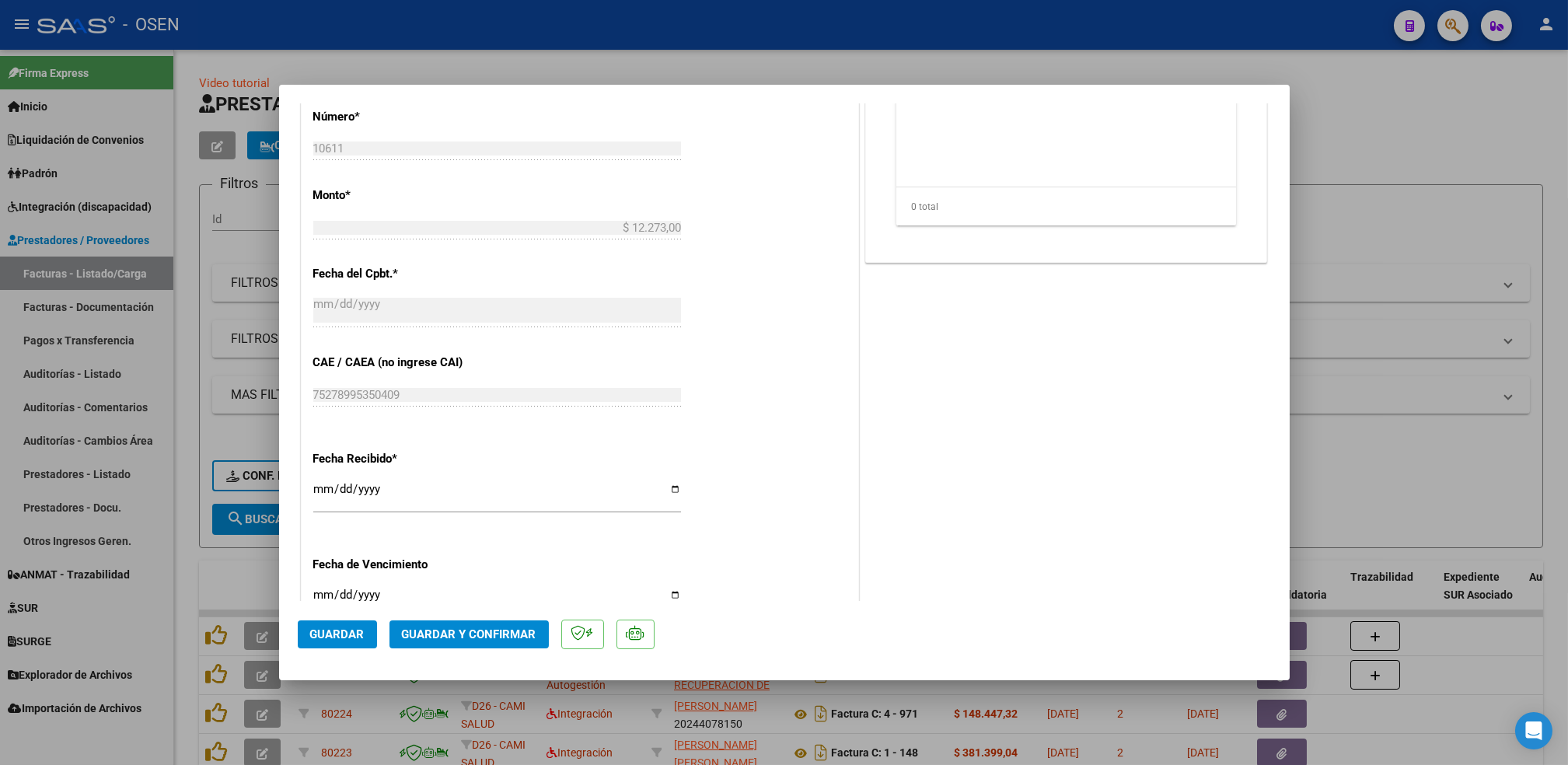
click at [349, 638] on span "Guardar" at bounding box center [337, 634] width 54 height 14
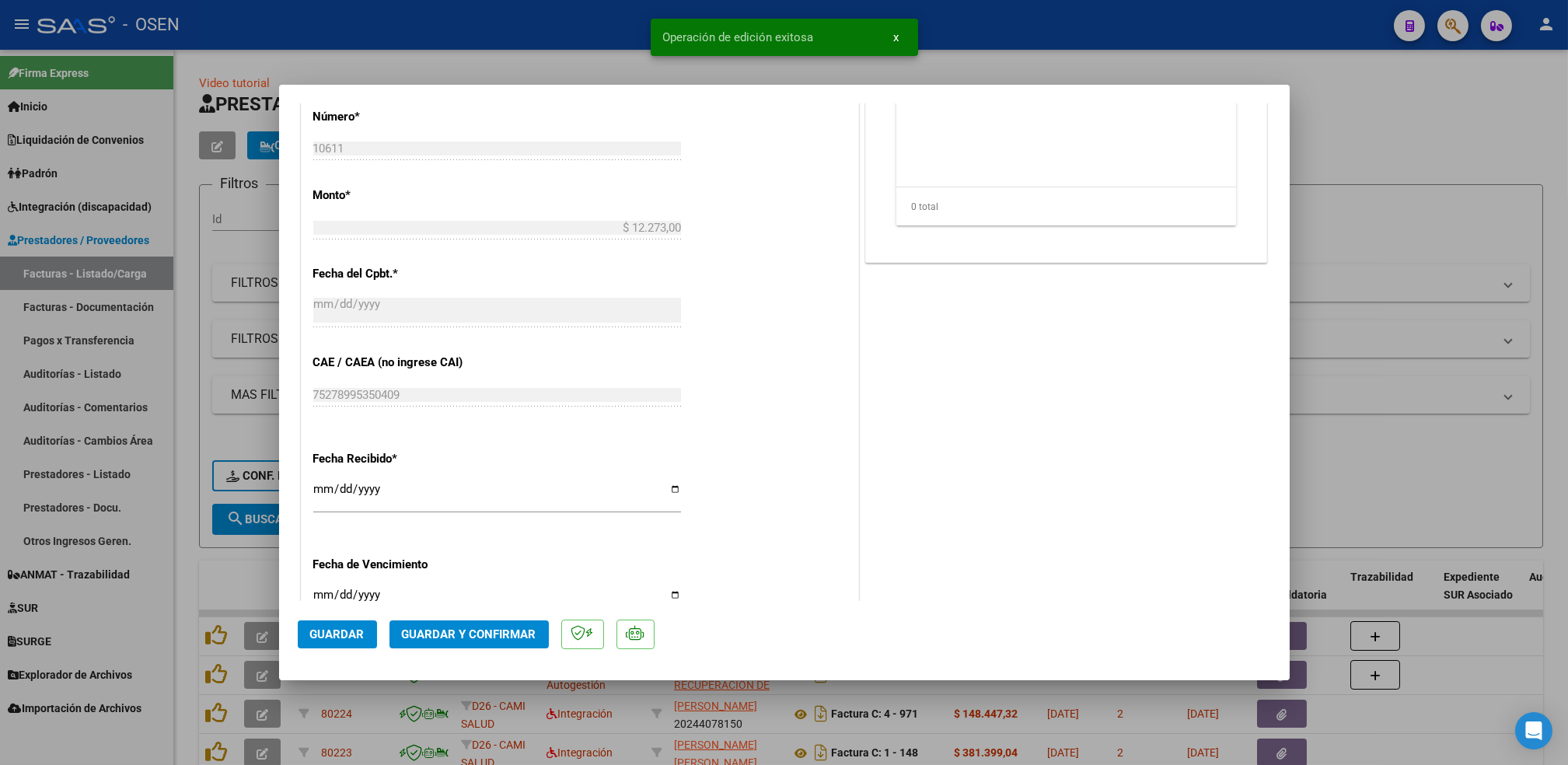
click at [189, 593] on div at bounding box center [784, 382] width 1568 height 765
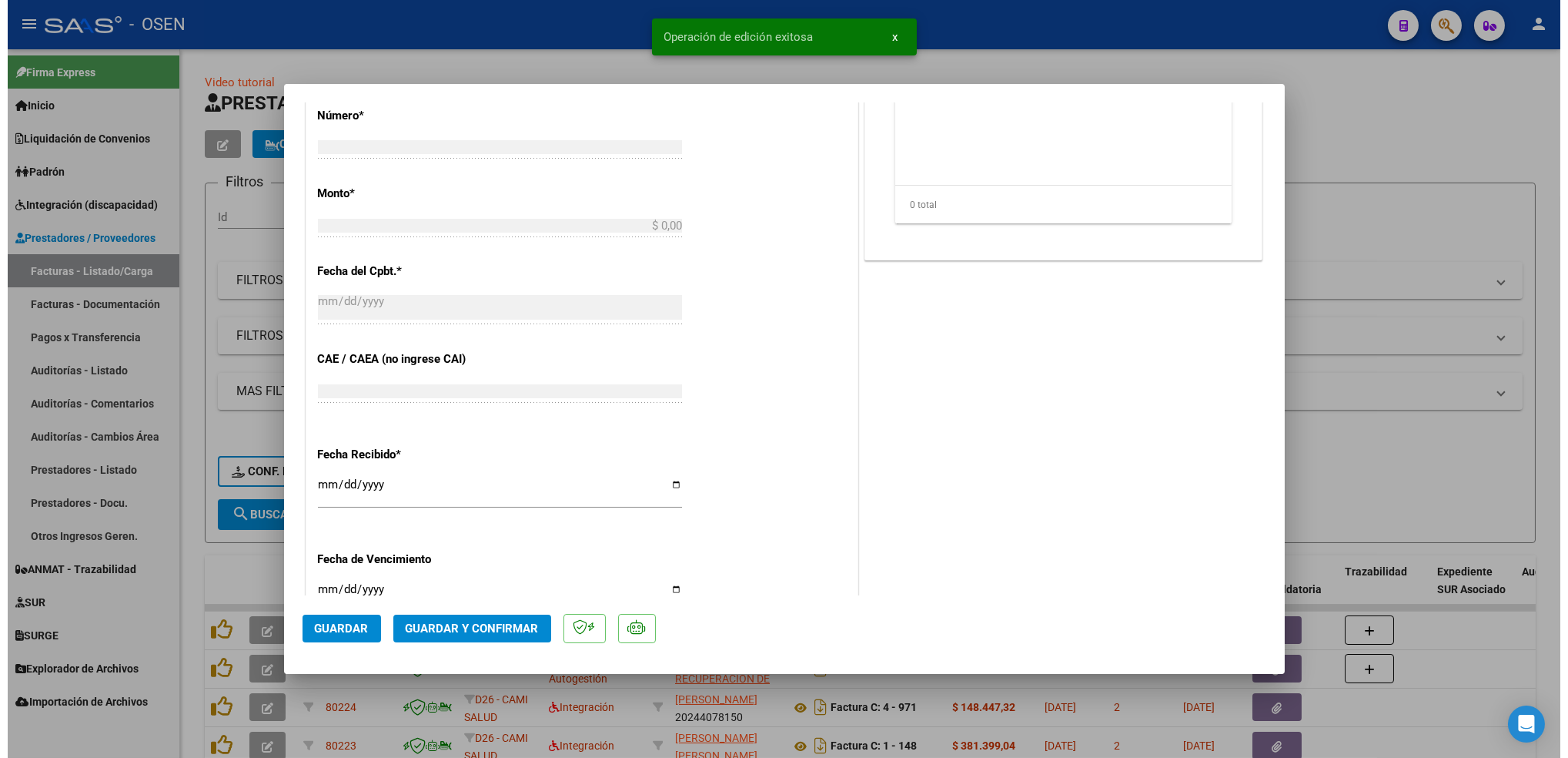
scroll to position [0, 0]
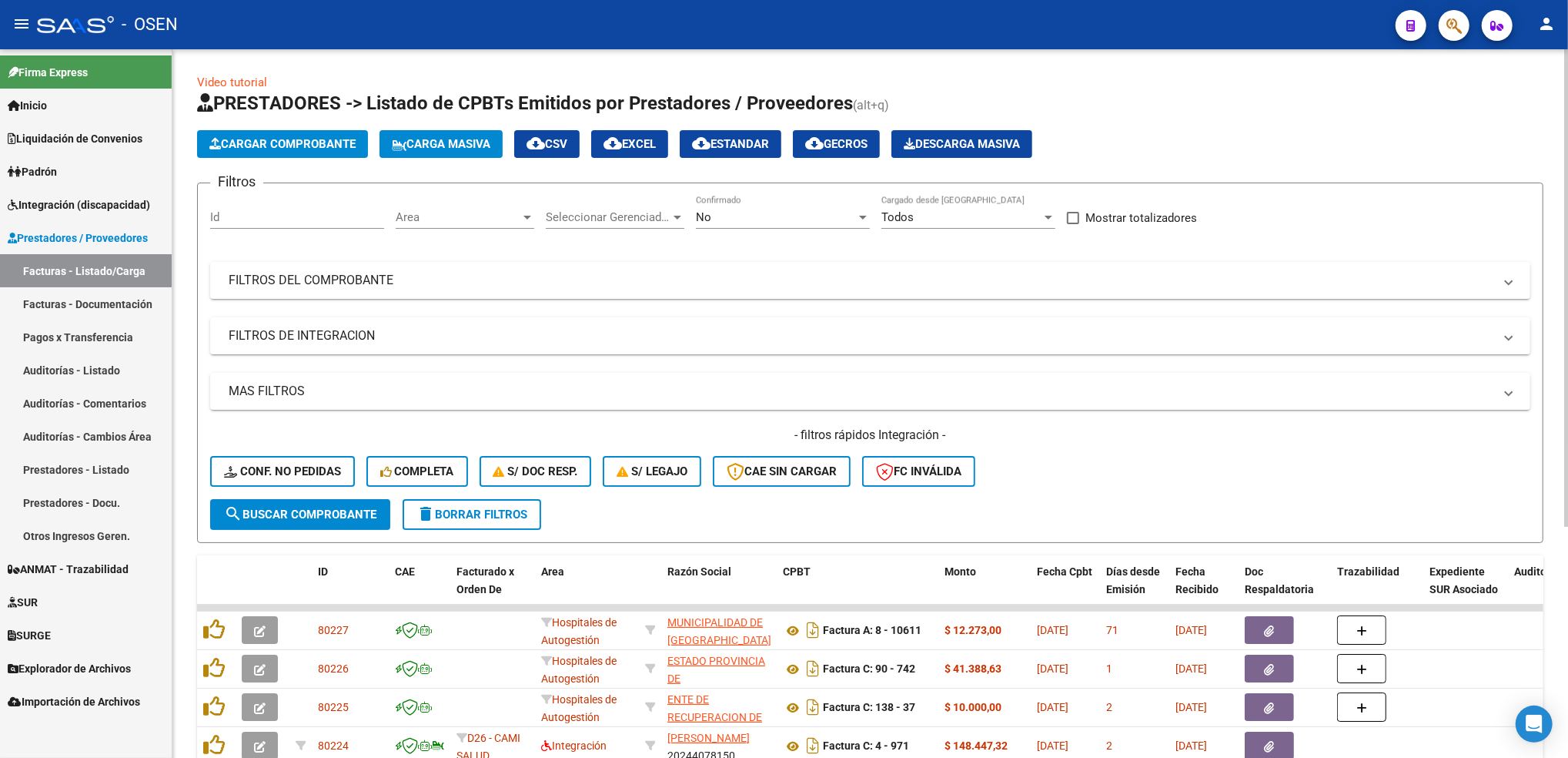
click at [302, 144] on span "Cargar Comprobante" at bounding box center [282, 144] width 146 height 13
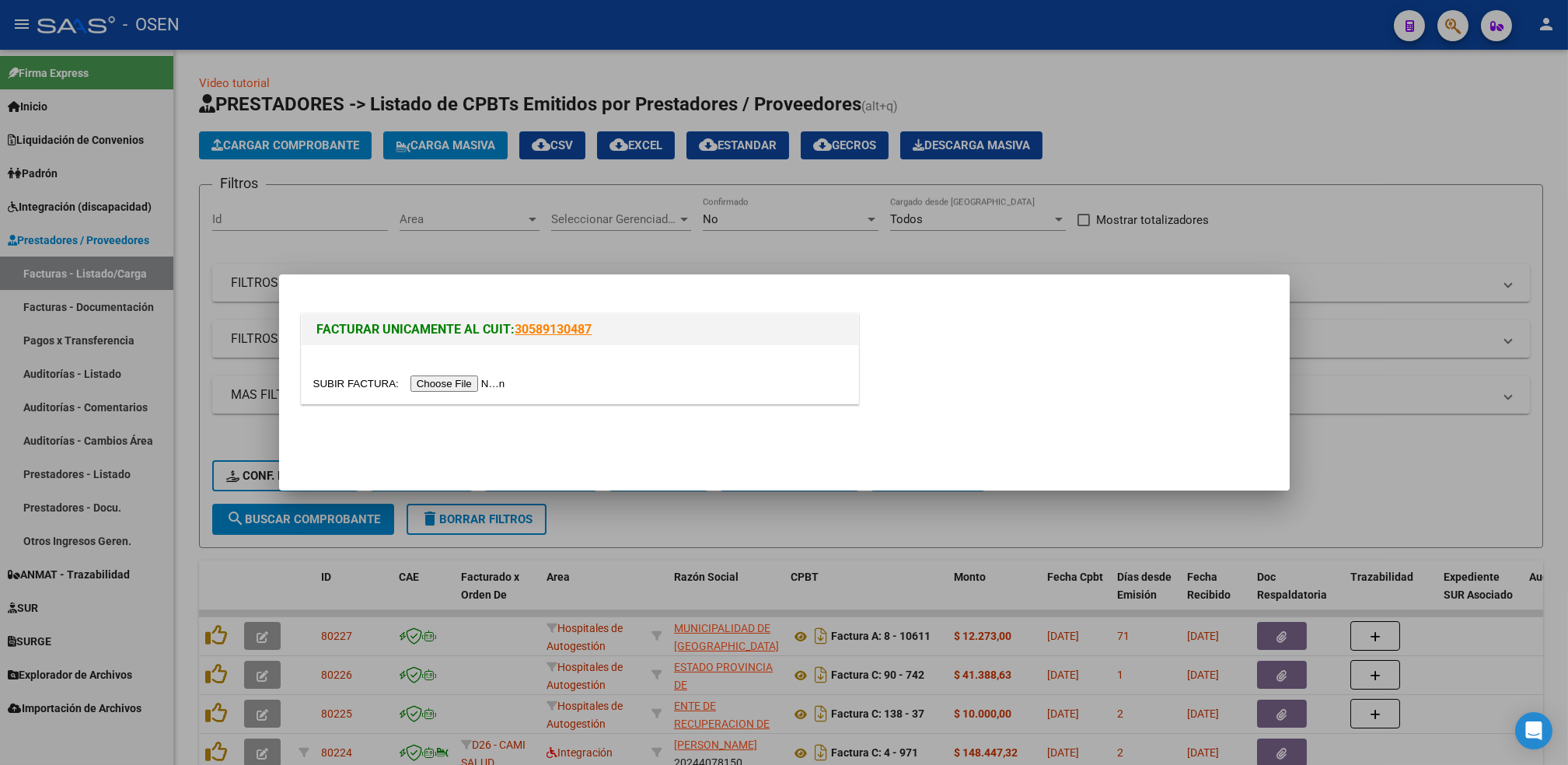
click at [446, 382] on input "file" at bounding box center [411, 384] width 196 height 16
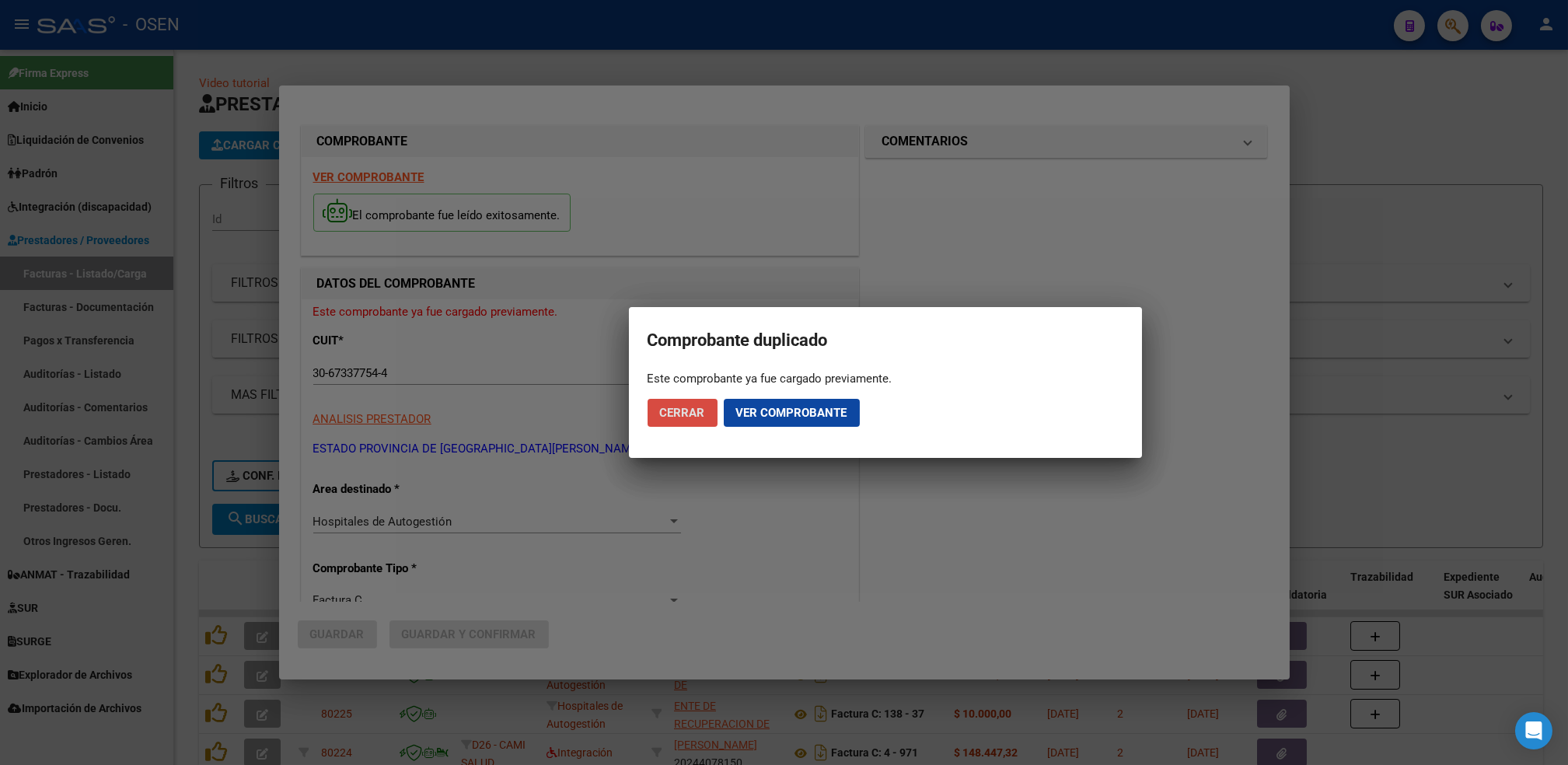
click at [690, 411] on span "Cerrar" at bounding box center [683, 412] width 45 height 14
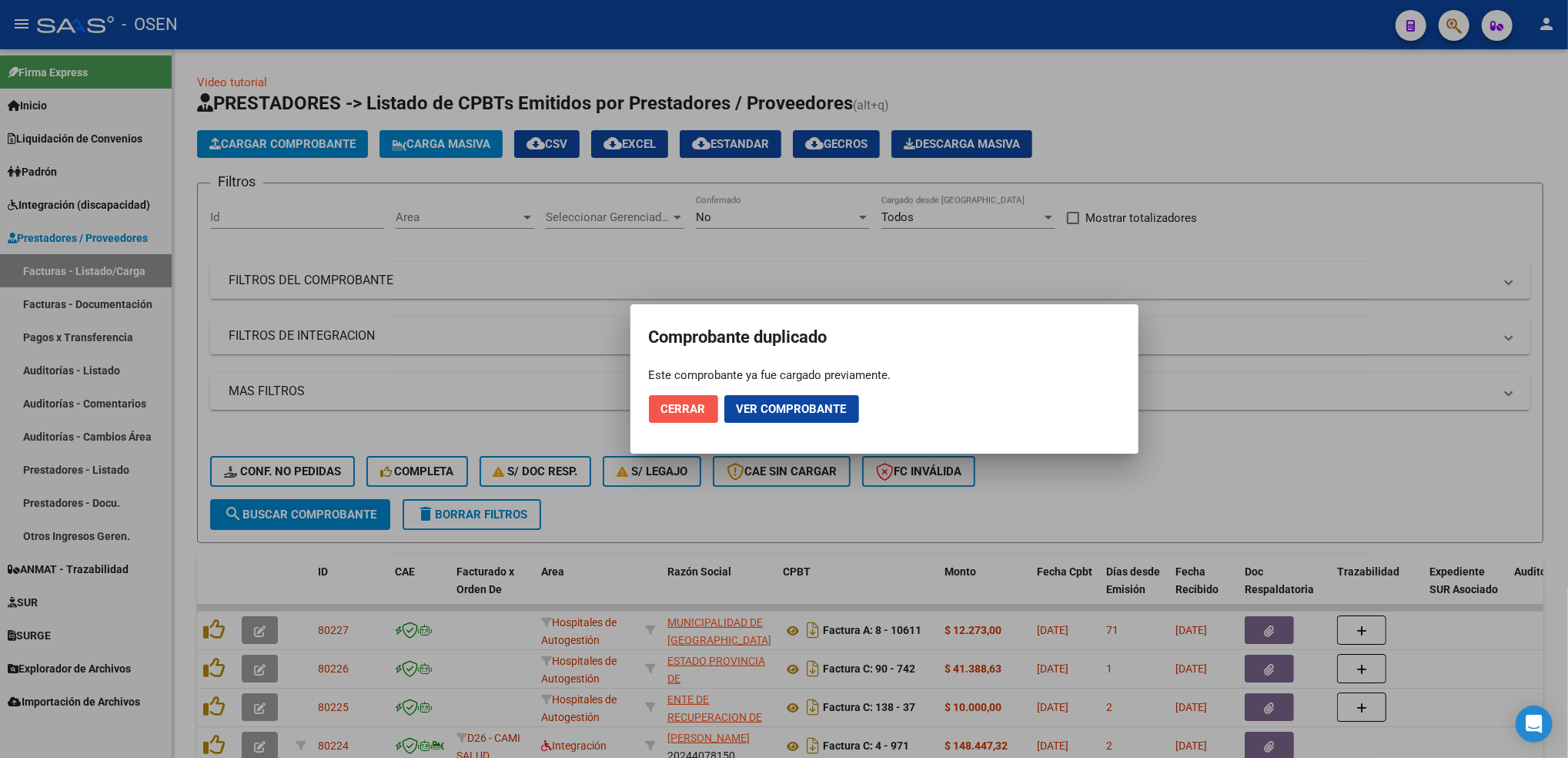
click at [683, 407] on span "Cerrar" at bounding box center [683, 408] width 44 height 13
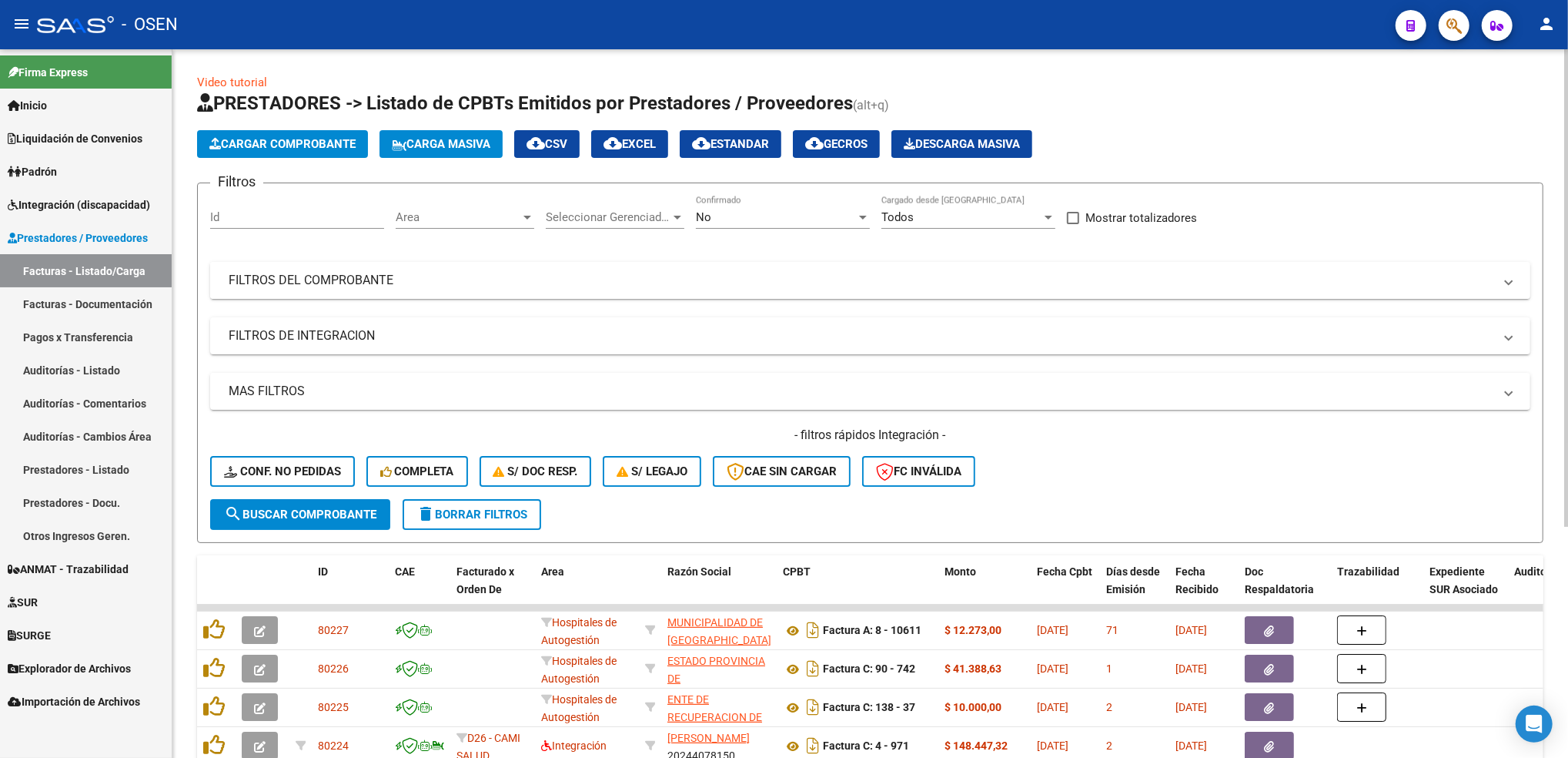
click at [980, 293] on mat-expansion-panel-header "FILTROS DEL COMPROBANTE" at bounding box center [870, 280] width 1320 height 37
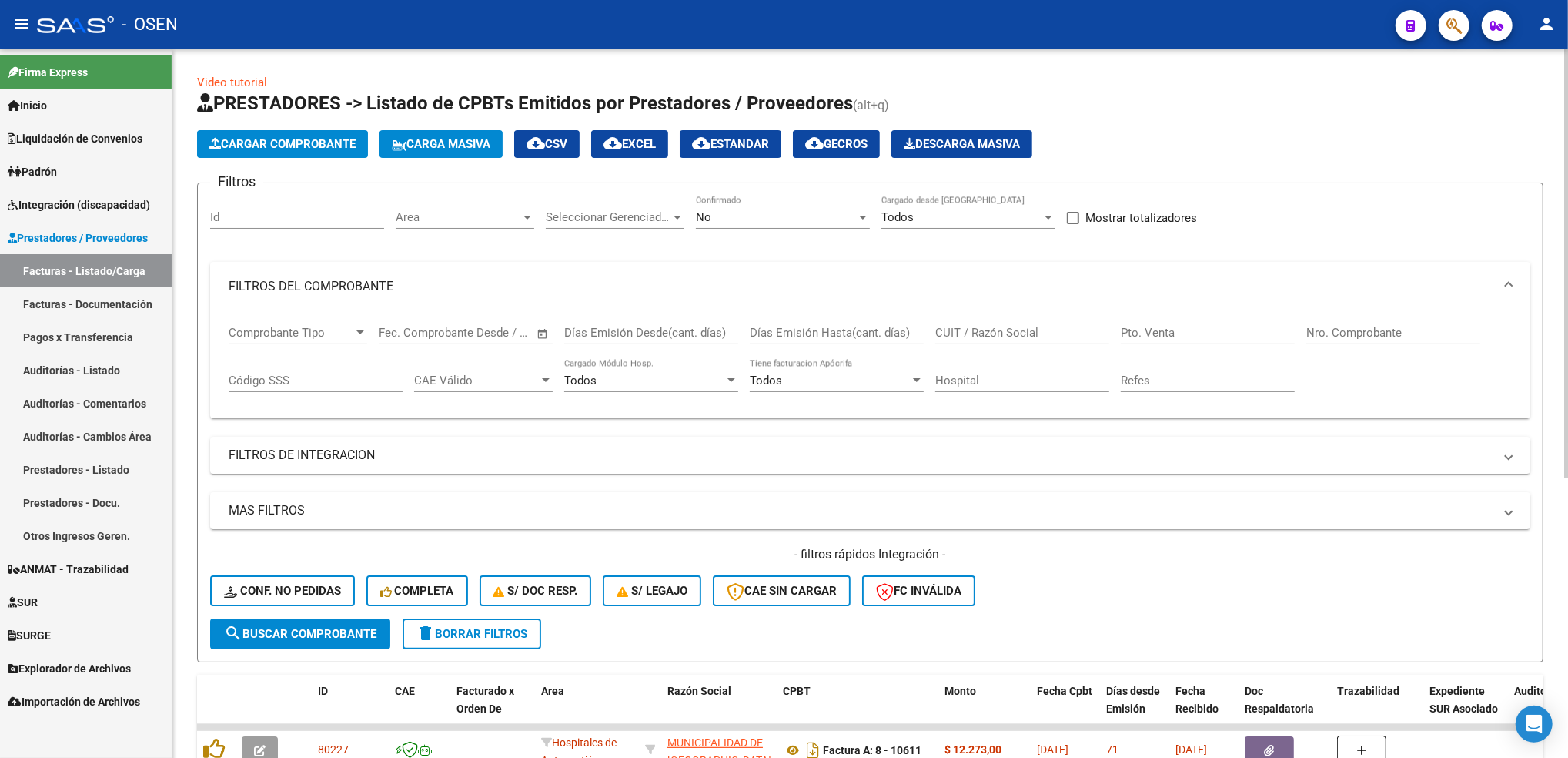
click at [1331, 331] on input "Nro. Comprobante" at bounding box center [1393, 332] width 174 height 13
drag, startPoint x: 1562, startPoint y: 294, endPoint x: 1567, endPoint y: 383, distance: 89.1
click at [1567, 383] on html "menu - OSEN person Firma Express Inicio Calendario SSS Instructivos Contacto OS…" at bounding box center [784, 379] width 1568 height 758
drag, startPoint x: 1567, startPoint y: 383, endPoint x: 1467, endPoint y: 152, distance: 251.7
click at [1467, 152] on div "Cargar Comprobante Carga Masiva cloud_download CSV cloud_download EXCEL cloud_d…" at bounding box center [870, 144] width 1347 height 28
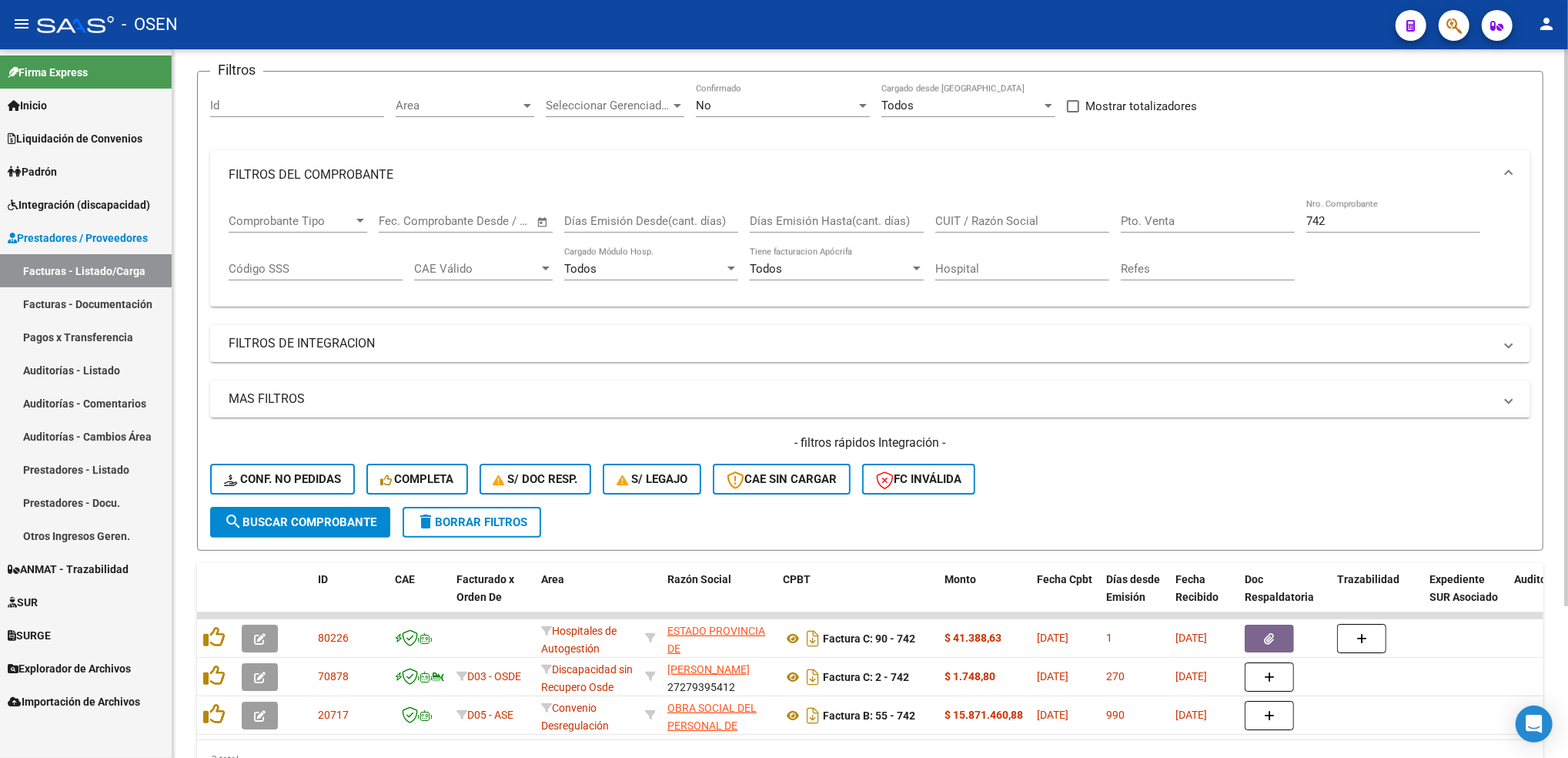
scroll to position [193, 0]
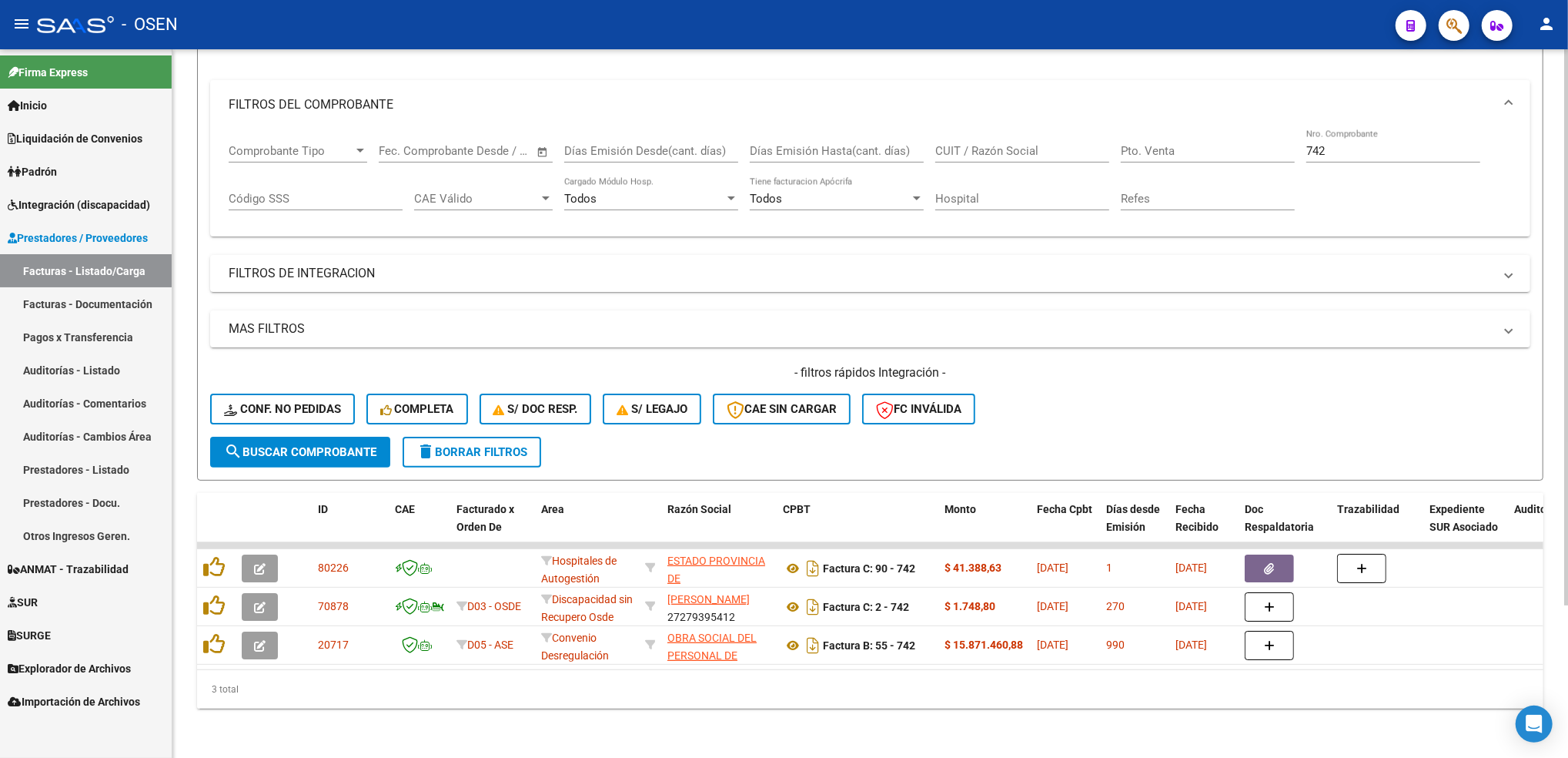
click at [1567, 422] on html "menu - OSEN person Firma Express Inicio Calendario SSS Instructivos Contacto OS…" at bounding box center [784, 379] width 1568 height 758
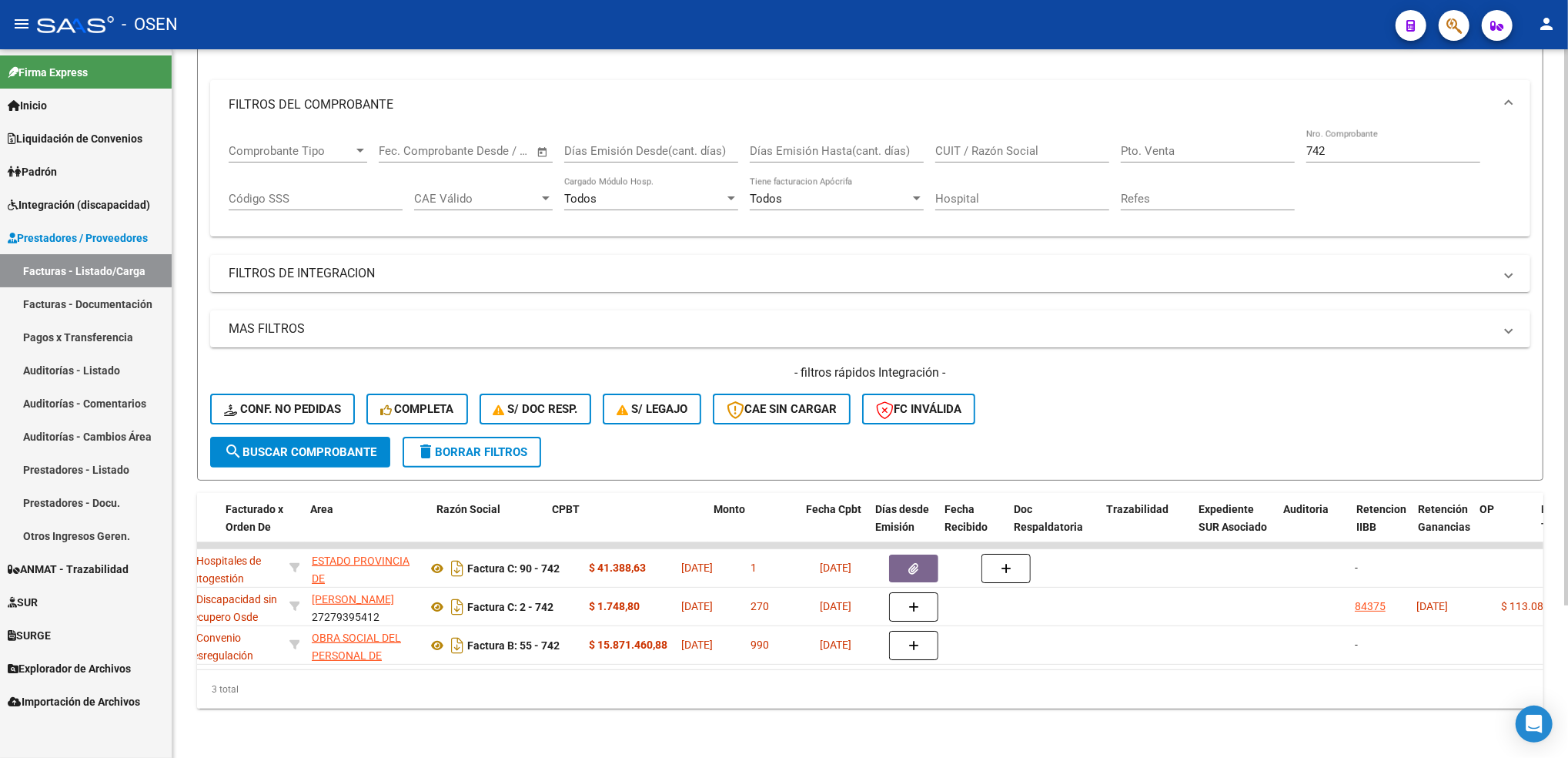
scroll to position [0, 0]
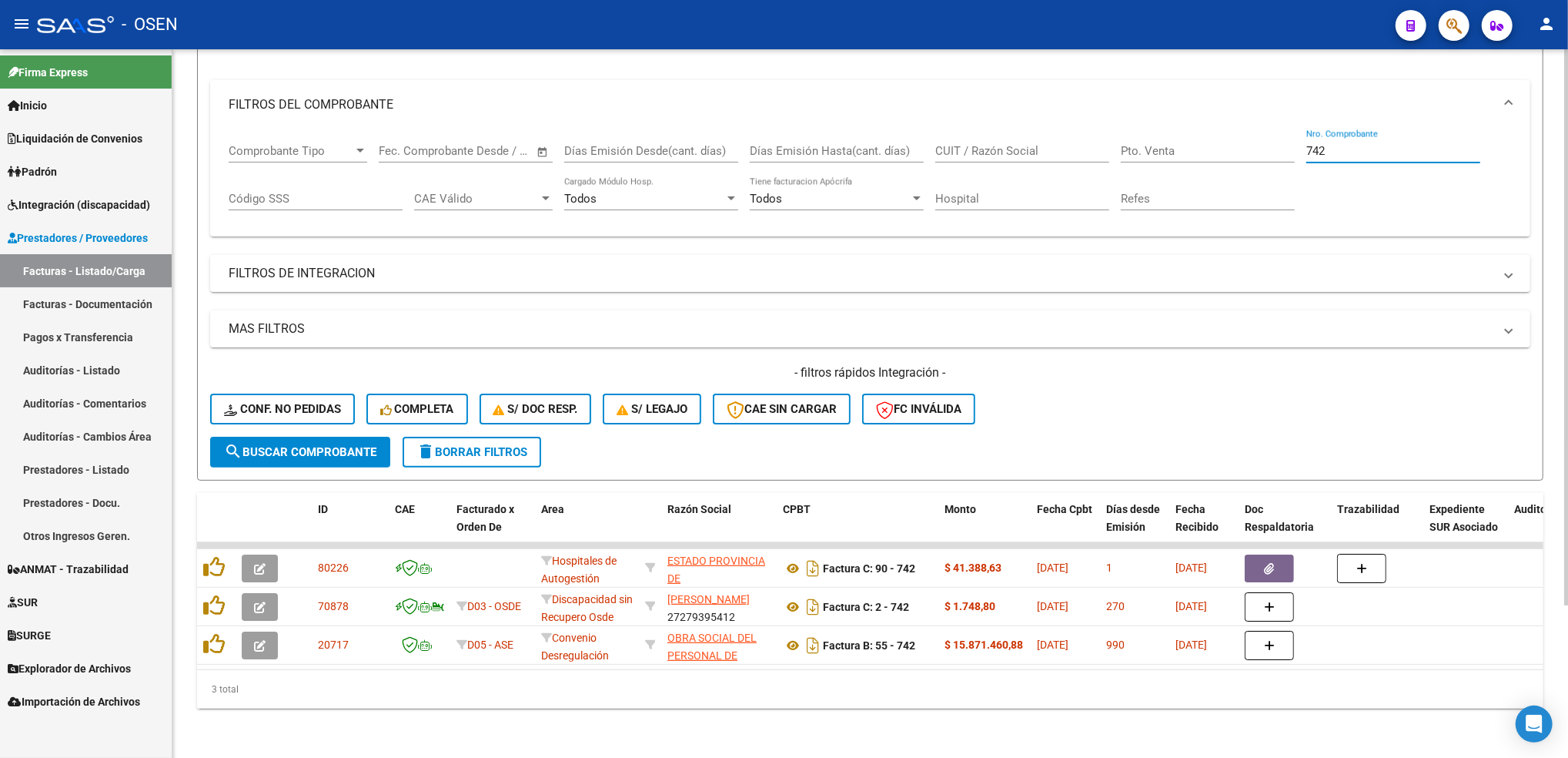
drag, startPoint x: 1340, startPoint y: 130, endPoint x: 1237, endPoint y: 150, distance: 104.9
click at [1237, 150] on div "Comprobante Tipo Comprobante Tipo Fecha inicio – Fecha fin Fec. Comprobante Des…" at bounding box center [870, 177] width 1283 height 95
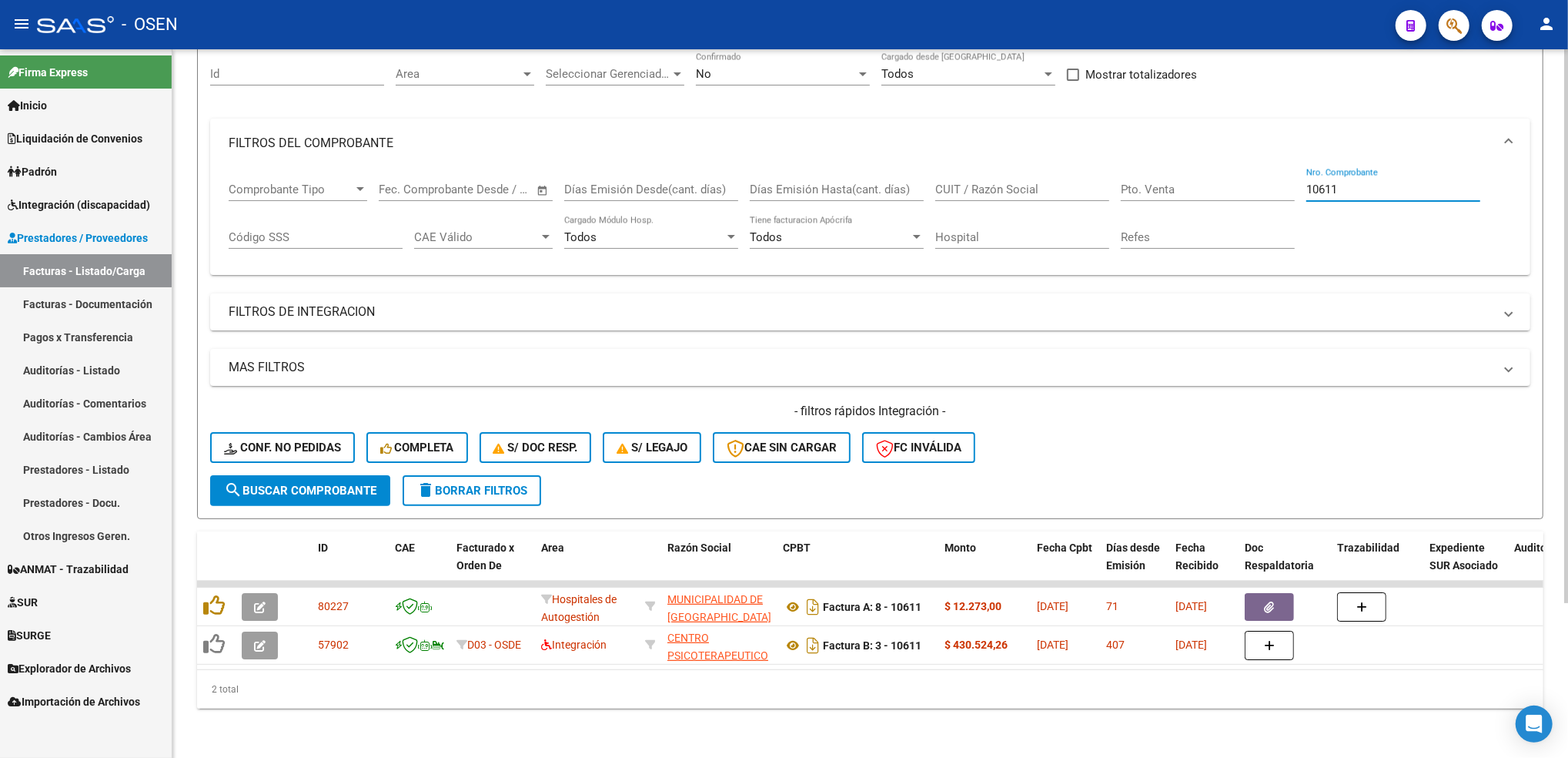
scroll to position [155, 0]
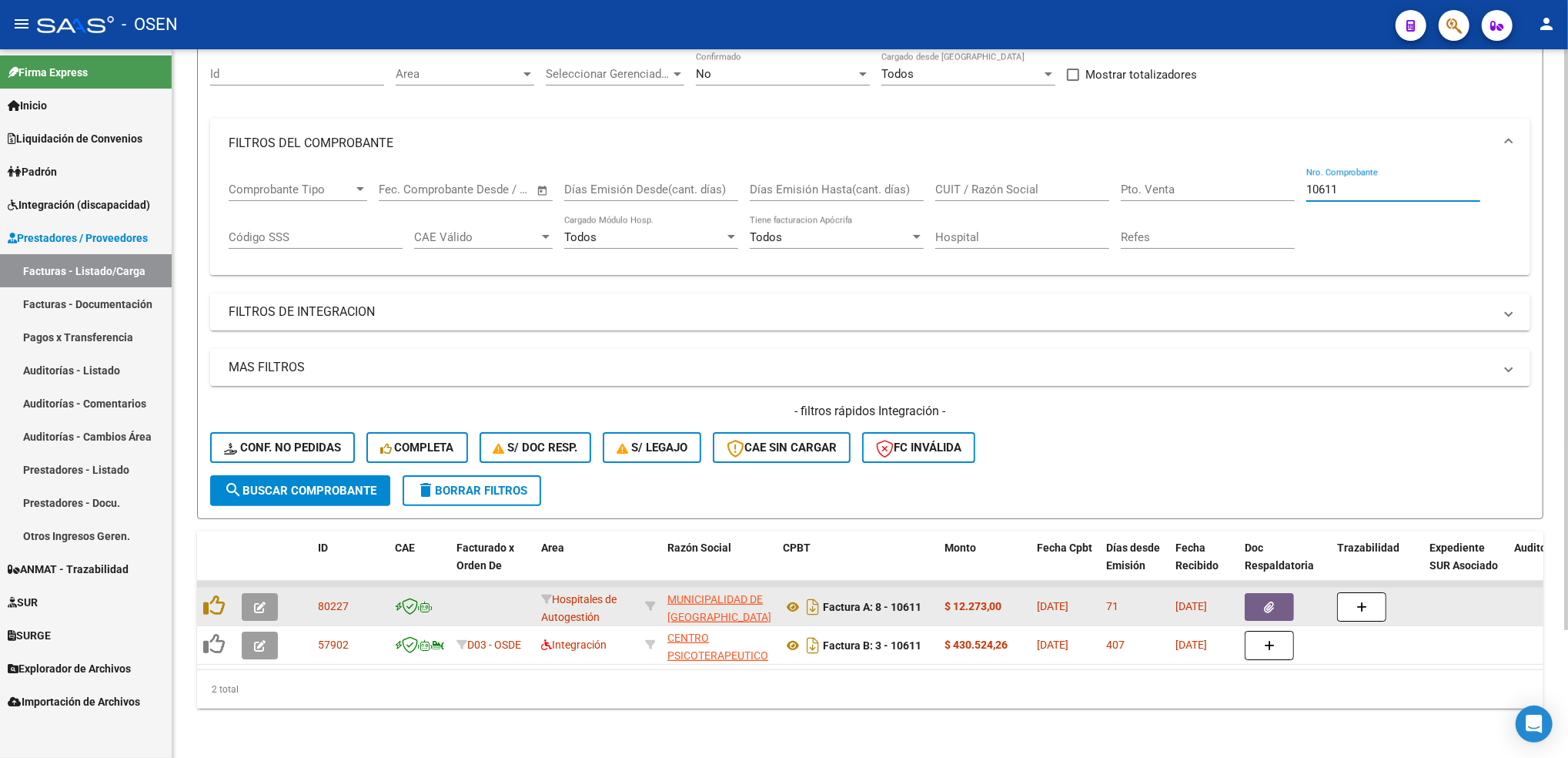
type input "10611"
click at [261, 602] on icon "button" at bounding box center [259, 607] width 12 height 12
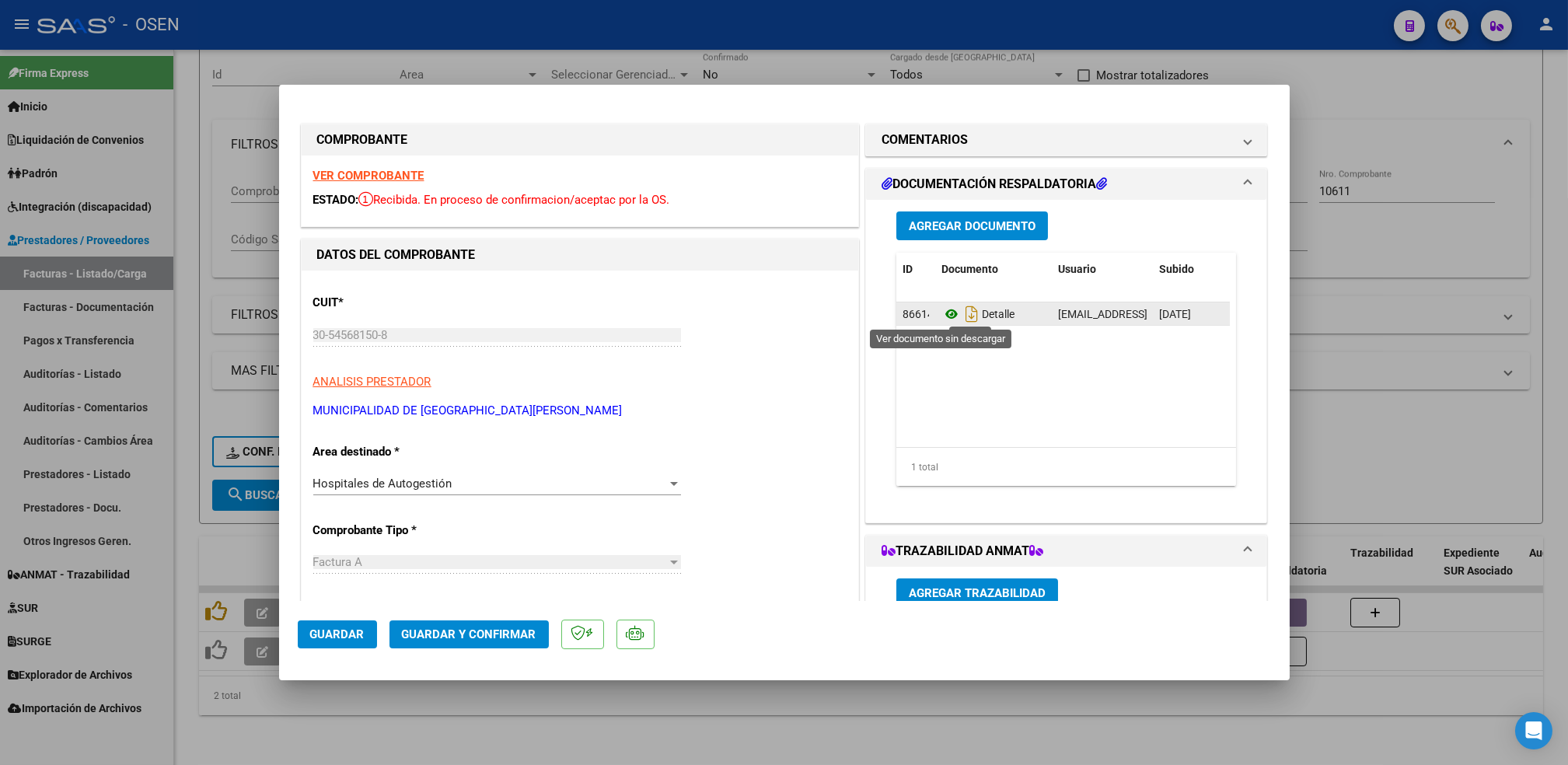
click at [941, 312] on icon at bounding box center [951, 313] width 20 height 18
click at [961, 227] on span "Agregar Documento" at bounding box center [972, 226] width 127 height 14
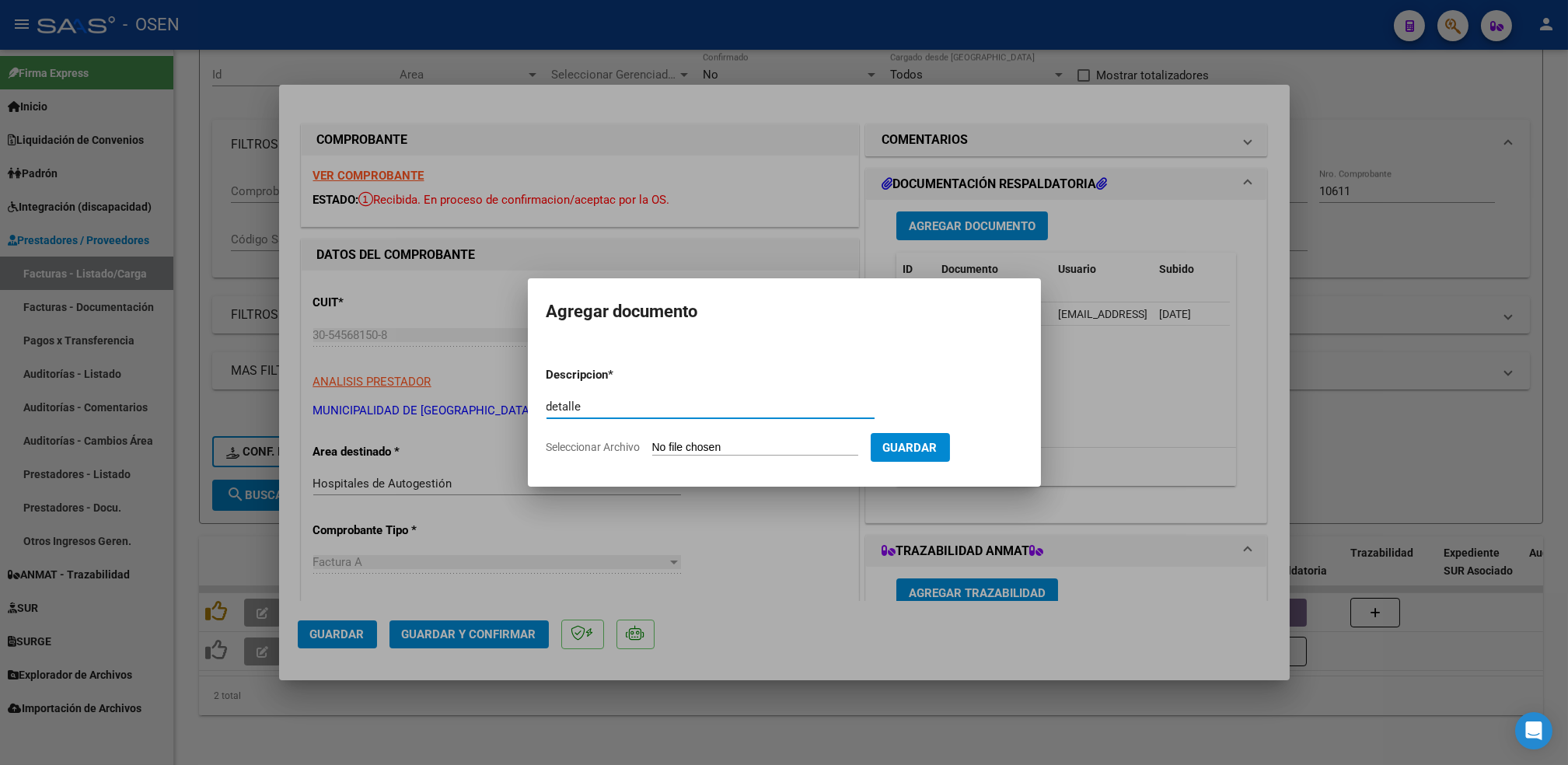
type input "detalle"
click at [652, 441] on input "Seleccionar Archivo" at bounding box center [755, 448] width 206 height 14
type input "C:\fakepath\ELECTRICISTAS NAVALES (106609) [PERSON_NAME] FACT. 08-10611.pdf"
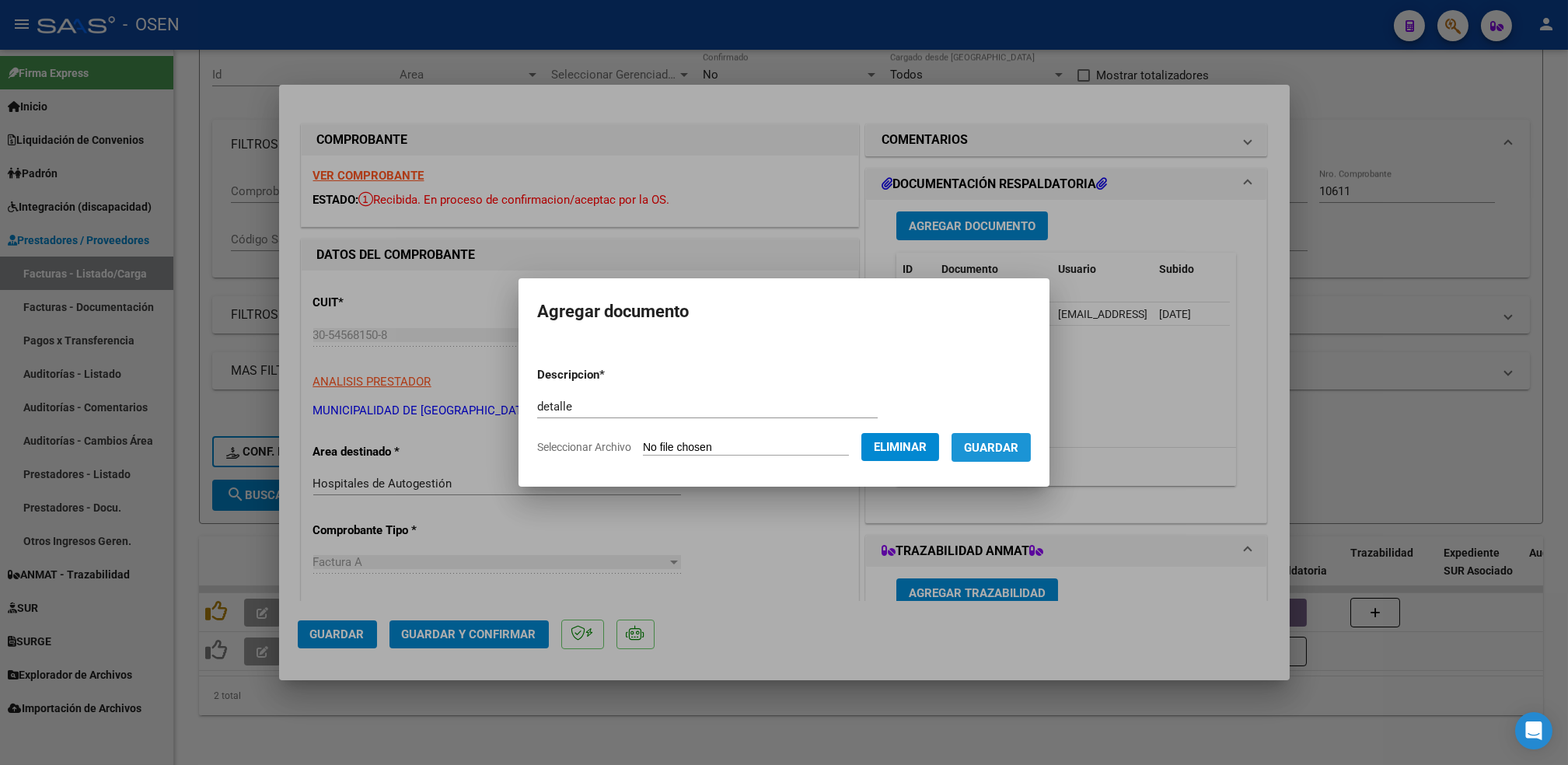
click at [1010, 456] on button "Guardar" at bounding box center [990, 447] width 79 height 29
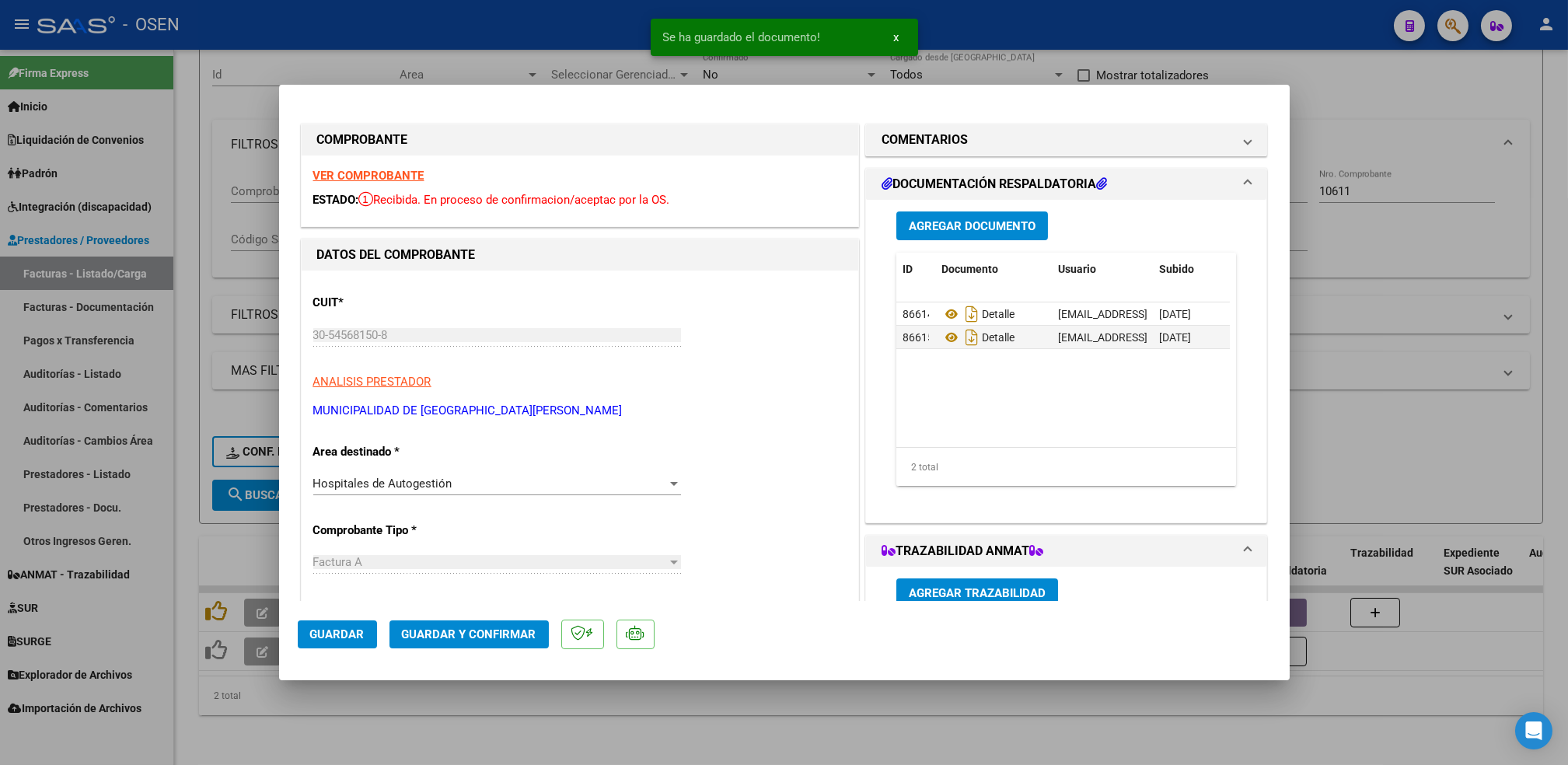
click at [1006, 209] on div "Agregar Documento ID Documento Usuario Subido Acción 86614 Detalle [EMAIL_ADDRE…" at bounding box center [1066, 354] width 364 height 310
click at [1006, 224] on span "Agregar Documento" at bounding box center [972, 226] width 127 height 14
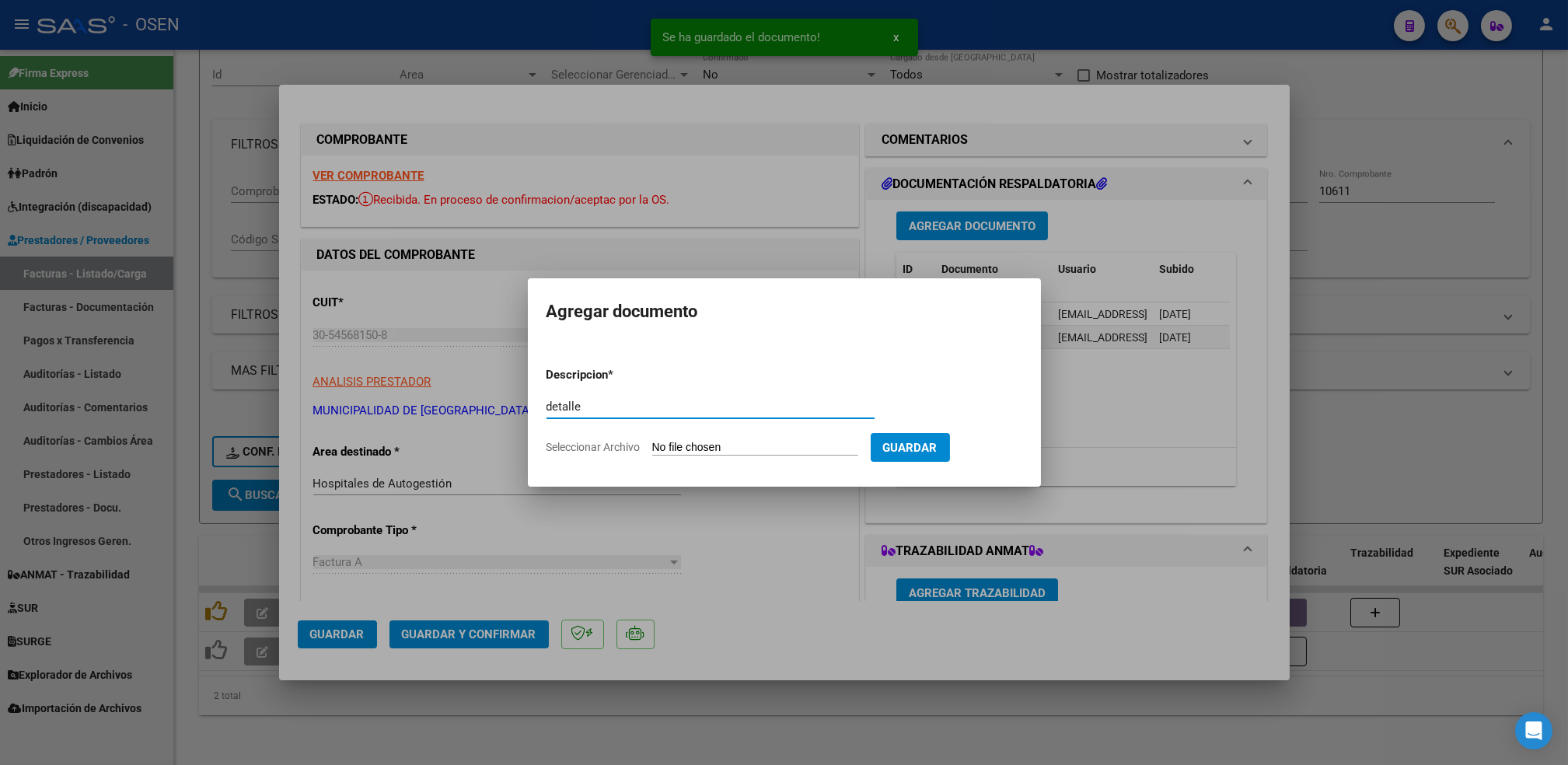
type input "detalle"
click at [652, 441] on input "Seleccionar Archivo" at bounding box center [755, 448] width 206 height 14
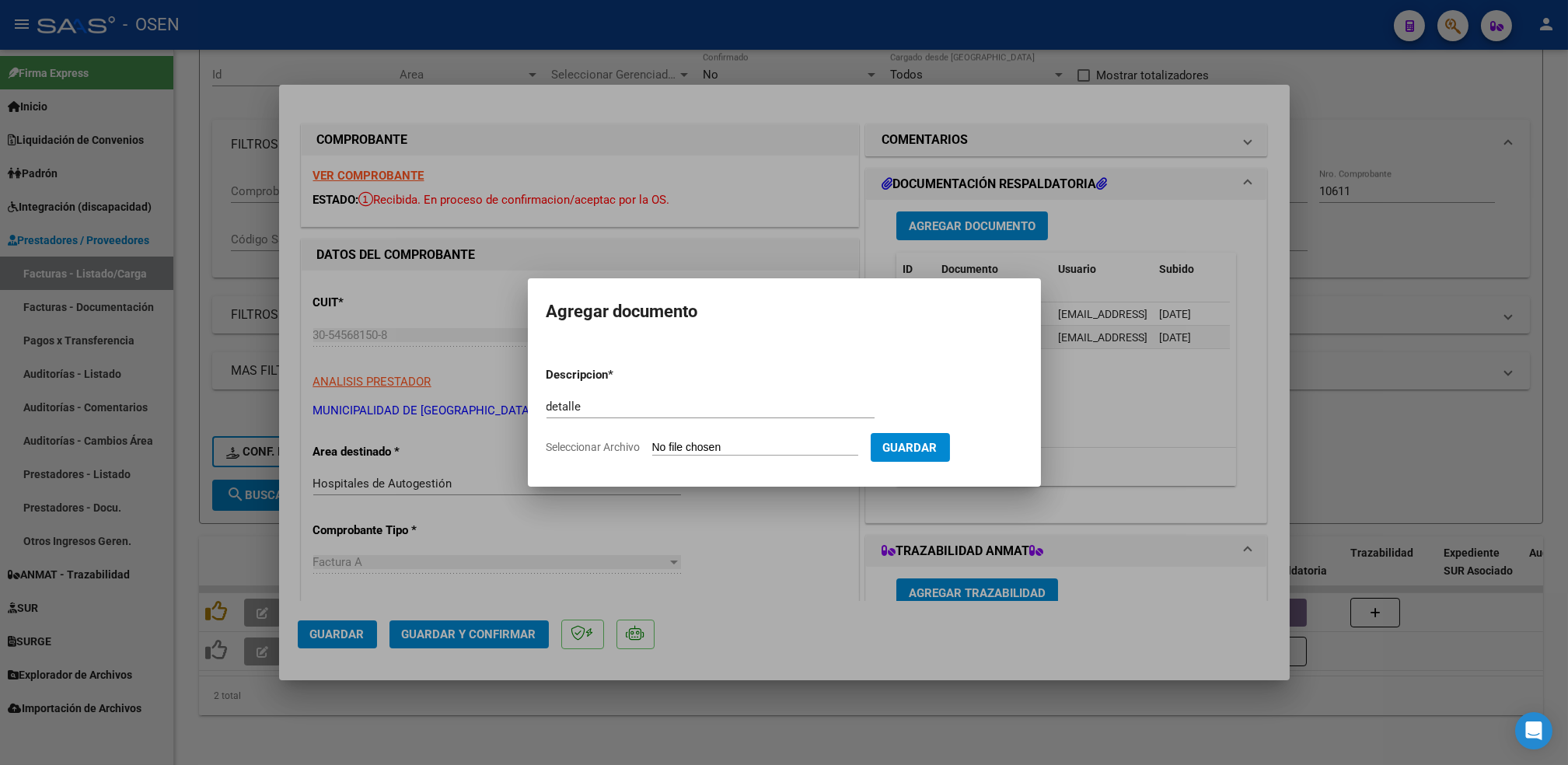
type input "C:\fakepath\FAC A000800010611_Detalle.PDF"
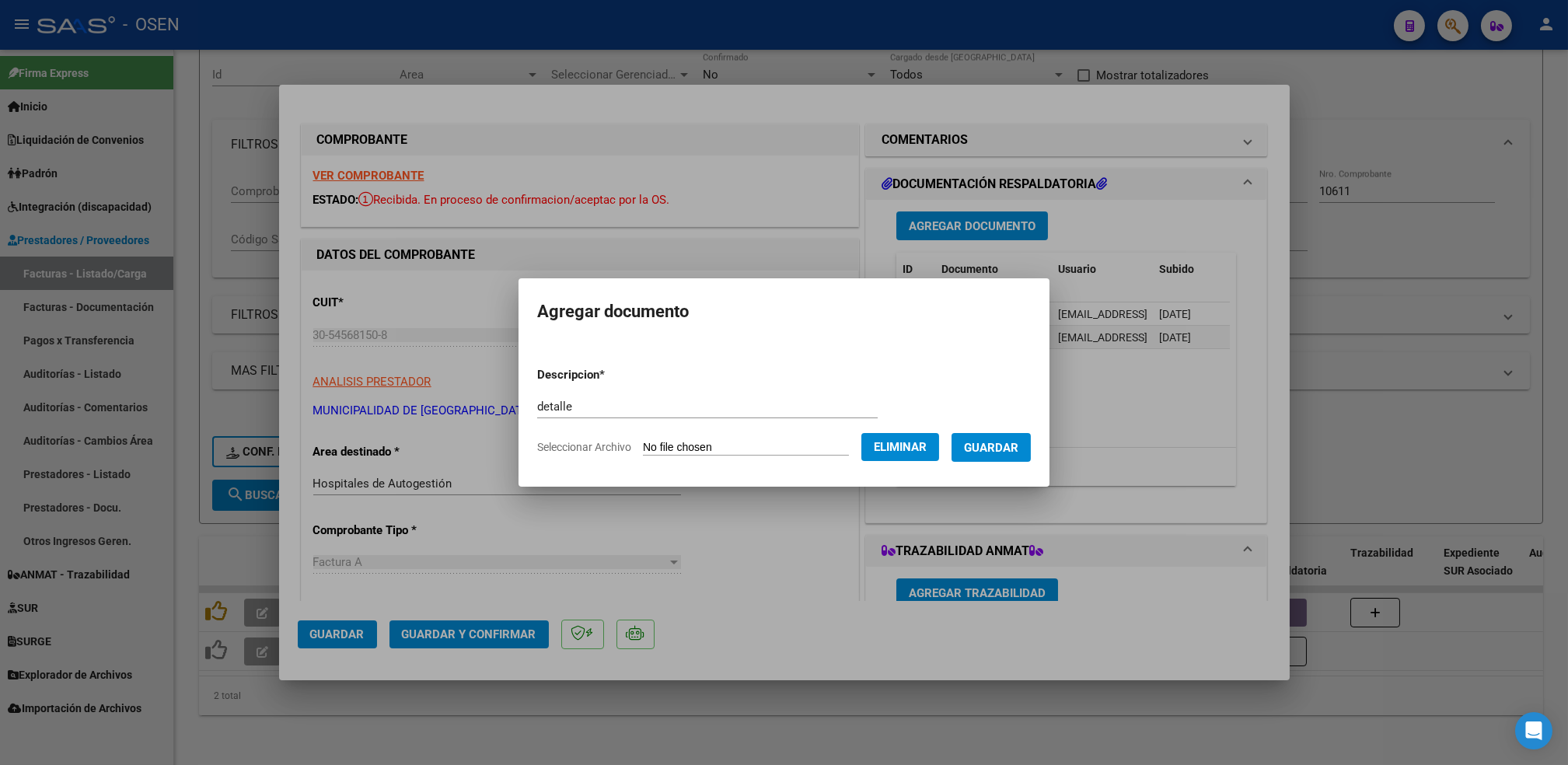
click at [1030, 445] on button "Guardar" at bounding box center [990, 447] width 79 height 29
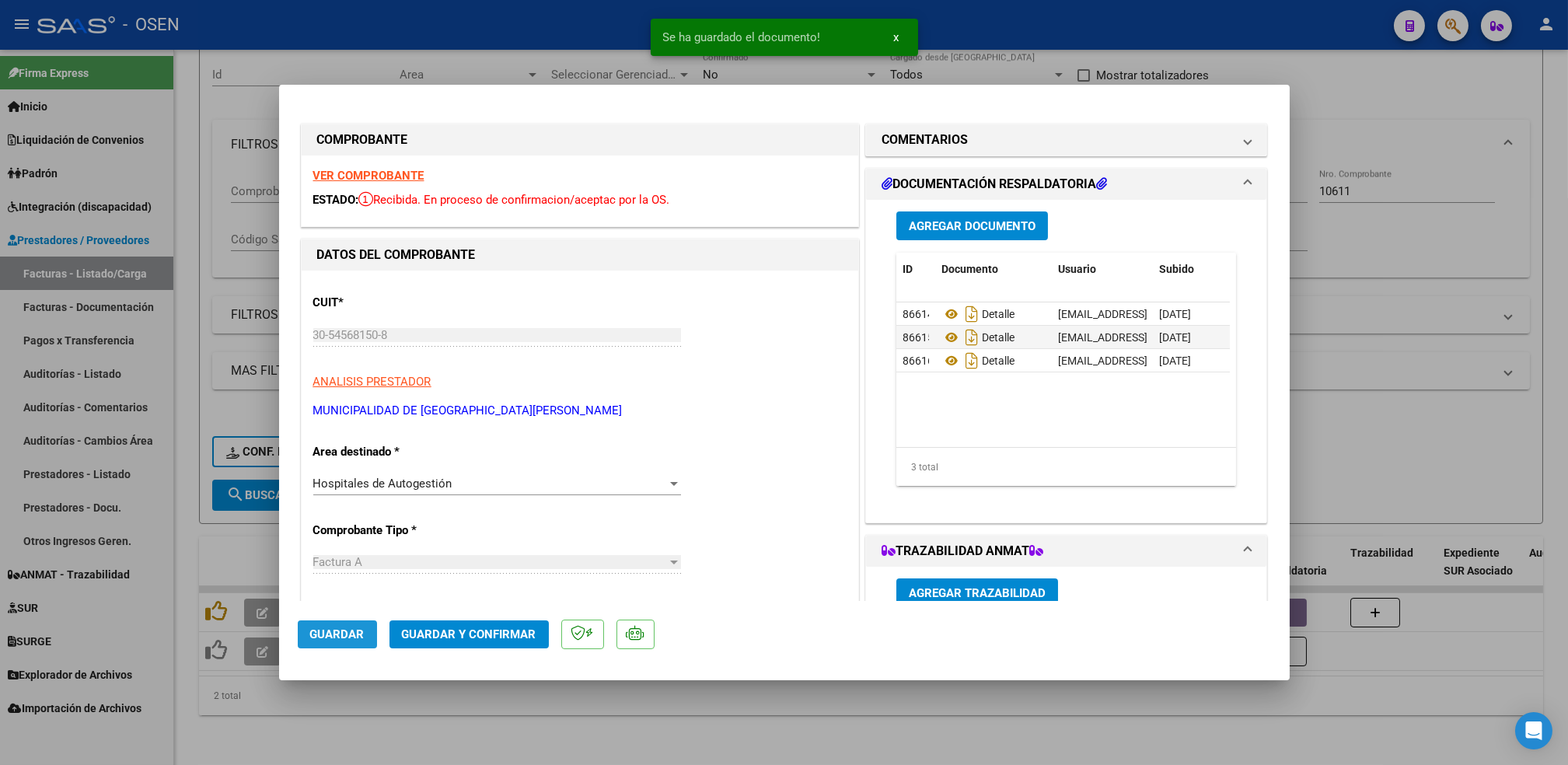
click at [352, 630] on span "Guardar" at bounding box center [337, 634] width 54 height 14
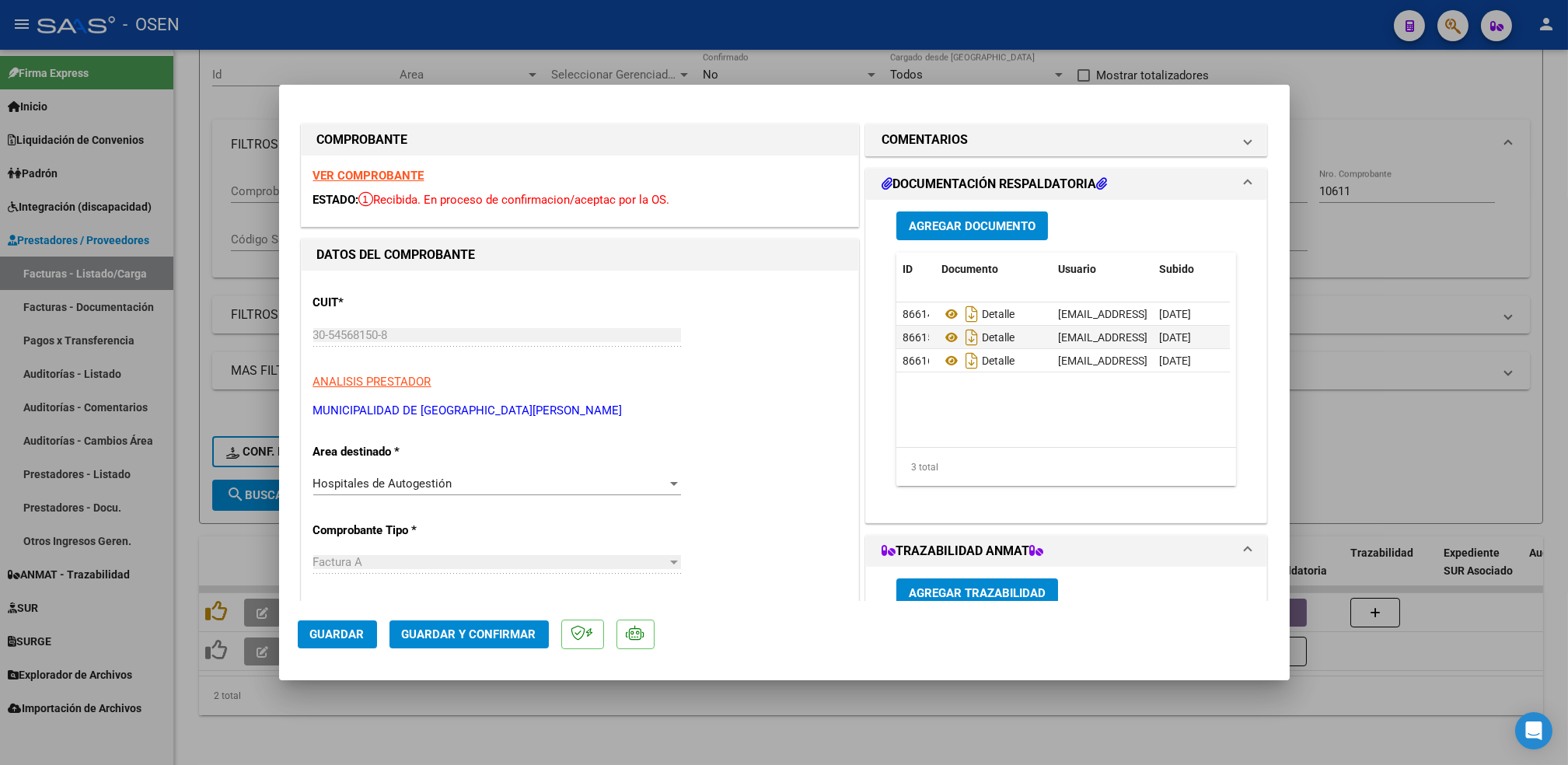
click at [191, 277] on div at bounding box center [784, 382] width 1568 height 765
type input "$ 0,00"
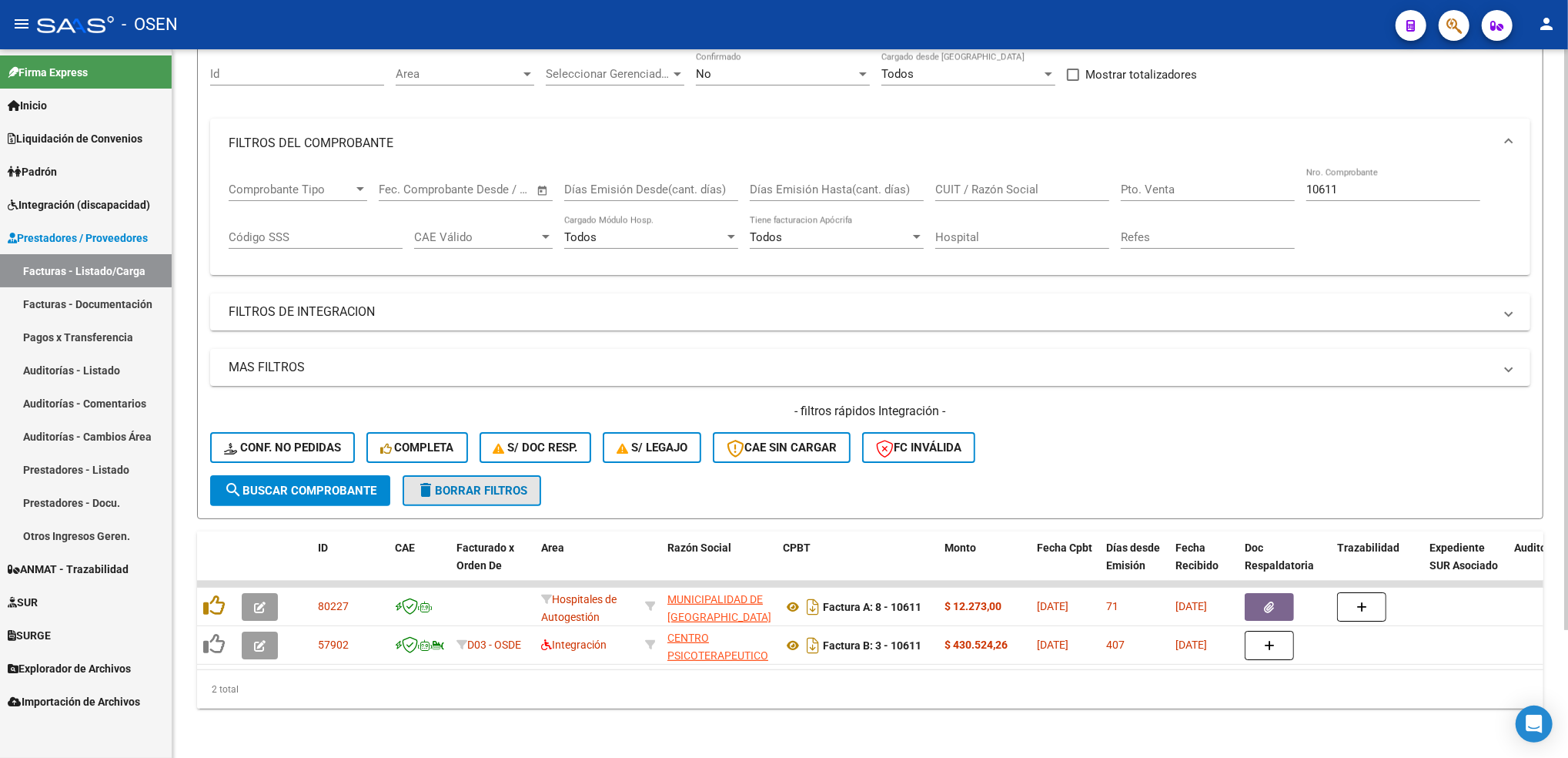
click at [508, 483] on span "delete Borrar Filtros" at bounding box center [472, 490] width 111 height 13
